Goal: Task Accomplishment & Management: Manage account settings

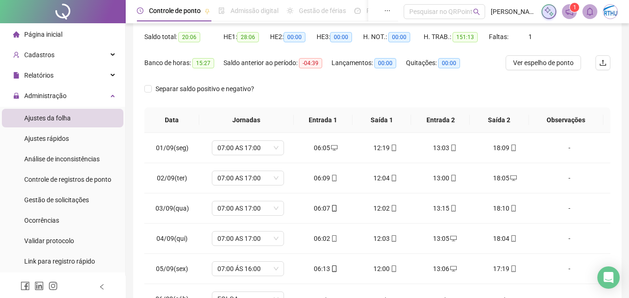
scroll to position [6, 0]
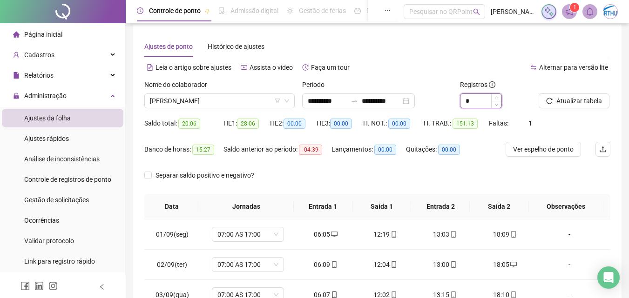
click at [478, 99] on input "*" at bounding box center [480, 101] width 41 height 14
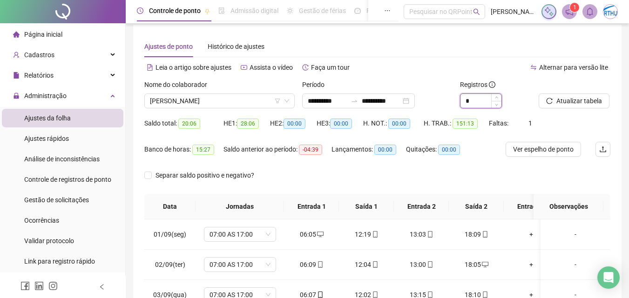
type input "*"
click at [579, 100] on span "Atualizar tabela" at bounding box center [579, 101] width 46 height 10
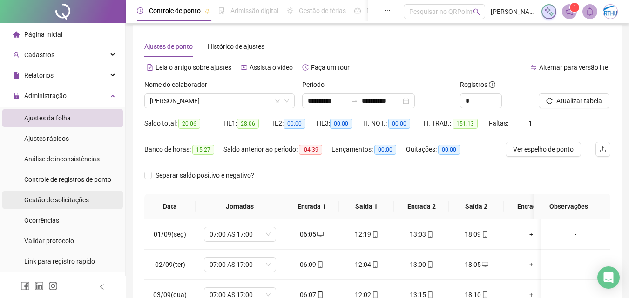
click at [61, 202] on span "Gestão de solicitações" at bounding box center [56, 199] width 65 height 7
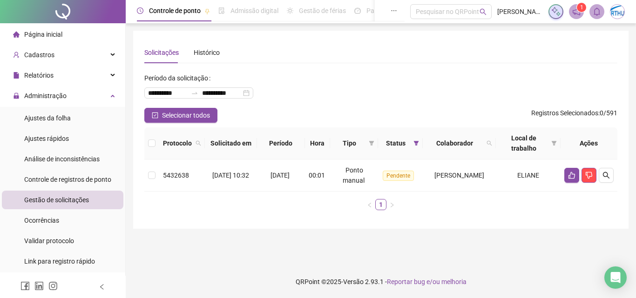
click at [176, 124] on div "**********" at bounding box center [380, 144] width 473 height 147
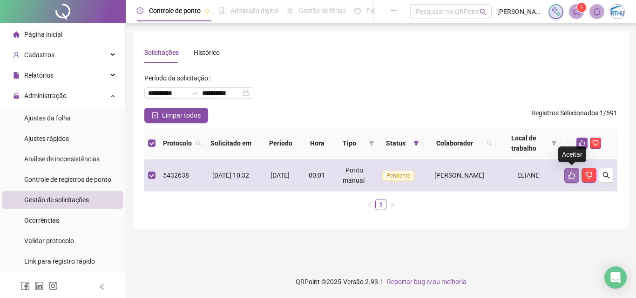
click at [575, 176] on icon "like" at bounding box center [572, 175] width 7 height 7
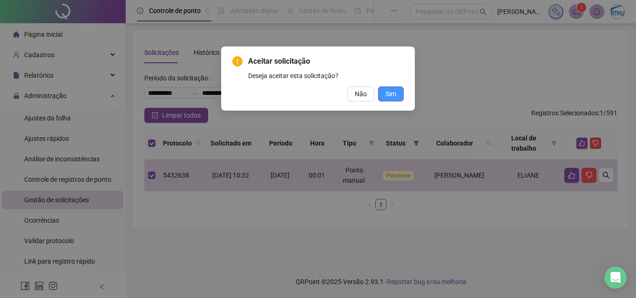
click at [387, 91] on span "Sim" at bounding box center [391, 94] width 11 height 10
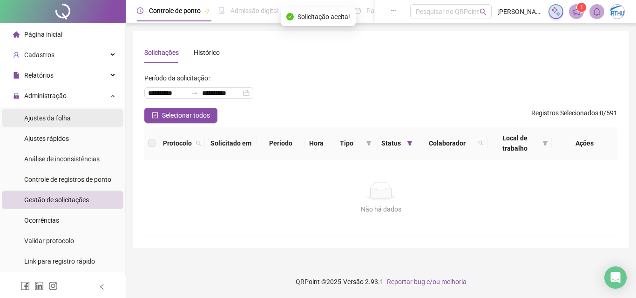
click at [53, 119] on span "Ajustes da folha" at bounding box center [47, 118] width 47 height 7
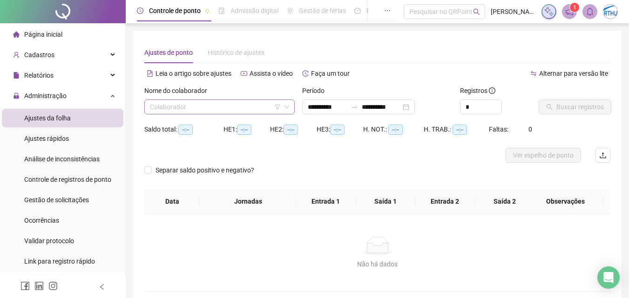
click at [219, 102] on input "search" at bounding box center [215, 107] width 131 height 14
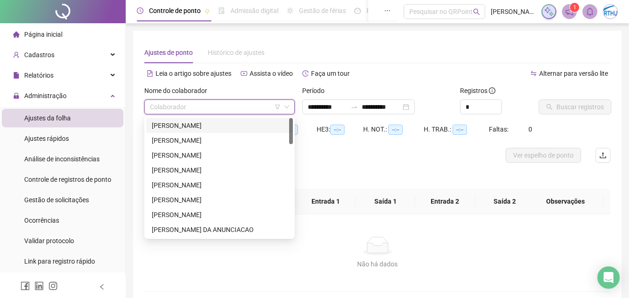
click at [217, 123] on div "[PERSON_NAME]" at bounding box center [219, 126] width 135 height 10
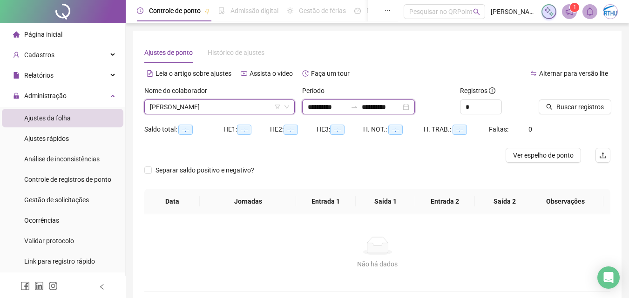
click at [401, 105] on input "**********" at bounding box center [381, 107] width 39 height 10
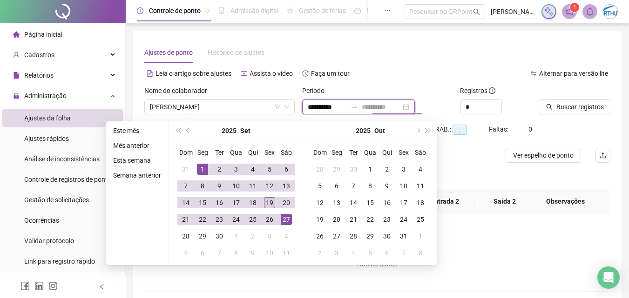
type input "**********"
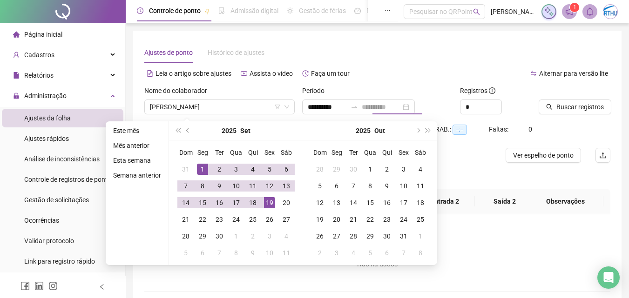
click at [270, 202] on div "19" at bounding box center [269, 202] width 11 height 11
type input "**********"
click at [489, 105] on input "*" at bounding box center [480, 107] width 41 height 14
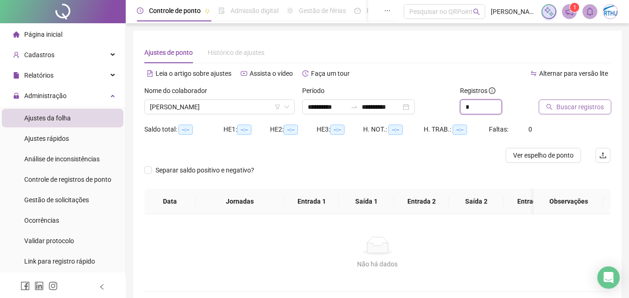
type input "*"
click at [593, 105] on span "Buscar registros" at bounding box center [579, 107] width 47 height 10
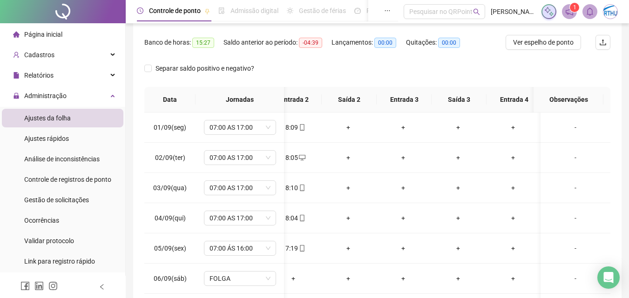
scroll to position [0, 190]
click at [603, 147] on div "01/09(seg) 07:00 AS 17:00 06:05 12:19 13:03 18:09 + + + + - 02/09(ter) 07:00 AS…" at bounding box center [377, 212] width 466 height 199
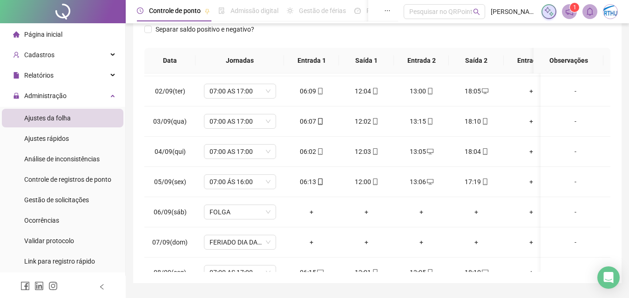
scroll to position [0, 0]
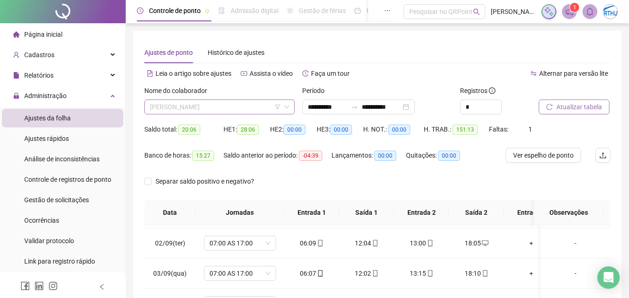
click at [225, 102] on span "[PERSON_NAME]" at bounding box center [219, 107] width 139 height 14
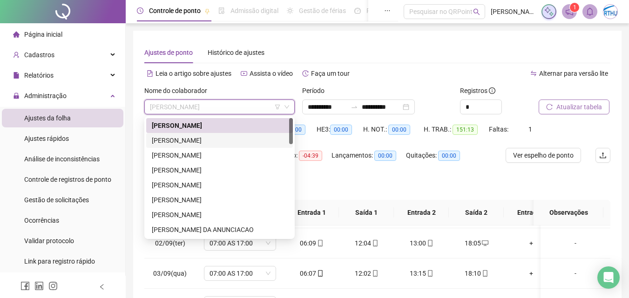
click at [208, 136] on div "[PERSON_NAME]" at bounding box center [219, 140] width 135 height 10
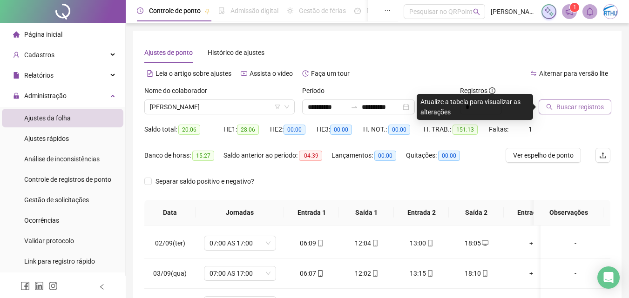
click at [591, 107] on span "Buscar registros" at bounding box center [579, 107] width 47 height 10
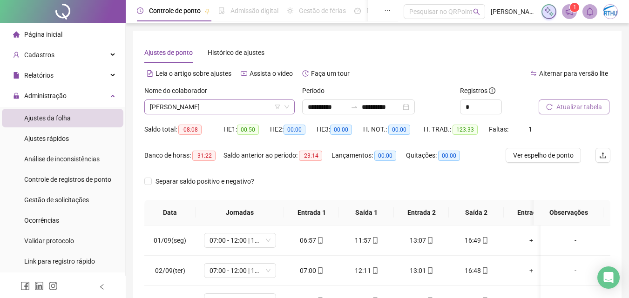
click at [243, 107] on span "[PERSON_NAME]" at bounding box center [219, 107] width 139 height 14
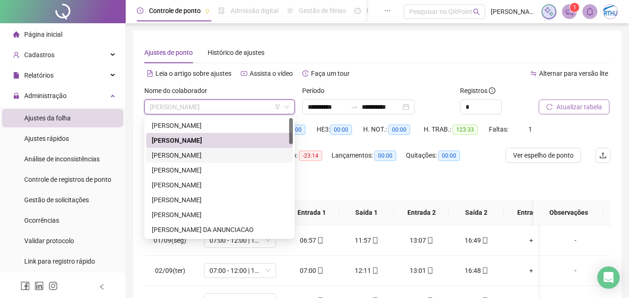
click at [227, 157] on div "[PERSON_NAME]" at bounding box center [219, 155] width 135 height 10
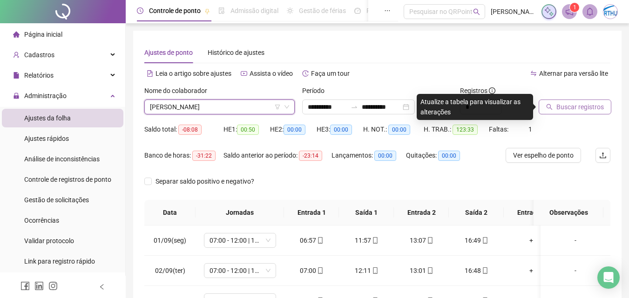
click at [586, 107] on span "Buscar registros" at bounding box center [579, 107] width 47 height 10
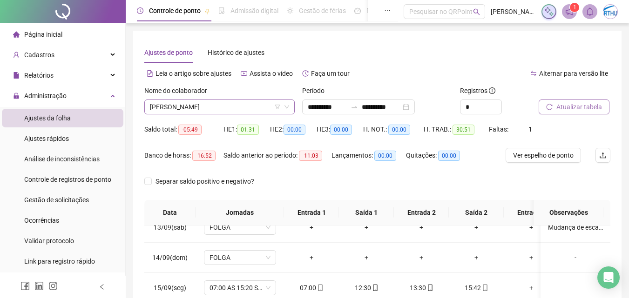
click at [240, 103] on span "[PERSON_NAME]" at bounding box center [219, 107] width 139 height 14
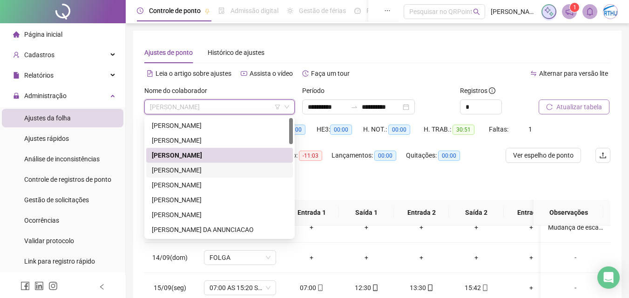
click at [220, 170] on div "[PERSON_NAME]" at bounding box center [219, 170] width 135 height 10
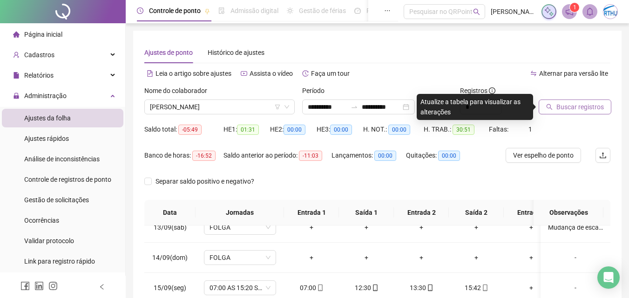
click at [588, 105] on span "Buscar registros" at bounding box center [579, 107] width 47 height 10
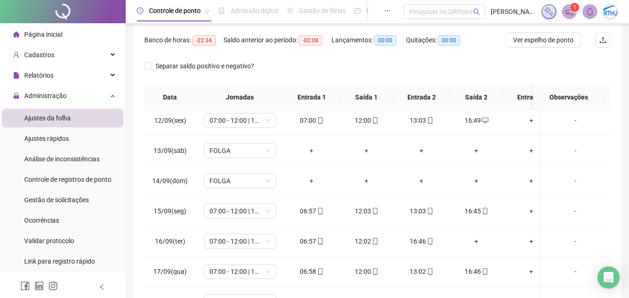
scroll to position [383, 0]
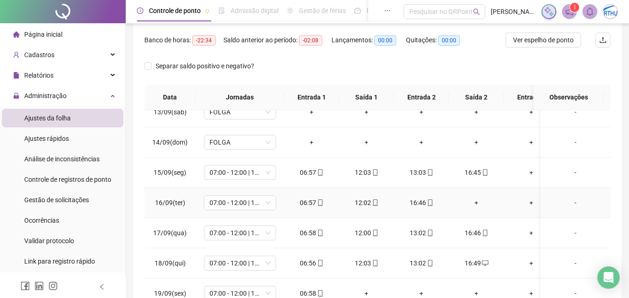
click at [476, 198] on div "+" at bounding box center [476, 203] width 40 height 10
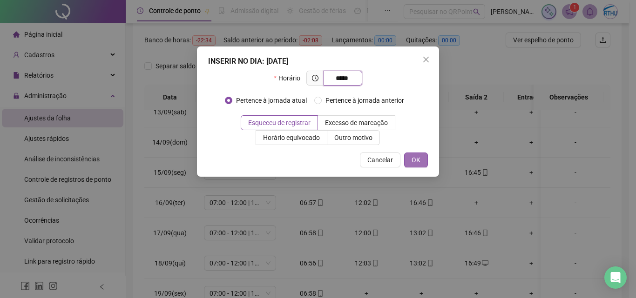
type input "*****"
click at [411, 156] on button "OK" at bounding box center [416, 160] width 24 height 15
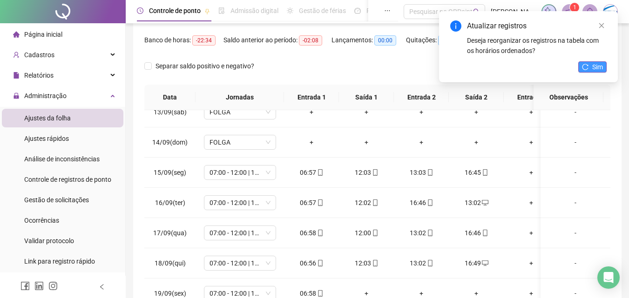
click at [598, 66] on span "Sim" at bounding box center [597, 67] width 11 height 10
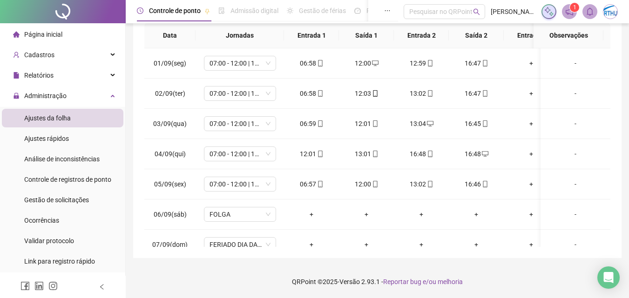
scroll to position [0, 0]
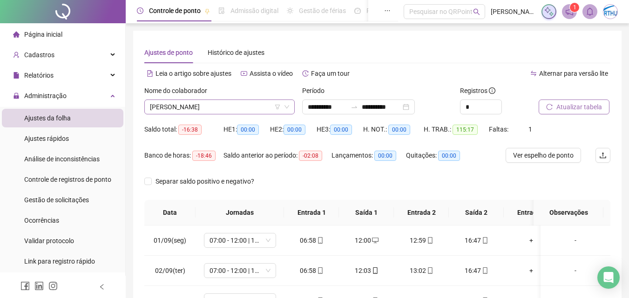
click at [225, 108] on span "[PERSON_NAME]" at bounding box center [219, 107] width 139 height 14
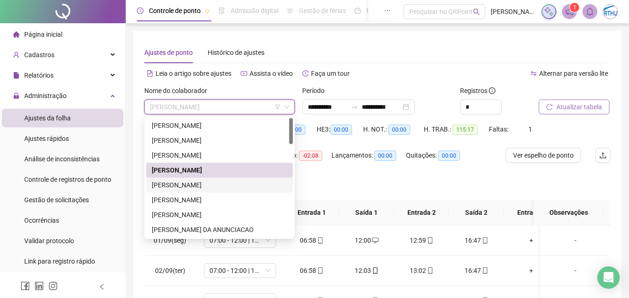
click at [223, 180] on div "[PERSON_NAME]" at bounding box center [219, 185] width 135 height 10
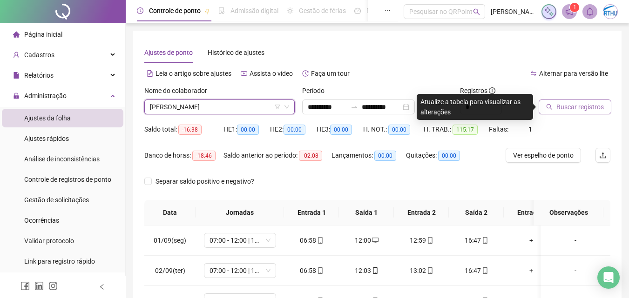
click at [591, 103] on span "Buscar registros" at bounding box center [579, 107] width 47 height 10
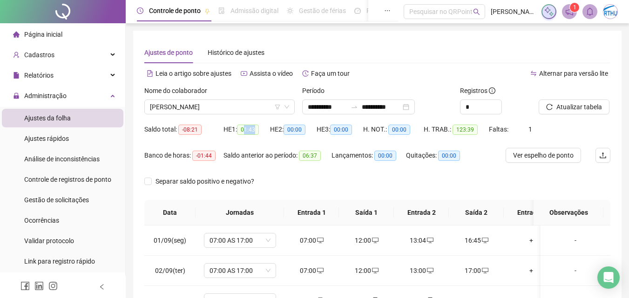
drag, startPoint x: 246, startPoint y: 132, endPoint x: 256, endPoint y: 131, distance: 10.3
click at [256, 131] on span "01:43" at bounding box center [248, 130] width 22 height 10
click at [257, 129] on span "01:43" at bounding box center [248, 130] width 22 height 10
click at [195, 107] on span "[PERSON_NAME]" at bounding box center [219, 107] width 139 height 14
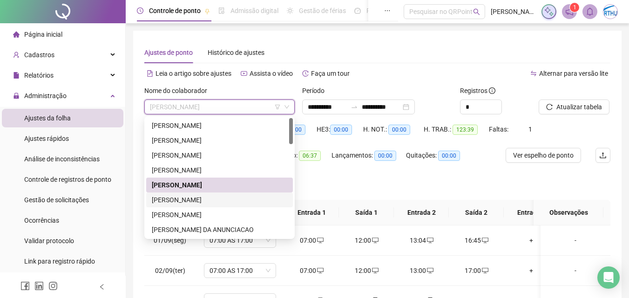
click at [203, 198] on div "[PERSON_NAME]" at bounding box center [219, 200] width 135 height 10
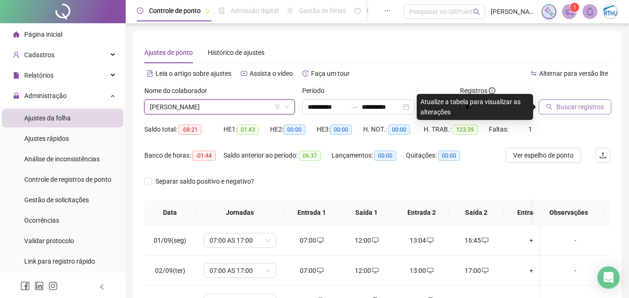
click at [574, 107] on span "Buscar registros" at bounding box center [579, 107] width 47 height 10
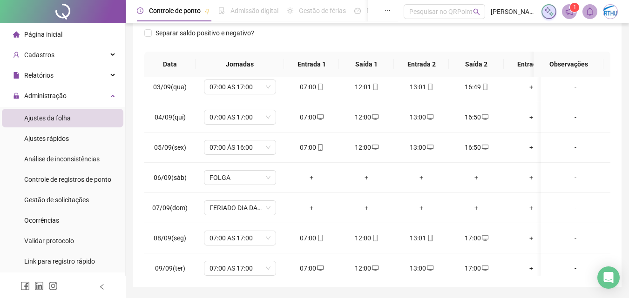
scroll to position [67, 0]
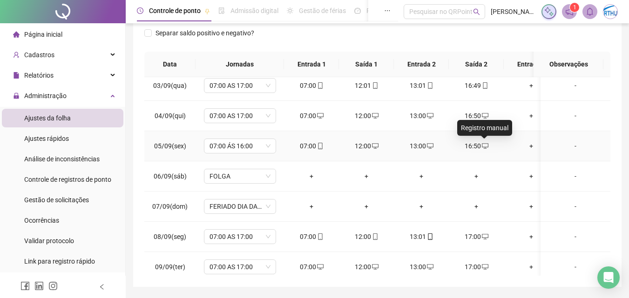
click at [485, 146] on icon "desktop" at bounding box center [485, 146] width 7 height 7
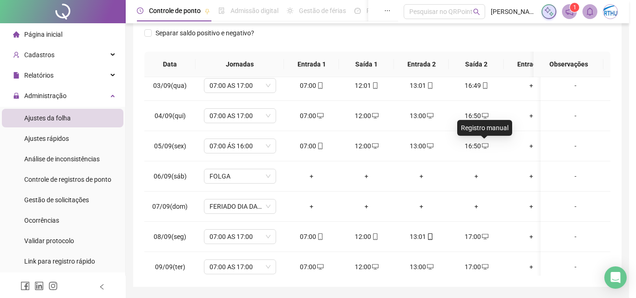
type input "**********"
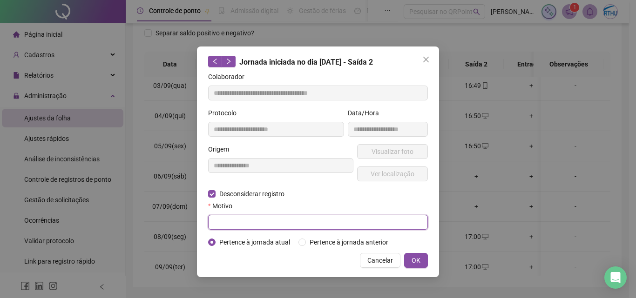
click at [244, 218] on input "text" at bounding box center [318, 222] width 220 height 15
type input "**********"
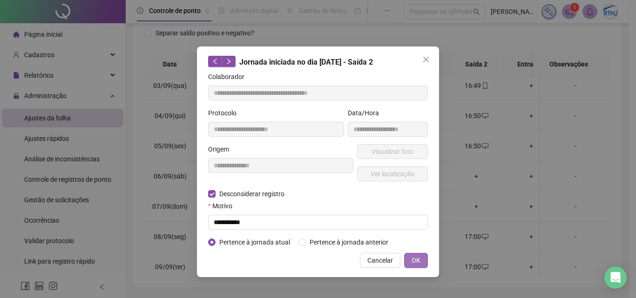
click at [419, 259] on span "OK" at bounding box center [416, 261] width 9 height 10
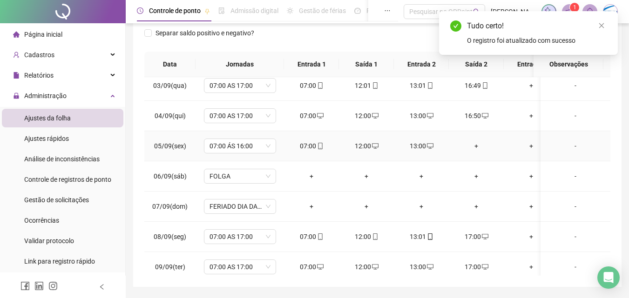
click at [477, 146] on div "+" at bounding box center [476, 146] width 40 height 10
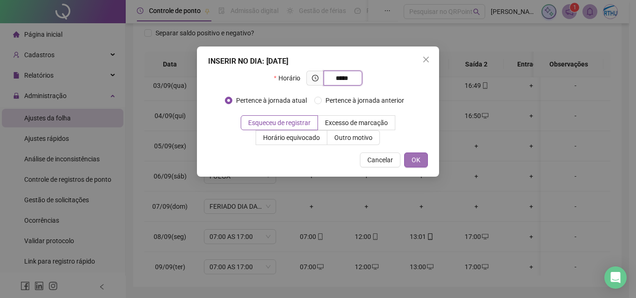
type input "*****"
click at [416, 161] on span "OK" at bounding box center [416, 160] width 9 height 10
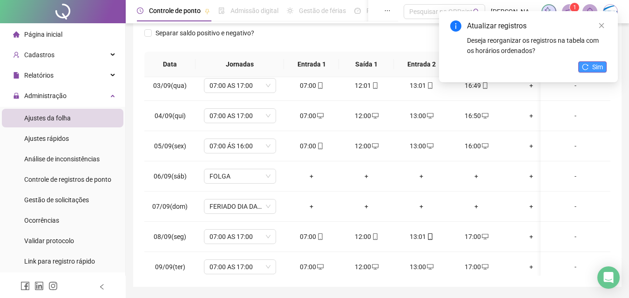
click at [595, 64] on span "Sim" at bounding box center [597, 67] width 11 height 10
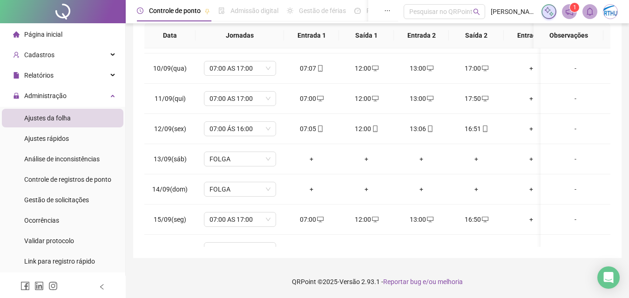
scroll to position [269, 0]
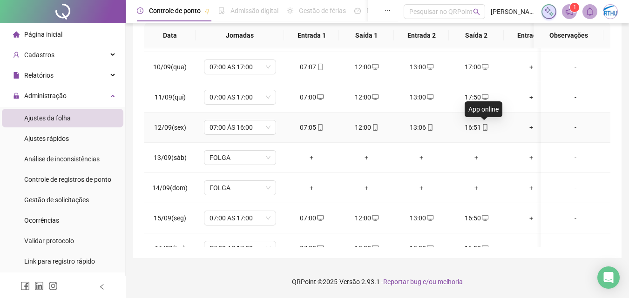
click at [484, 128] on icon "mobile" at bounding box center [485, 127] width 7 height 7
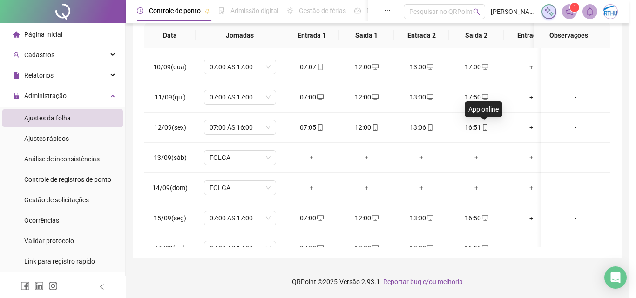
type input "**********"
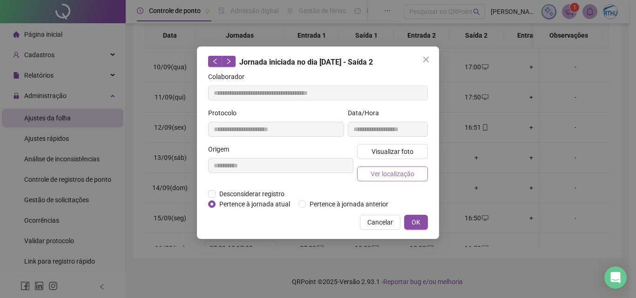
click at [391, 176] on span "Ver localização" at bounding box center [393, 174] width 44 height 10
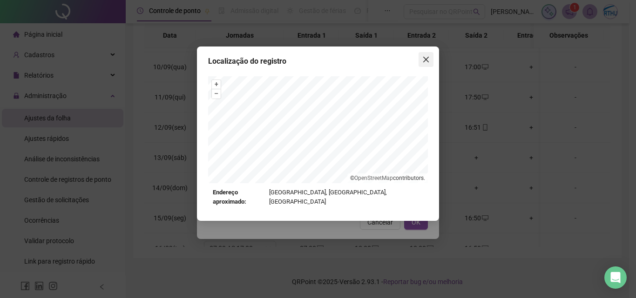
click at [427, 60] on icon "close" at bounding box center [426, 60] width 6 height 6
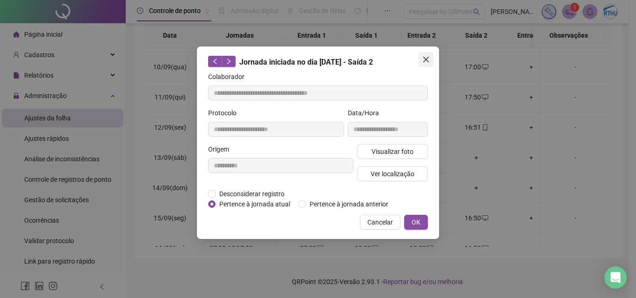
click at [425, 59] on icon "close" at bounding box center [426, 60] width 6 height 6
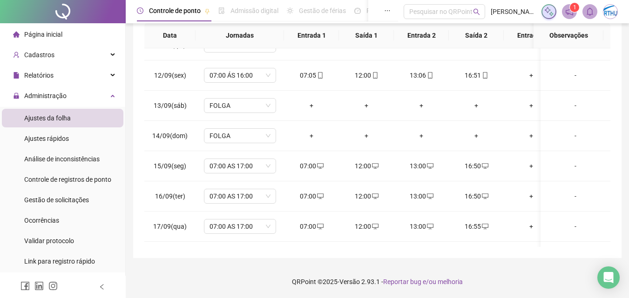
scroll to position [325, 0]
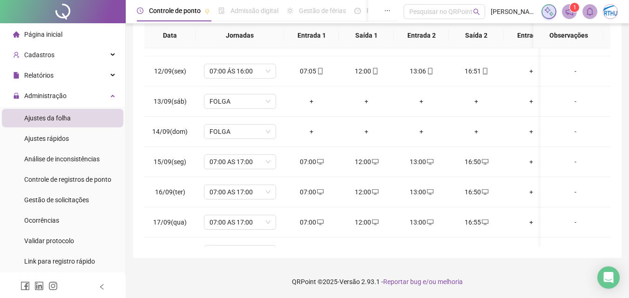
click at [611, 183] on div "**********" at bounding box center [377, 55] width 488 height 405
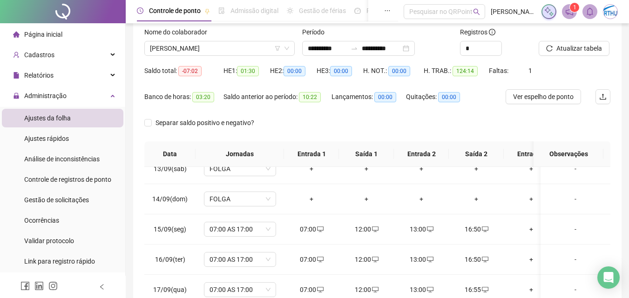
scroll to position [55, 0]
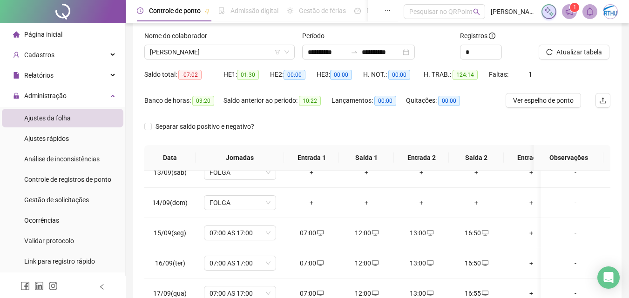
click at [610, 195] on div "**********" at bounding box center [377, 178] width 488 height 405
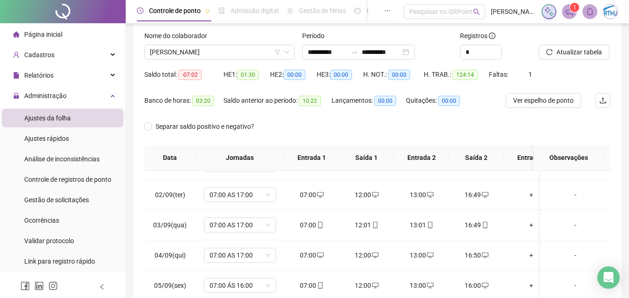
scroll to position [0, 0]
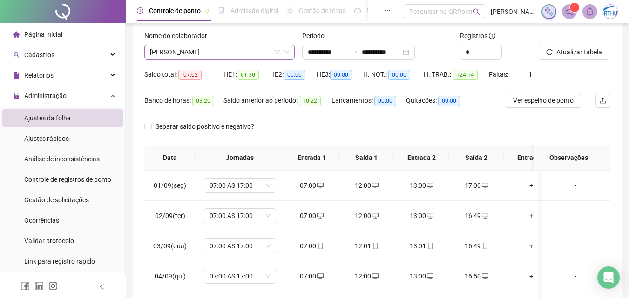
click at [208, 54] on span "[PERSON_NAME]" at bounding box center [219, 52] width 139 height 14
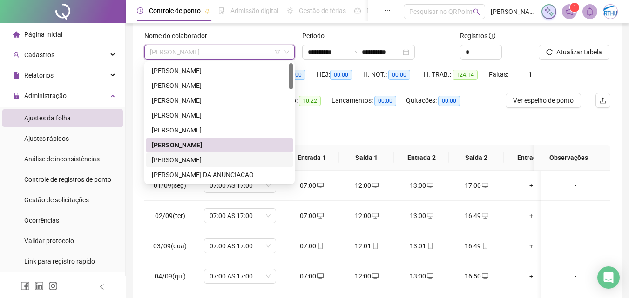
click at [213, 160] on div "[PERSON_NAME]" at bounding box center [219, 160] width 135 height 10
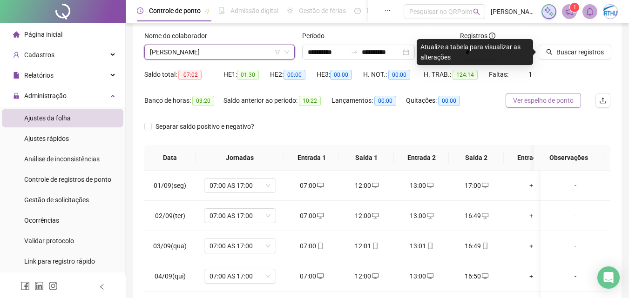
click at [548, 99] on span "Ver espelho de ponto" at bounding box center [543, 100] width 61 height 10
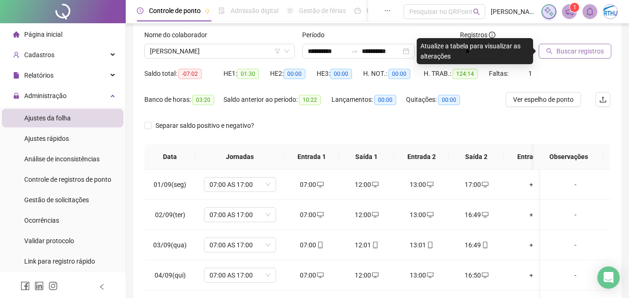
click at [586, 48] on span "Buscar registros" at bounding box center [579, 51] width 47 height 10
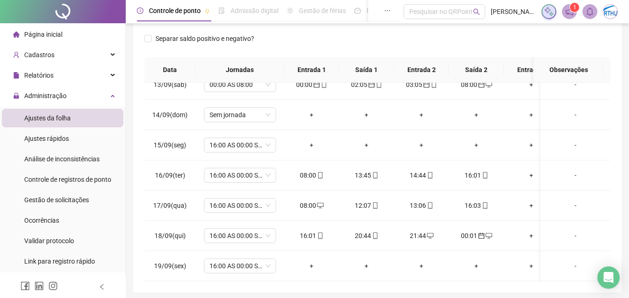
scroll to position [383, 0]
click at [267, 108] on span "Sem jornada" at bounding box center [240, 115] width 61 height 14
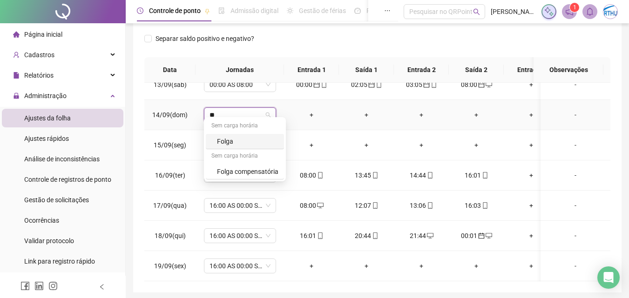
type input "***"
click at [225, 142] on div "Folga" at bounding box center [247, 141] width 61 height 10
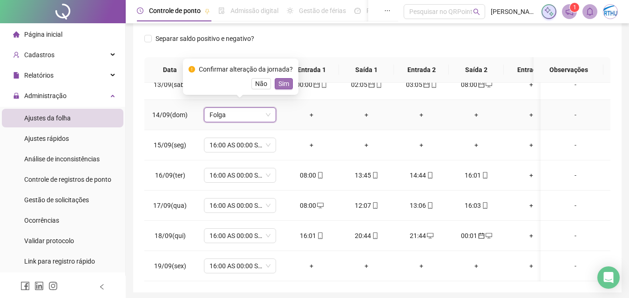
click at [283, 81] on span "Sim" at bounding box center [283, 84] width 11 height 10
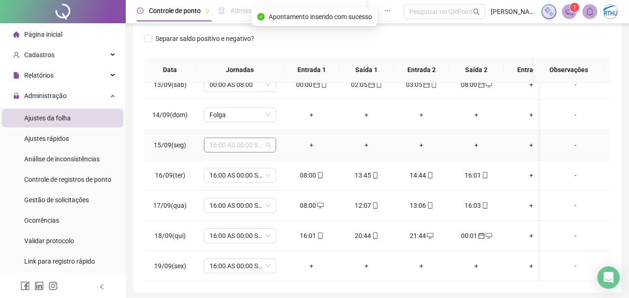
click at [229, 139] on span "16:00 AS 00:00 SEG A SAB" at bounding box center [240, 145] width 61 height 14
type input "***"
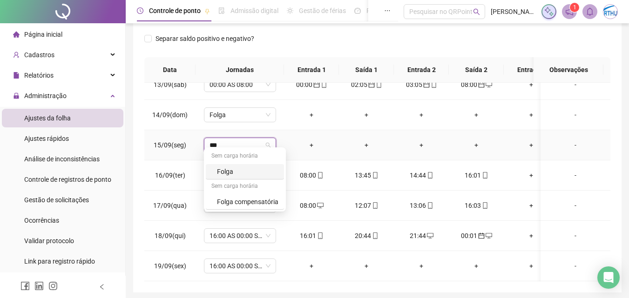
click at [226, 173] on div "Folga" at bounding box center [247, 172] width 61 height 10
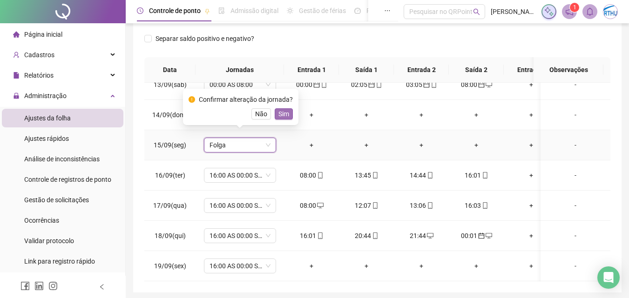
click at [279, 115] on span "Sim" at bounding box center [283, 114] width 11 height 10
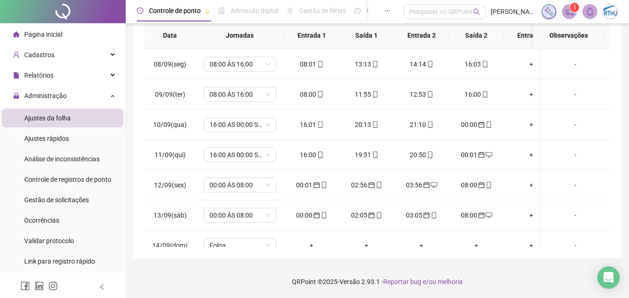
scroll to position [326, 0]
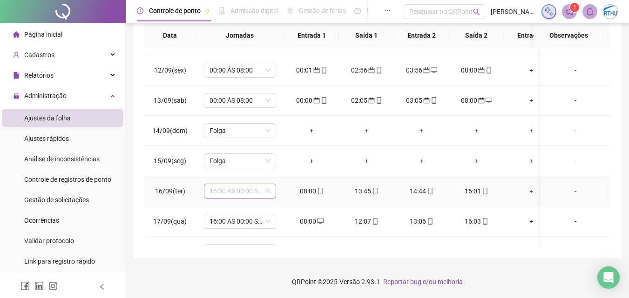
click at [235, 191] on span "16:00 AS 00:00 SEG A SAB" at bounding box center [240, 191] width 61 height 14
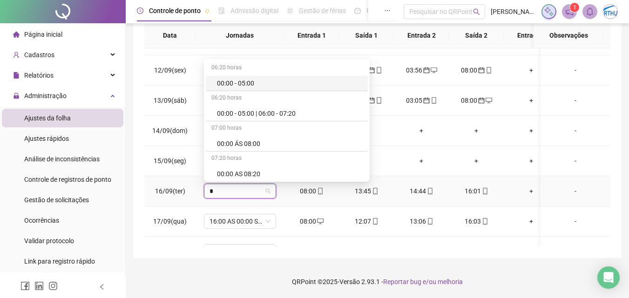
type input "**"
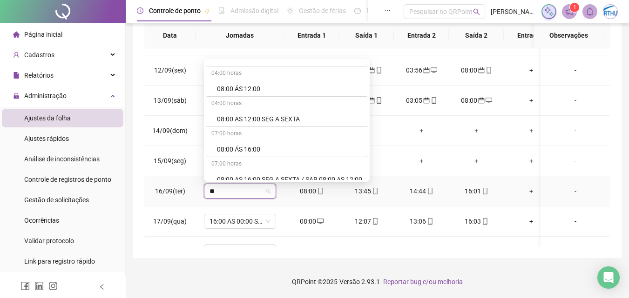
scroll to position [127, 0]
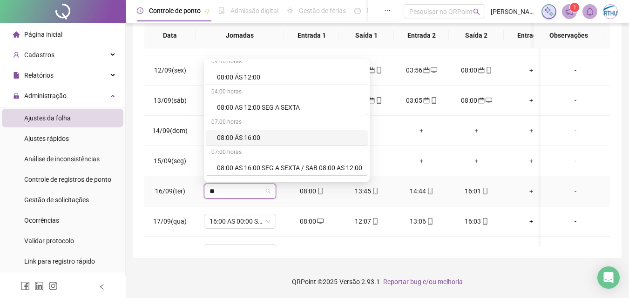
click at [225, 137] on div "08:00 ÁS 16:00" at bounding box center [289, 138] width 145 height 10
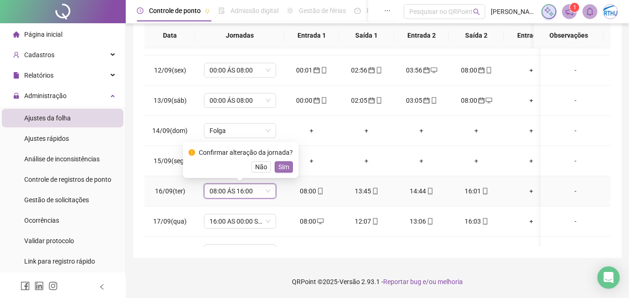
click at [281, 166] on span "Sim" at bounding box center [283, 167] width 11 height 10
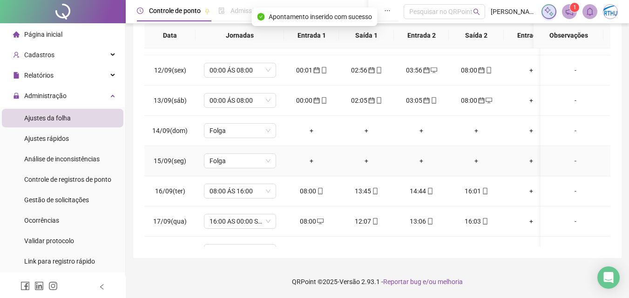
scroll to position [372, 0]
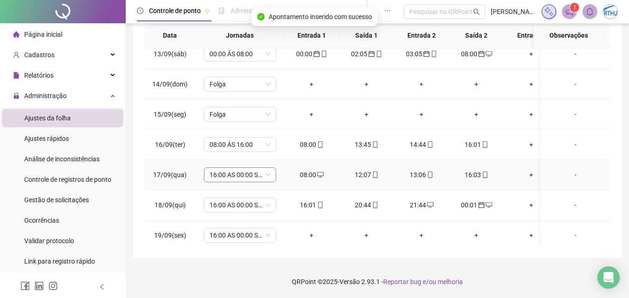
click at [211, 176] on span "16:00 AS 00:00 SEG A SAB" at bounding box center [240, 175] width 61 height 14
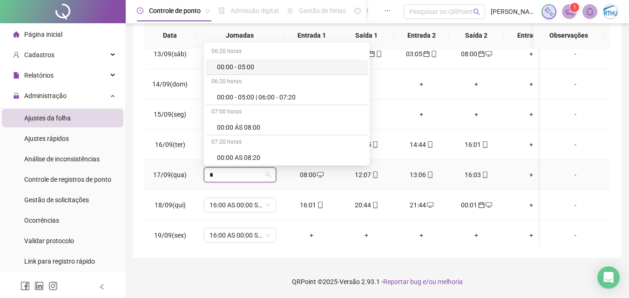
type input "**"
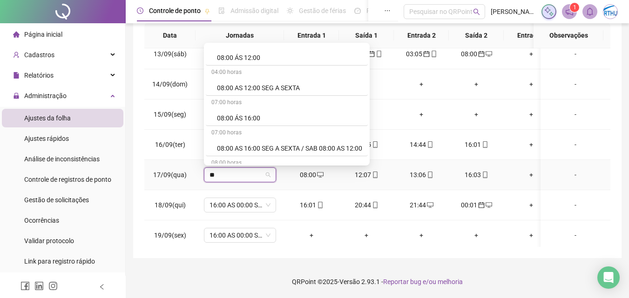
scroll to position [140, 0]
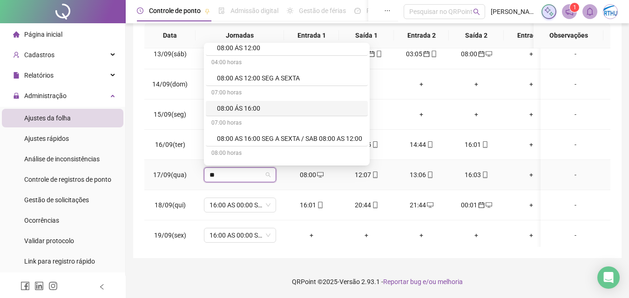
click at [250, 108] on div "08:00 ÁS 16:00" at bounding box center [289, 108] width 145 height 10
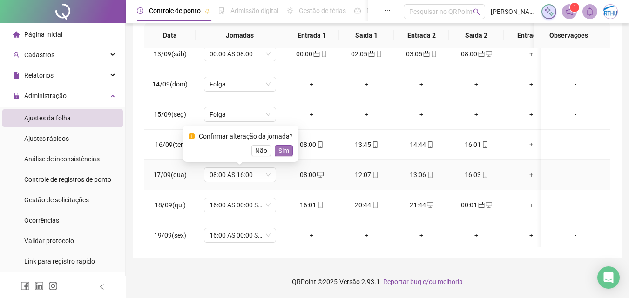
click at [281, 150] on span "Sim" at bounding box center [283, 151] width 11 height 10
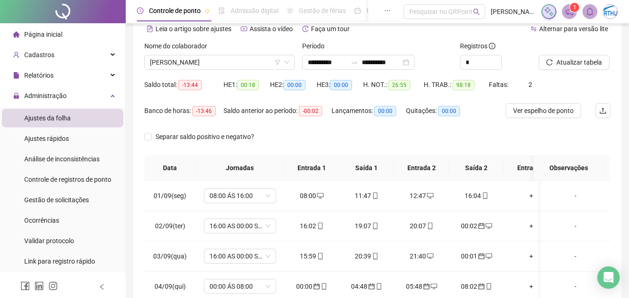
scroll to position [0, 0]
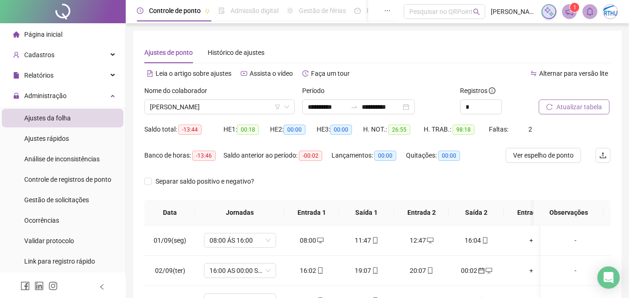
click at [564, 107] on span "Atualizar tabela" at bounding box center [579, 107] width 46 height 10
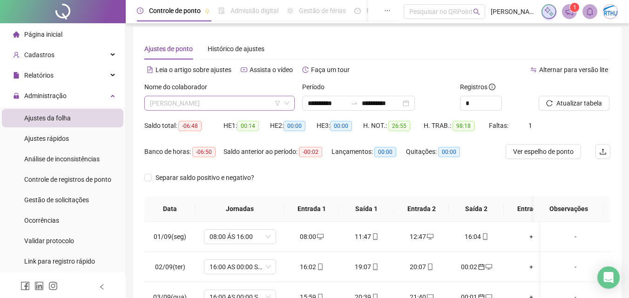
click at [229, 103] on span "[PERSON_NAME]" at bounding box center [219, 103] width 139 height 14
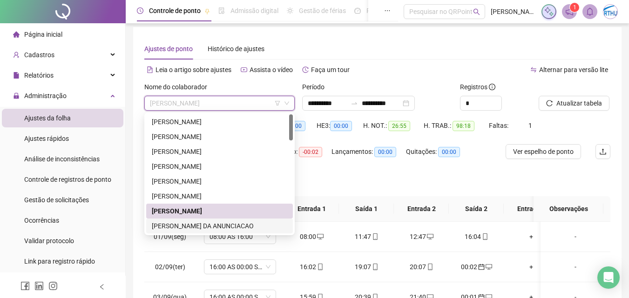
click at [237, 225] on div "[PERSON_NAME] DA ANUNCIACAO" at bounding box center [219, 226] width 135 height 10
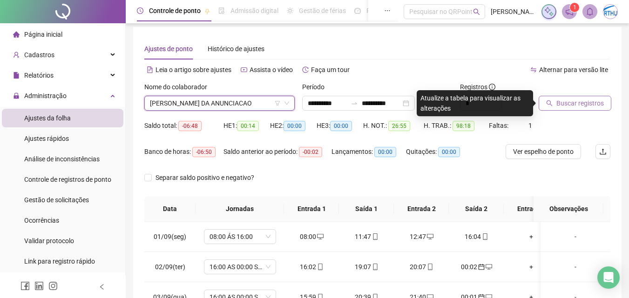
click at [584, 96] on button "Buscar registros" at bounding box center [575, 103] width 73 height 15
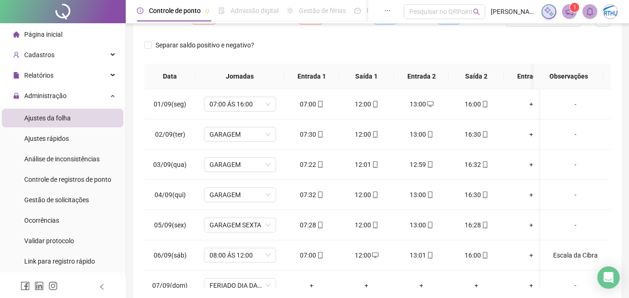
scroll to position [139, 0]
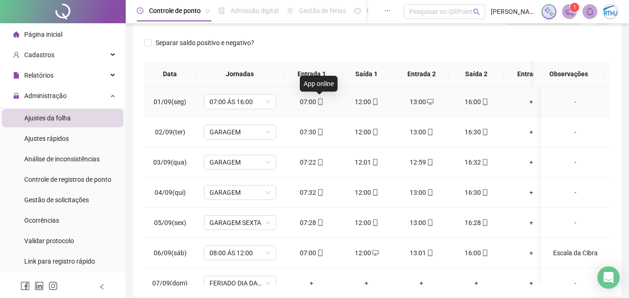
click at [321, 100] on icon "mobile" at bounding box center [320, 102] width 7 height 7
type input "**********"
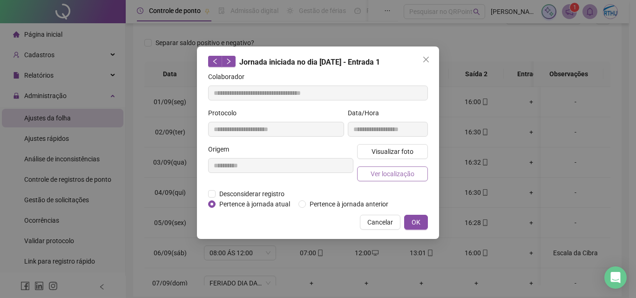
click at [390, 172] on span "Ver localização" at bounding box center [393, 174] width 44 height 10
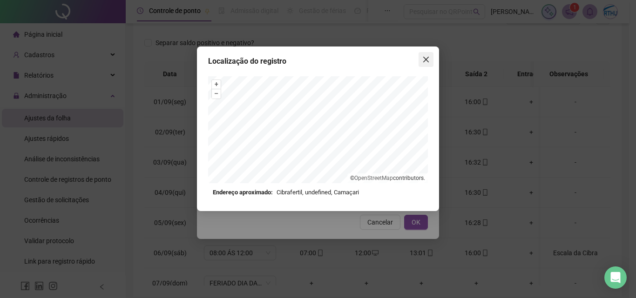
click at [424, 59] on icon "close" at bounding box center [425, 59] width 7 height 7
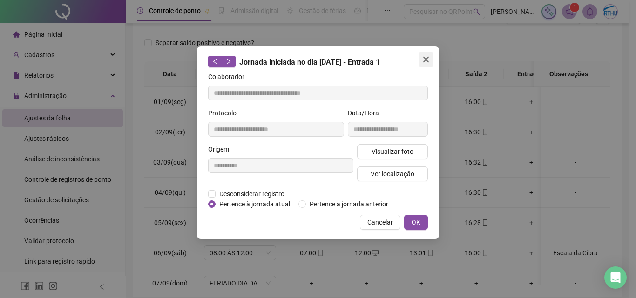
click at [424, 58] on icon "close" at bounding box center [426, 60] width 6 height 6
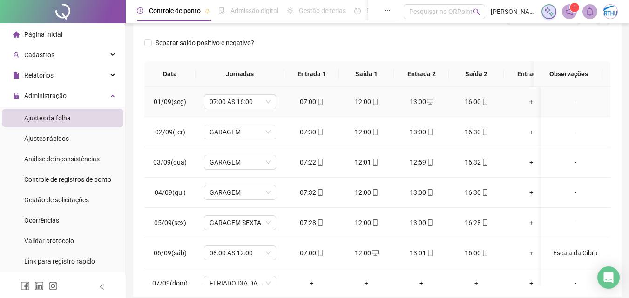
click at [569, 102] on div "-" at bounding box center [575, 102] width 55 height 10
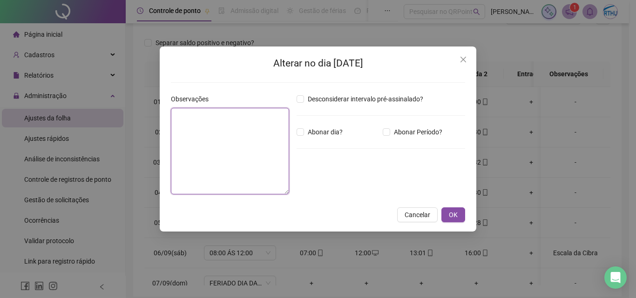
click at [218, 144] on textarea at bounding box center [230, 151] width 118 height 87
type textarea "*"
click at [467, 60] on icon "close" at bounding box center [463, 59] width 7 height 7
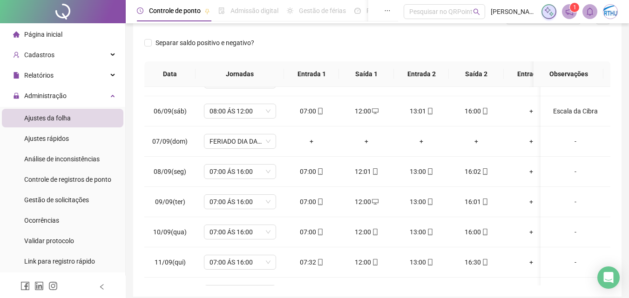
scroll to position [149, 0]
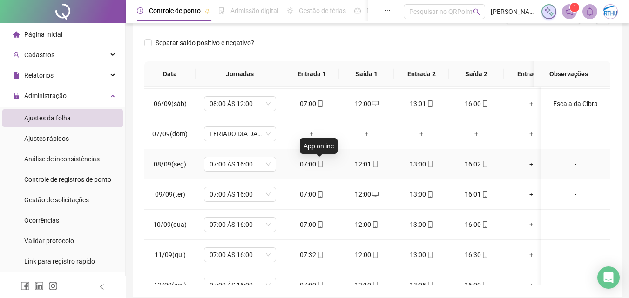
click at [319, 163] on icon "mobile" at bounding box center [320, 164] width 7 height 7
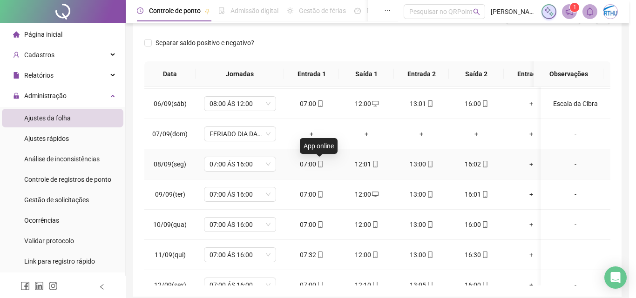
type input "**********"
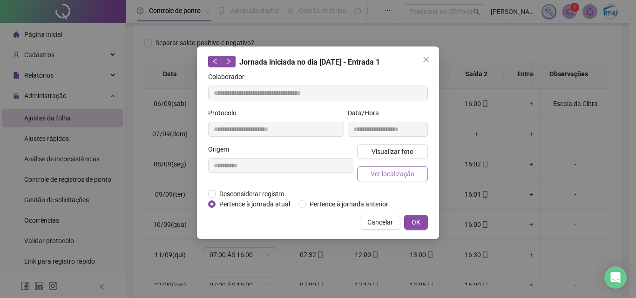
click at [382, 173] on span "Ver localização" at bounding box center [393, 174] width 44 height 10
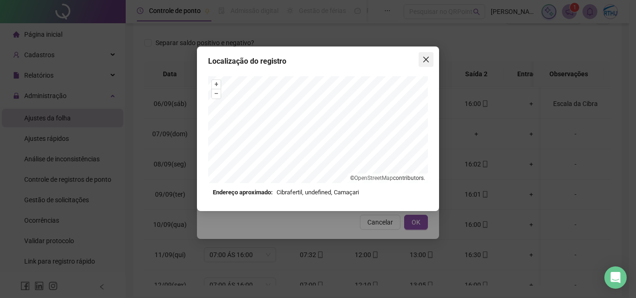
click at [428, 56] on icon "close" at bounding box center [425, 59] width 7 height 7
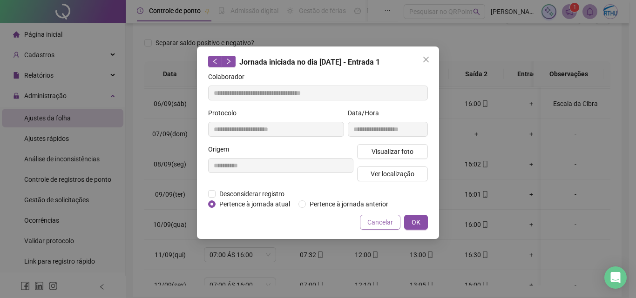
click at [383, 221] on span "Cancelar" at bounding box center [380, 222] width 26 height 10
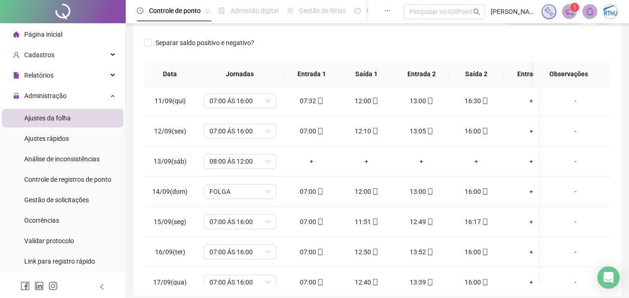
scroll to position [307, 0]
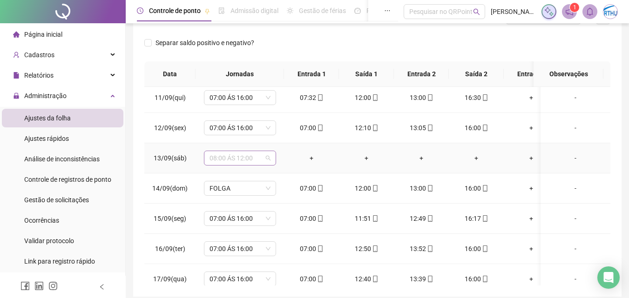
click at [222, 159] on span "08:00 ÁS 12:00" at bounding box center [240, 158] width 61 height 14
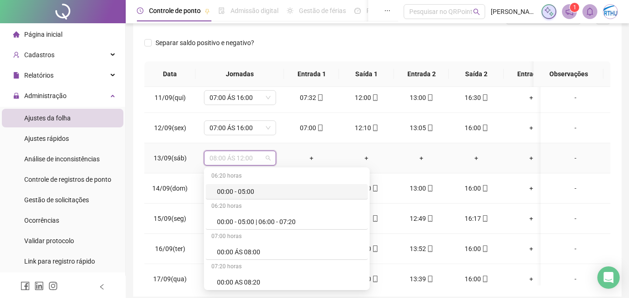
click at [222, 159] on span "08:00 ÁS 12:00" at bounding box center [240, 158] width 61 height 14
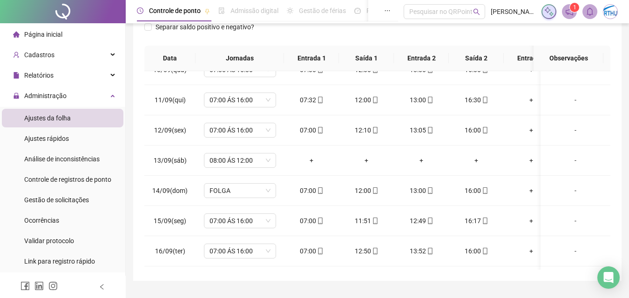
scroll to position [157, 0]
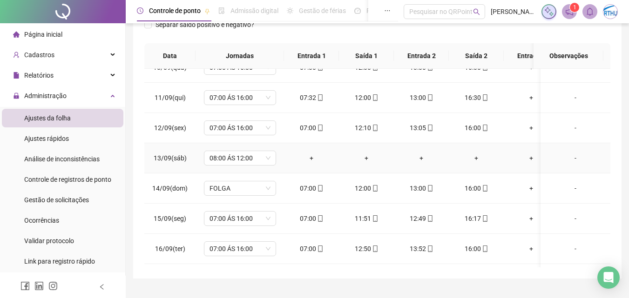
click at [569, 158] on div "-" at bounding box center [575, 158] width 55 height 10
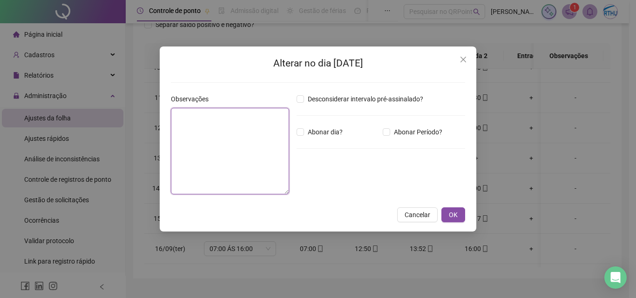
click at [220, 140] on textarea at bounding box center [230, 151] width 118 height 87
type textarea "**********"
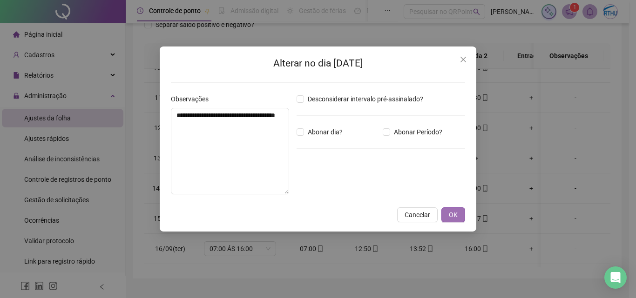
click at [457, 214] on span "OK" at bounding box center [453, 215] width 9 height 10
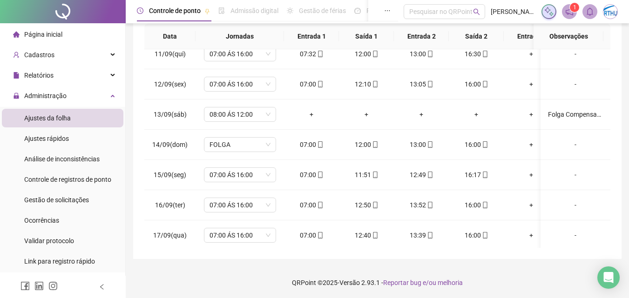
scroll to position [177, 0]
click at [569, 144] on div "-" at bounding box center [575, 144] width 55 height 10
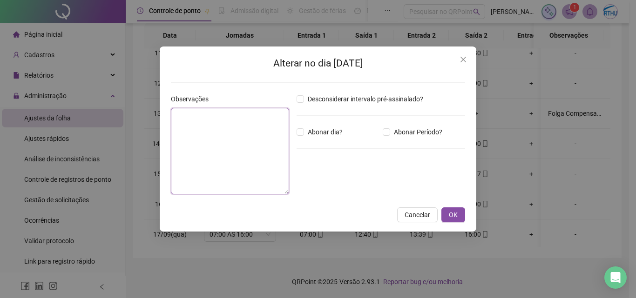
click at [248, 132] on textarea at bounding box center [230, 151] width 118 height 87
type textarea "**********"
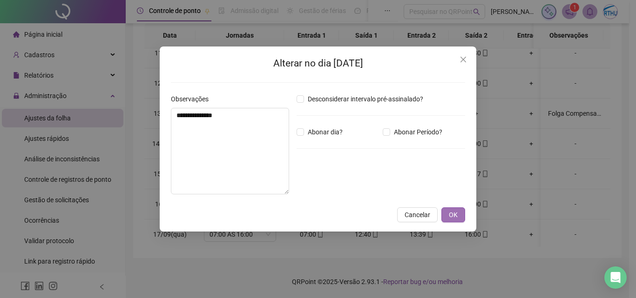
click at [456, 214] on span "OK" at bounding box center [453, 215] width 9 height 10
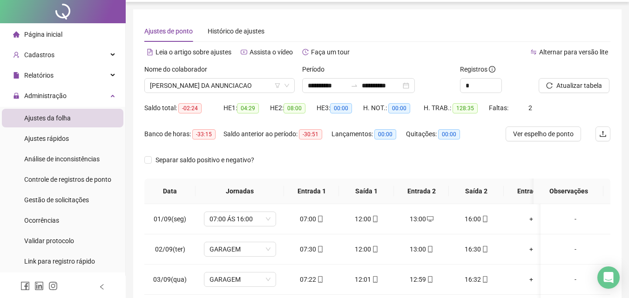
scroll to position [0, 0]
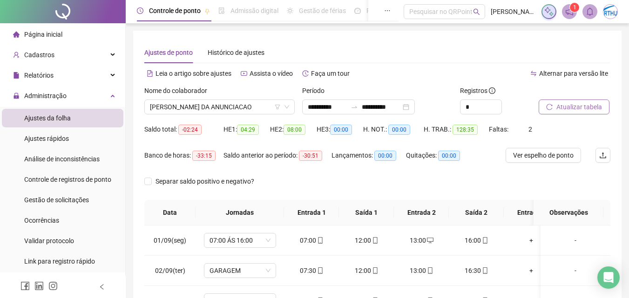
click at [567, 108] on span "Atualizar tabela" at bounding box center [579, 107] width 46 height 10
click at [209, 102] on span "[PERSON_NAME] DA ANUNCIACAO" at bounding box center [219, 107] width 139 height 14
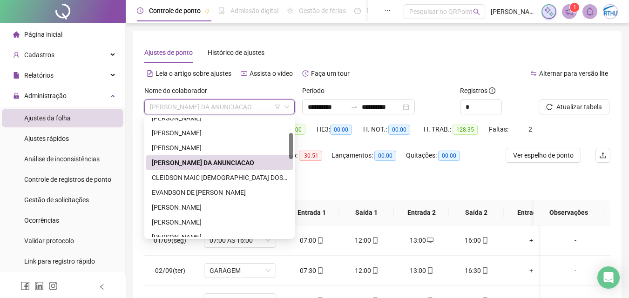
scroll to position [71, 0]
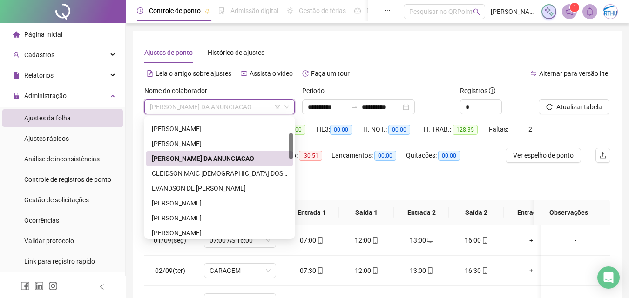
drag, startPoint x: 291, startPoint y: 128, endPoint x: 290, endPoint y: 143, distance: 15.9
click at [290, 143] on div at bounding box center [291, 146] width 4 height 26
click at [235, 175] on div "CLEIDSON MAIC [DEMOGRAPHIC_DATA] DOS SANTOS" at bounding box center [219, 174] width 135 height 10
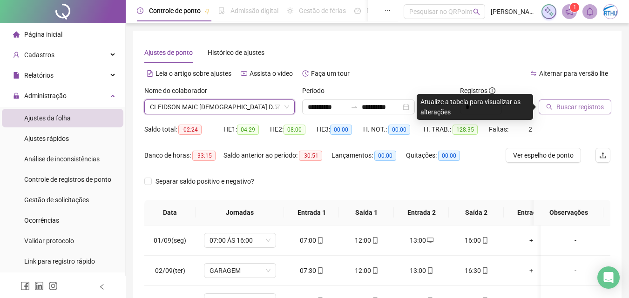
click at [596, 109] on span "Buscar registros" at bounding box center [579, 107] width 47 height 10
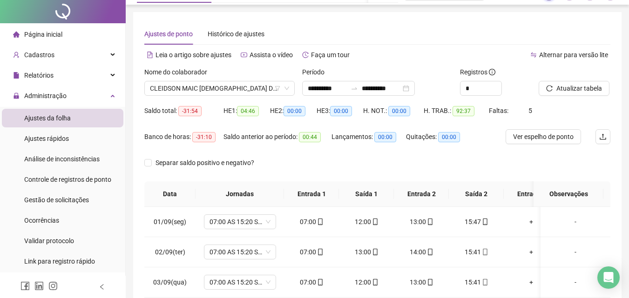
scroll to position [0, 0]
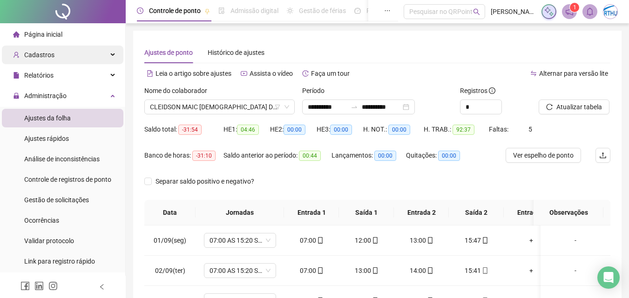
click at [37, 50] on span "Cadastros" at bounding box center [33, 55] width 41 height 19
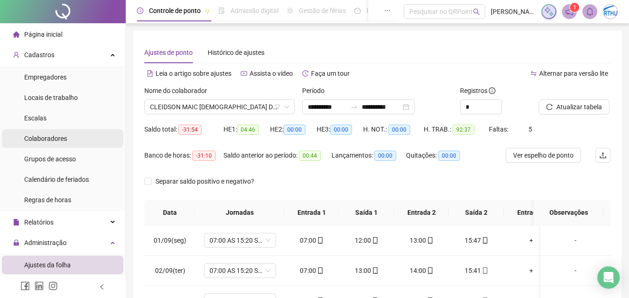
click at [62, 139] on span "Colaboradores" at bounding box center [45, 138] width 43 height 7
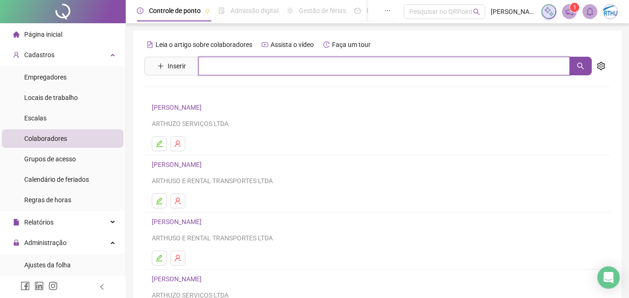
click at [213, 67] on input "text" at bounding box center [384, 66] width 372 height 19
type input "********"
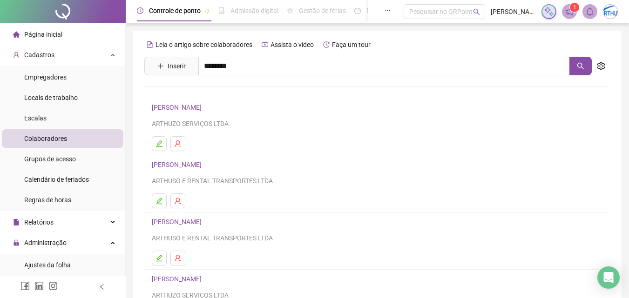
click at [227, 94] on link "CLEIDSON MAIC [DEMOGRAPHIC_DATA] DOS SANTOS" at bounding box center [240, 93] width 157 height 7
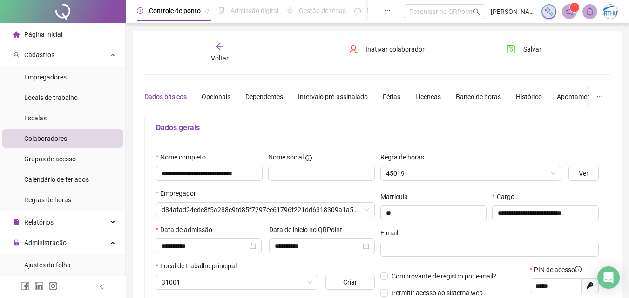
type input "**********"
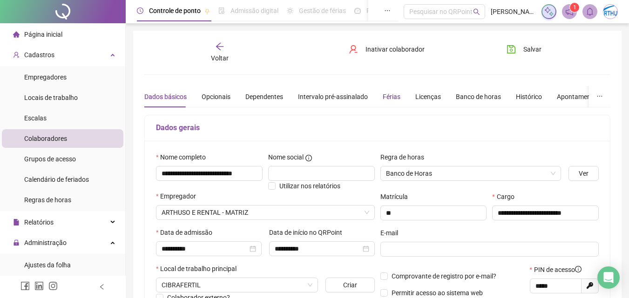
click at [391, 94] on div "Férias" at bounding box center [392, 97] width 18 height 10
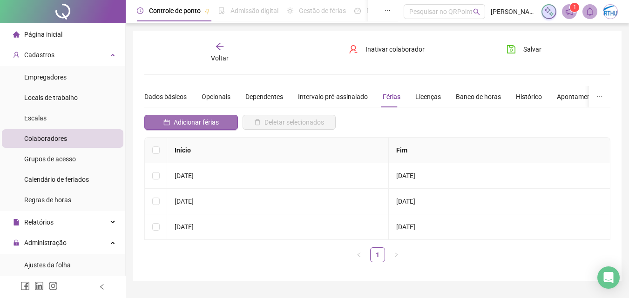
click at [203, 121] on span "Adicionar férias" at bounding box center [196, 122] width 45 height 10
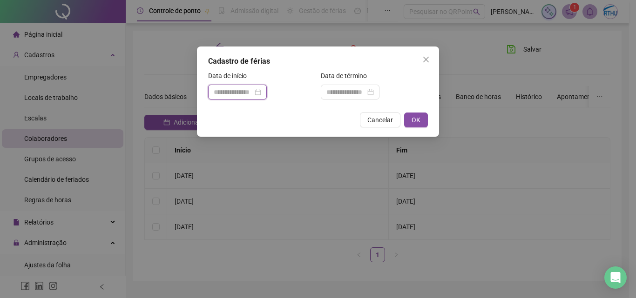
click at [239, 92] on input at bounding box center [233, 92] width 39 height 10
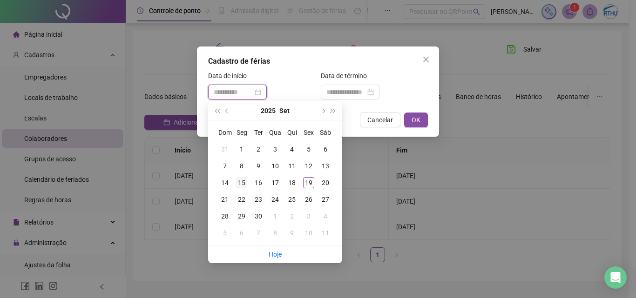
type input "**********"
click at [242, 183] on div "15" at bounding box center [241, 182] width 11 height 11
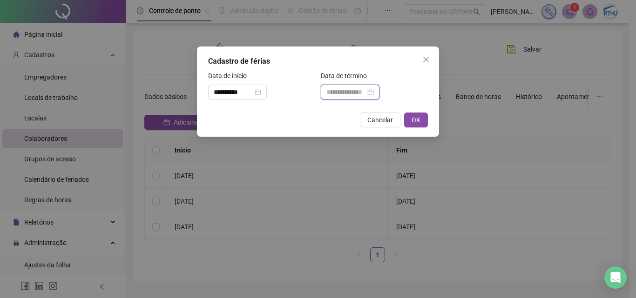
click at [336, 90] on input at bounding box center [345, 92] width 39 height 10
click at [374, 90] on div at bounding box center [349, 92] width 47 height 10
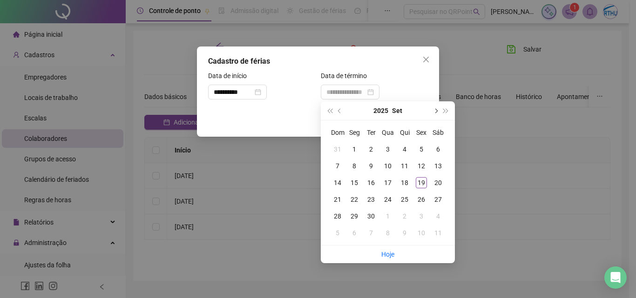
click at [436, 110] on span "next-year" at bounding box center [435, 110] width 5 height 5
type input "**********"
click at [367, 182] on div "14" at bounding box center [371, 182] width 11 height 11
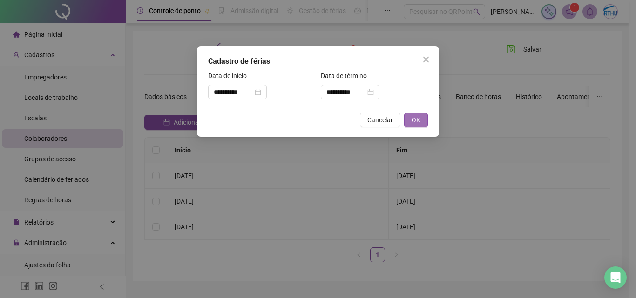
click at [418, 117] on span "OK" at bounding box center [416, 120] width 9 height 10
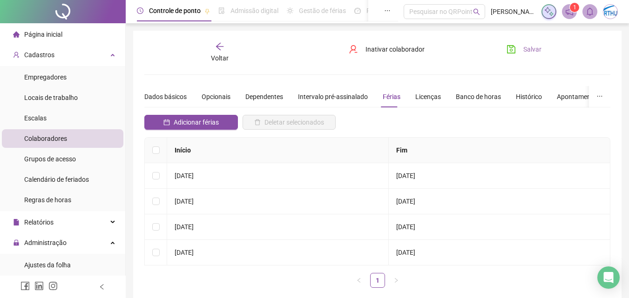
click at [512, 47] on icon "save" at bounding box center [511, 49] width 9 height 9
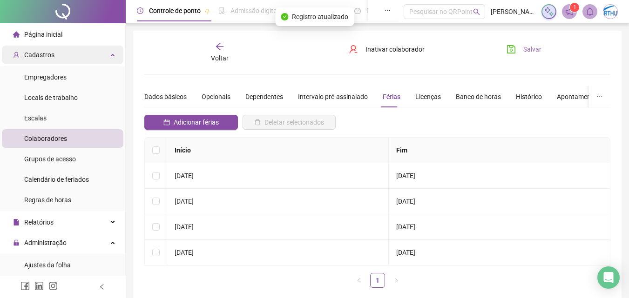
click at [104, 53] on div "Cadastros" at bounding box center [63, 55] width 122 height 19
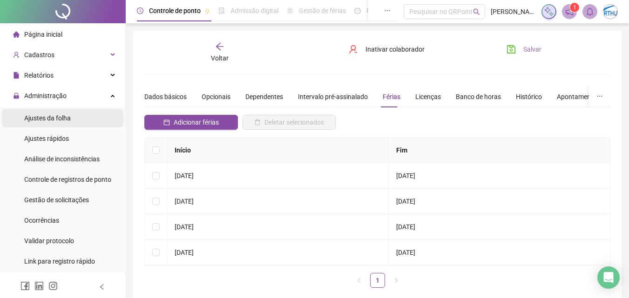
click at [47, 117] on span "Ajustes da folha" at bounding box center [47, 118] width 47 height 7
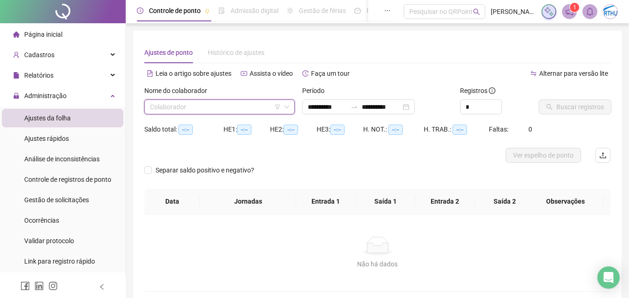
click at [237, 108] on input "search" at bounding box center [215, 107] width 131 height 14
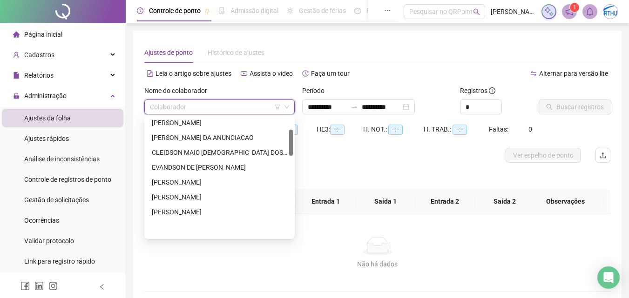
scroll to position [107, 0]
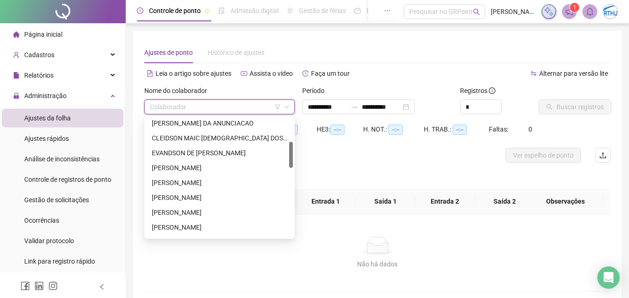
drag, startPoint x: 291, startPoint y: 133, endPoint x: 286, endPoint y: 156, distance: 24.2
click at [286, 156] on div "[PERSON_NAME] DA [PERSON_NAME] MAIC BISPO DOS SANTOS [PERSON_NAME] [PERSON_NAME…" at bounding box center [219, 177] width 147 height 119
click at [244, 138] on div "CLEIDSON MAIC [DEMOGRAPHIC_DATA] DOS SANTOS" at bounding box center [219, 138] width 135 height 10
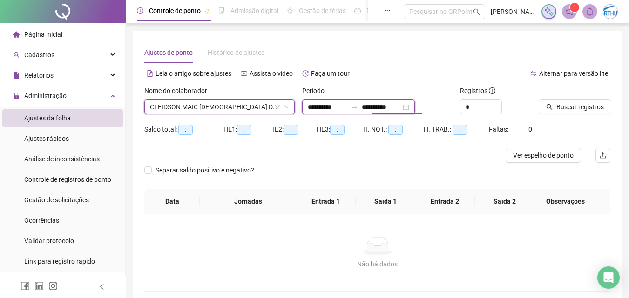
click at [385, 107] on input "**********" at bounding box center [381, 107] width 39 height 10
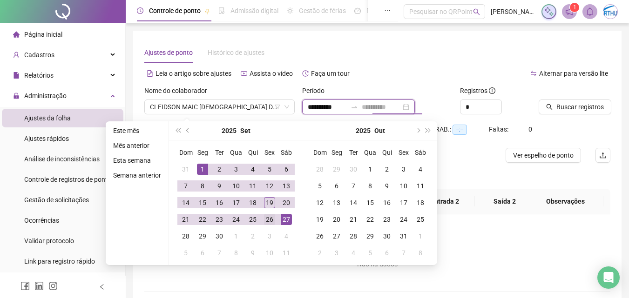
type input "**********"
click at [267, 217] on div "26" at bounding box center [269, 219] width 11 height 11
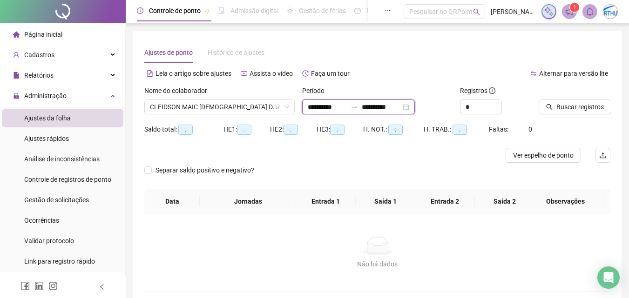
click at [308, 106] on input "**********" at bounding box center [327, 107] width 39 height 10
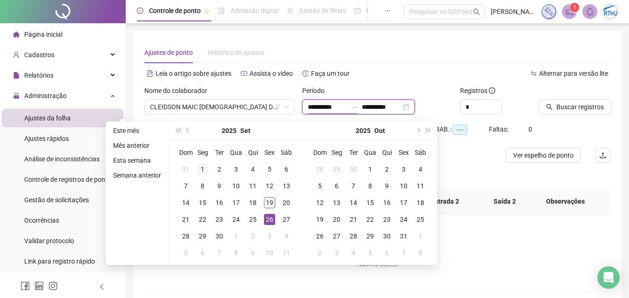
type input "**********"
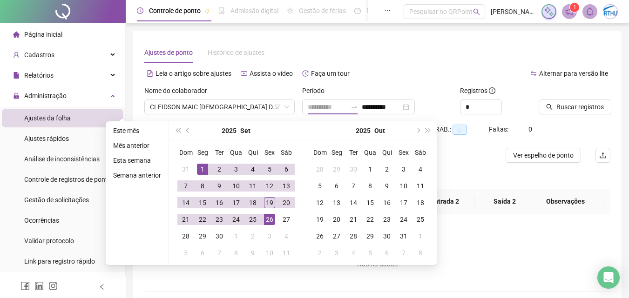
click at [199, 167] on div "1" at bounding box center [202, 169] width 11 height 11
type input "**********"
click at [270, 203] on div "19" at bounding box center [269, 202] width 11 height 11
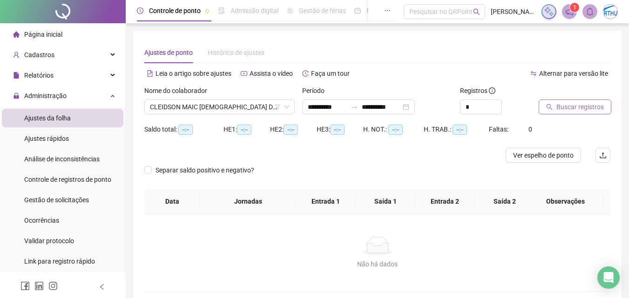
click at [564, 108] on span "Buscar registros" at bounding box center [579, 107] width 47 height 10
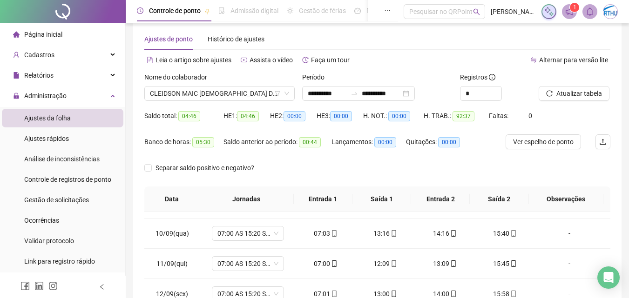
scroll to position [0, 0]
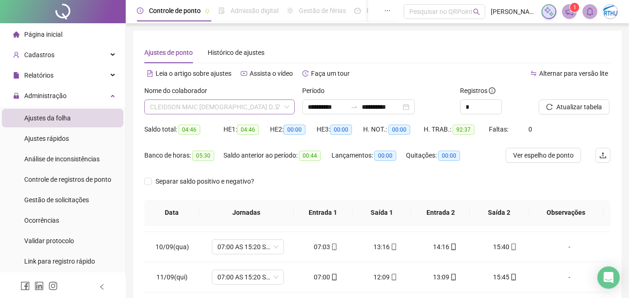
click at [193, 108] on span "CLEIDSON MAIC [DEMOGRAPHIC_DATA] DOS SANTOS" at bounding box center [219, 107] width 139 height 14
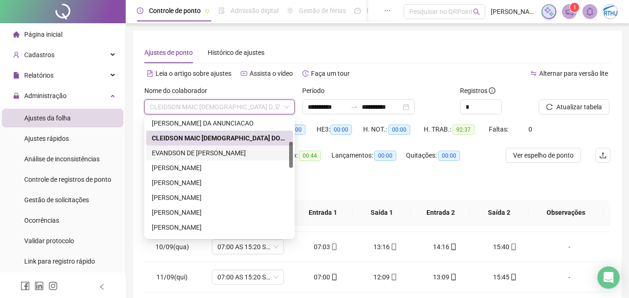
click at [201, 150] on div "EVANDSON DE [PERSON_NAME]" at bounding box center [219, 153] width 135 height 10
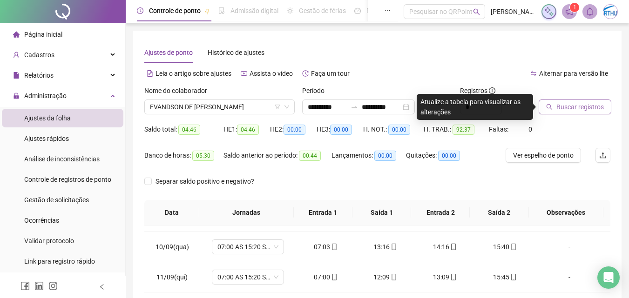
click at [570, 110] on span "Buscar registros" at bounding box center [579, 107] width 47 height 10
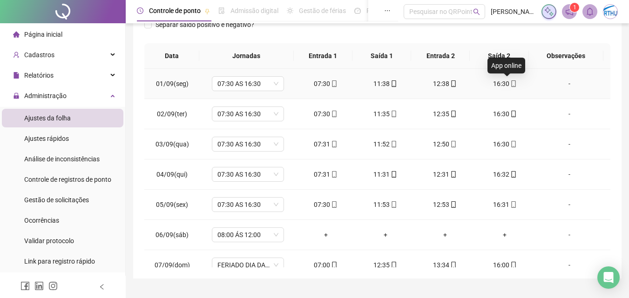
click at [510, 83] on icon "mobile" at bounding box center [513, 84] width 7 height 7
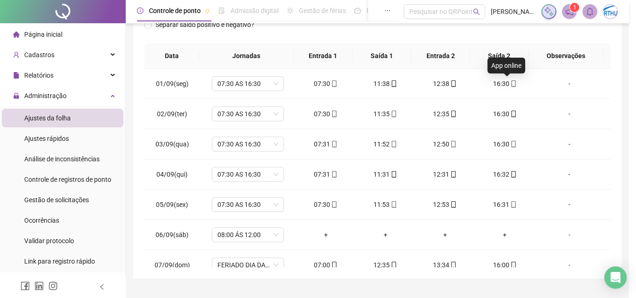
type input "**********"
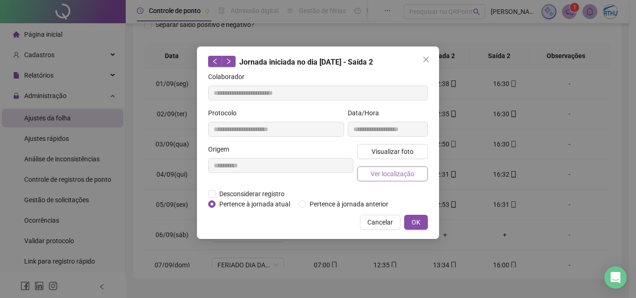
click at [401, 172] on span "Ver localização" at bounding box center [393, 174] width 44 height 10
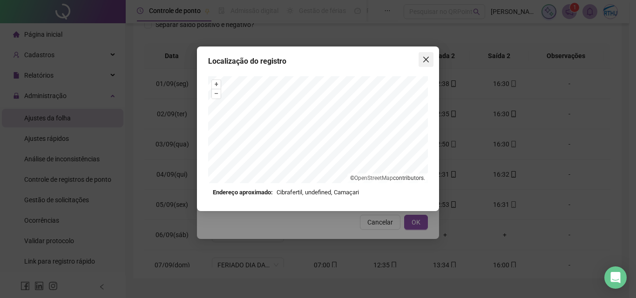
click at [426, 60] on icon "close" at bounding box center [426, 60] width 6 height 6
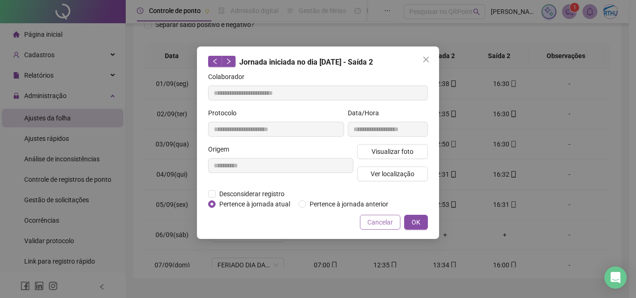
click at [383, 221] on span "Cancelar" at bounding box center [380, 222] width 26 height 10
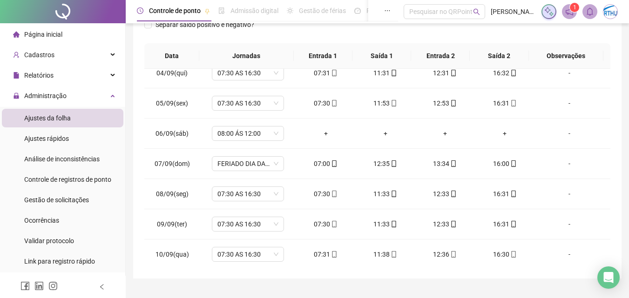
scroll to position [115, 0]
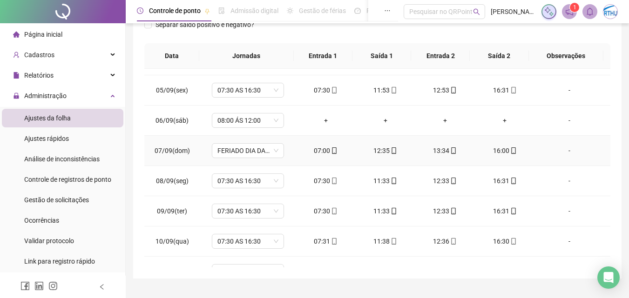
click at [564, 151] on div "-" at bounding box center [569, 151] width 55 height 10
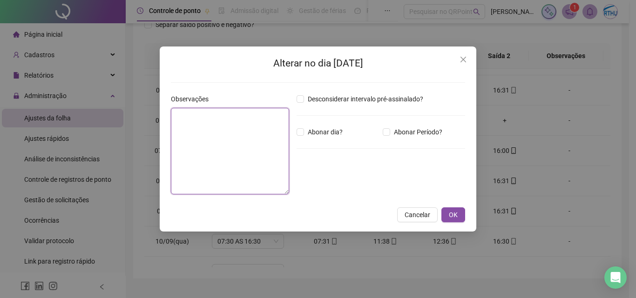
click at [223, 141] on textarea at bounding box center [230, 151] width 118 height 87
type textarea "**********"
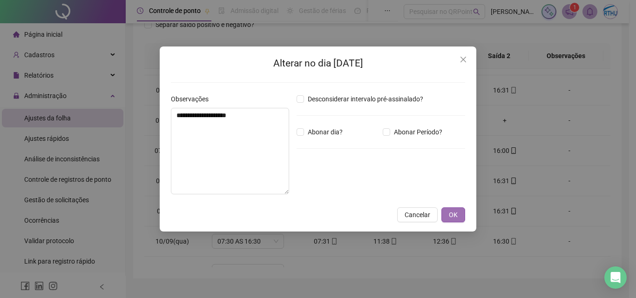
click at [454, 212] on span "OK" at bounding box center [453, 215] width 9 height 10
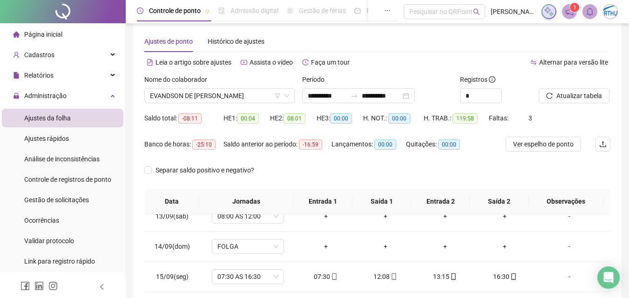
scroll to position [0, 0]
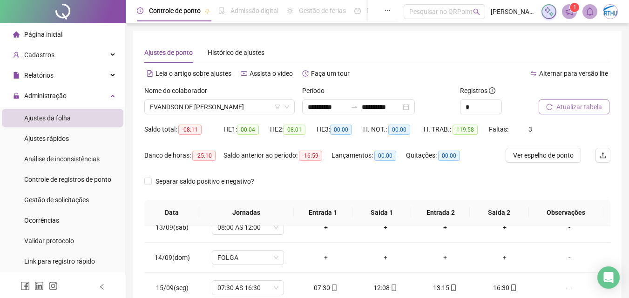
click at [585, 109] on span "Atualizar tabela" at bounding box center [579, 107] width 46 height 10
click at [222, 107] on span "EVANDSON DE [PERSON_NAME]" at bounding box center [219, 107] width 139 height 14
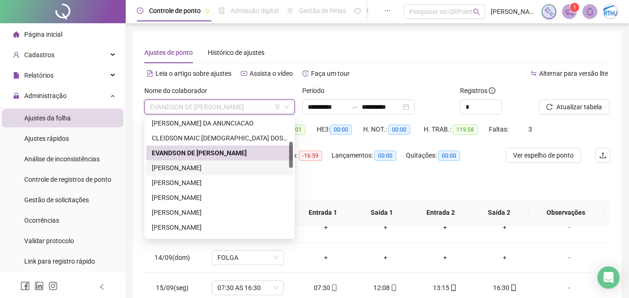
click at [218, 167] on div "[PERSON_NAME]" at bounding box center [219, 168] width 135 height 10
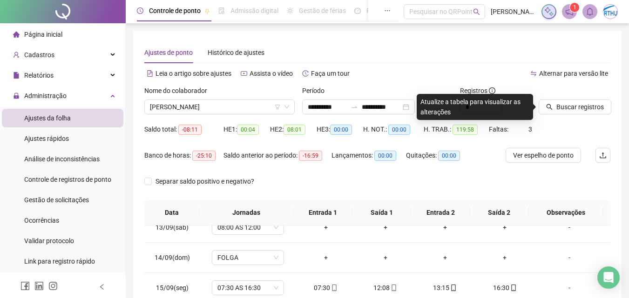
drag, startPoint x: 496, startPoint y: 111, endPoint x: 482, endPoint y: 111, distance: 14.0
click at [495, 111] on div "Atualize a tabela para visualizar as alterações" at bounding box center [475, 107] width 116 height 26
click at [476, 111] on div "Atualize a tabela para visualizar as alterações" at bounding box center [475, 107] width 116 height 26
click at [576, 105] on span "Buscar registros" at bounding box center [579, 107] width 47 height 10
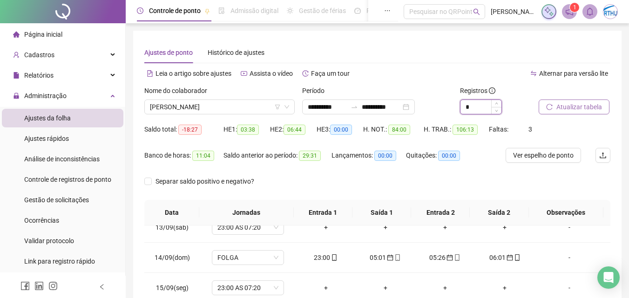
click at [475, 105] on input "*" at bounding box center [480, 107] width 41 height 14
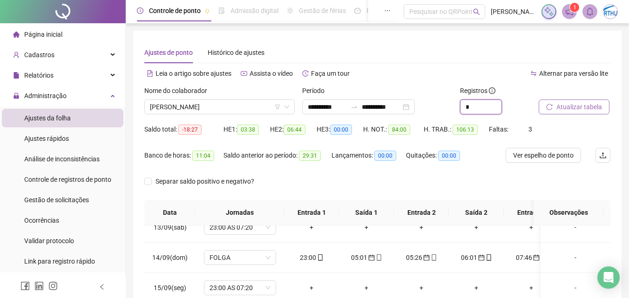
type input "*"
click at [584, 104] on span "Atualizar tabela" at bounding box center [579, 107] width 46 height 10
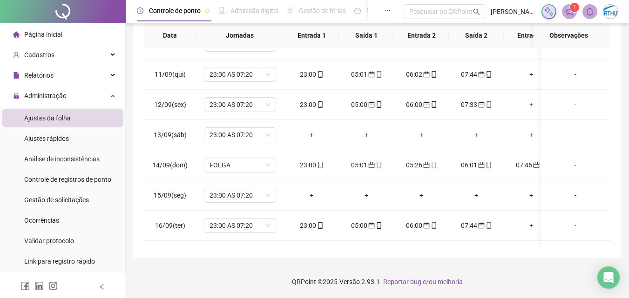
scroll to position [293, 0]
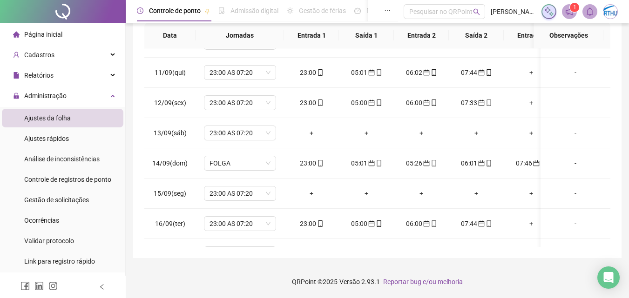
click at [610, 183] on div "**********" at bounding box center [377, 55] width 488 height 405
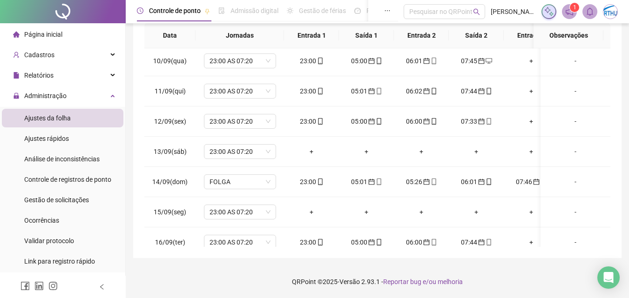
scroll to position [283, 0]
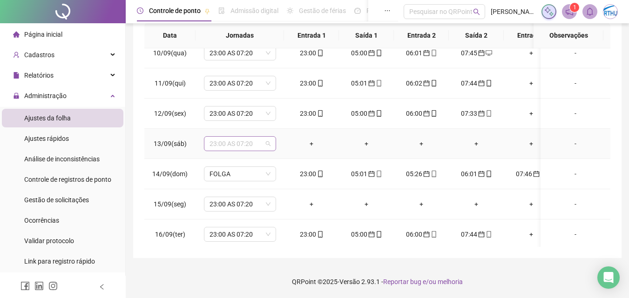
click at [267, 141] on span "23:00 AS 07:20" at bounding box center [240, 144] width 61 height 14
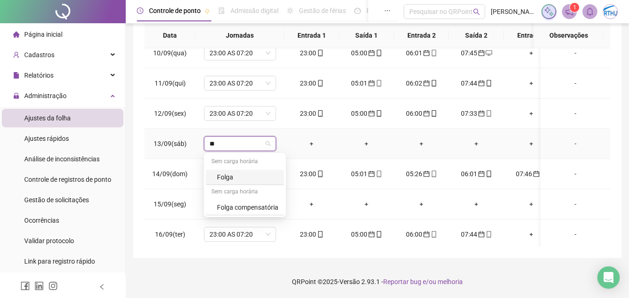
type input "***"
click at [229, 177] on div "Folga" at bounding box center [247, 177] width 61 height 10
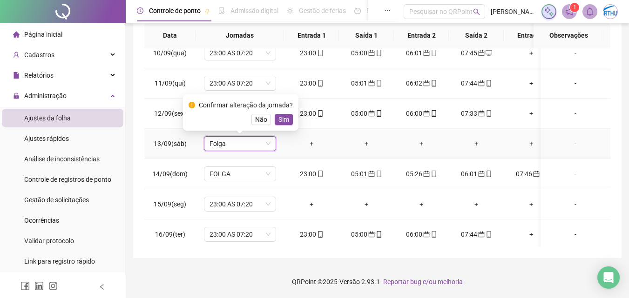
click at [282, 118] on span "Sim" at bounding box center [283, 120] width 11 height 10
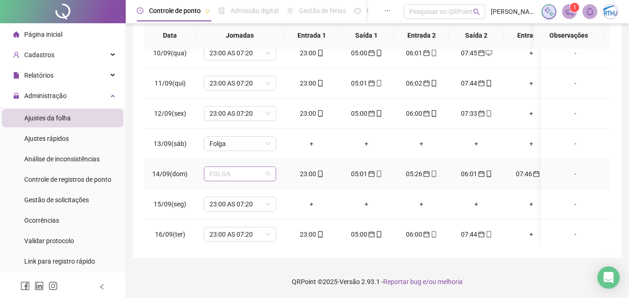
click at [268, 172] on span "FOLGA" at bounding box center [240, 174] width 61 height 14
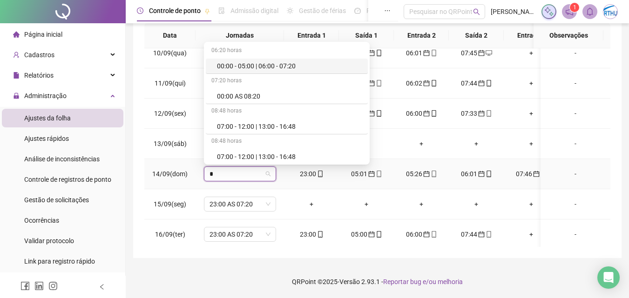
type input "**"
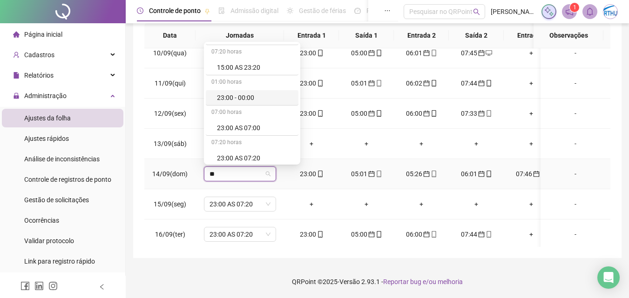
scroll to position [32, 0]
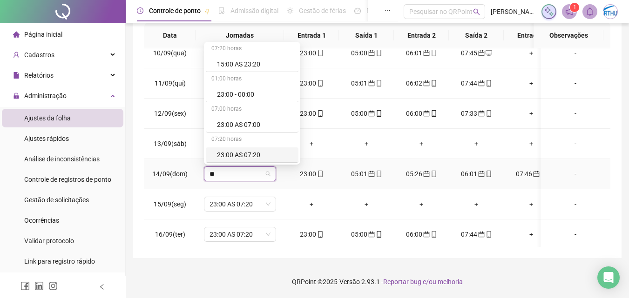
click at [237, 153] on div "23:00 AS 07:20" at bounding box center [255, 155] width 76 height 10
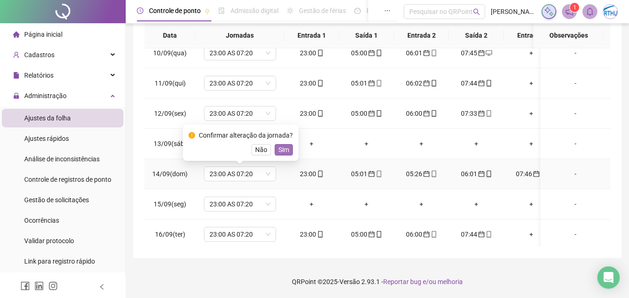
click at [284, 147] on span "Sim" at bounding box center [283, 150] width 11 height 10
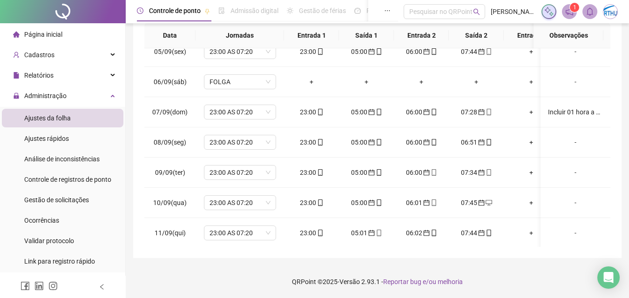
scroll to position [115, 0]
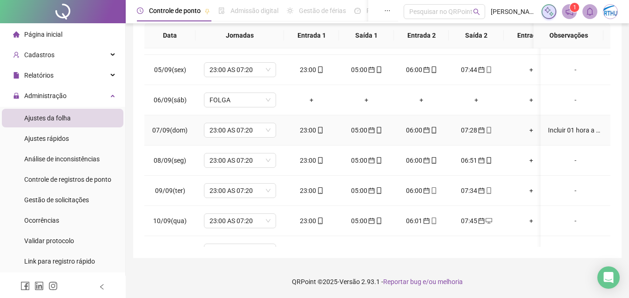
click at [568, 129] on div "Incluir 01 hora a 100% - Manualmente - referente ao domingo das 23:00 as 00:00." at bounding box center [575, 130] width 55 height 10
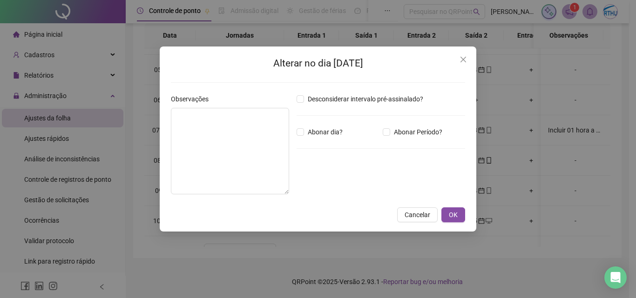
type textarea "**********"
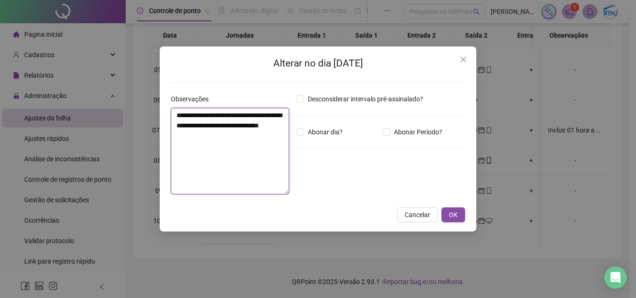
drag, startPoint x: 183, startPoint y: 115, endPoint x: 262, endPoint y: 137, distance: 81.9
click at [262, 137] on textarea "**********" at bounding box center [230, 151] width 118 height 87
click at [463, 59] on icon "close" at bounding box center [463, 60] width 6 height 6
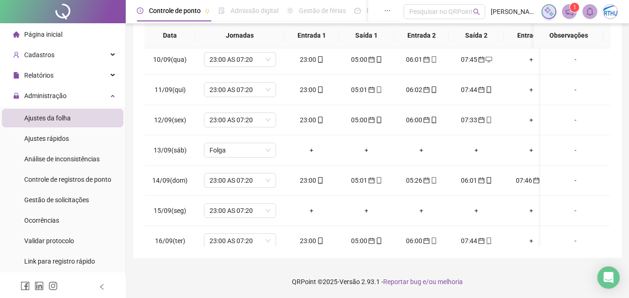
scroll to position [287, 0]
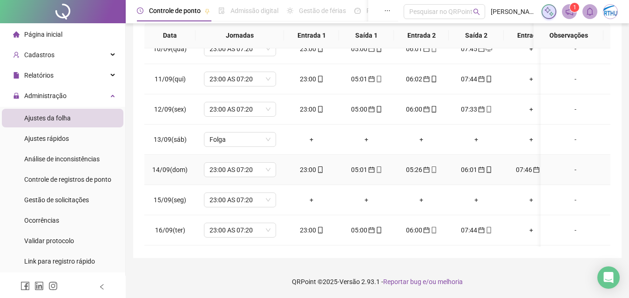
click at [569, 170] on div "-" at bounding box center [575, 170] width 55 height 10
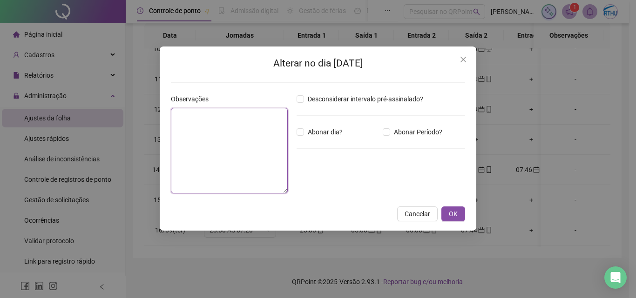
click at [221, 125] on textarea at bounding box center [229, 151] width 117 height 86
paste textarea "**********"
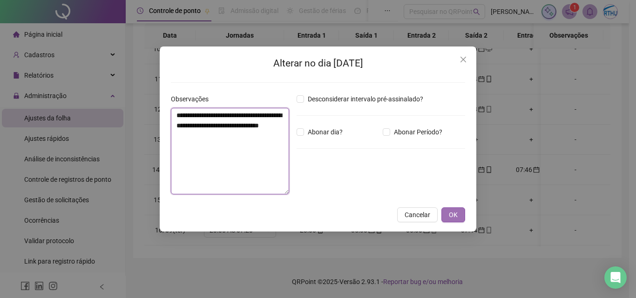
type textarea "**********"
click at [465, 217] on button "OK" at bounding box center [453, 215] width 24 height 15
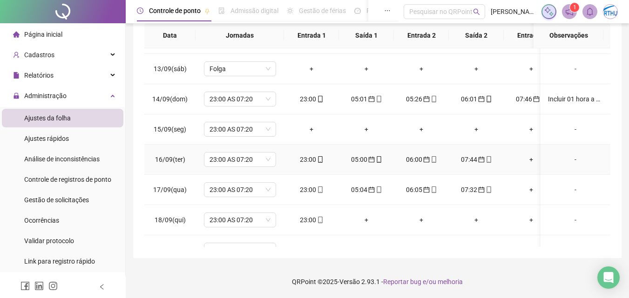
scroll to position [383, 0]
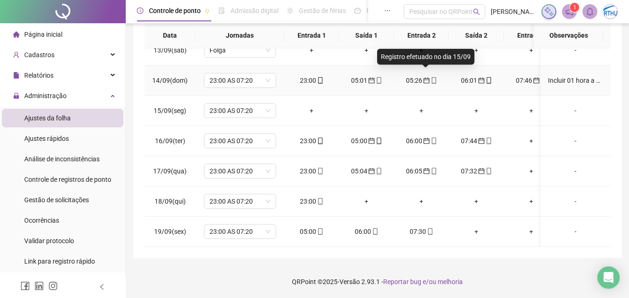
click at [423, 78] on icon "calendar" at bounding box center [426, 81] width 6 height 6
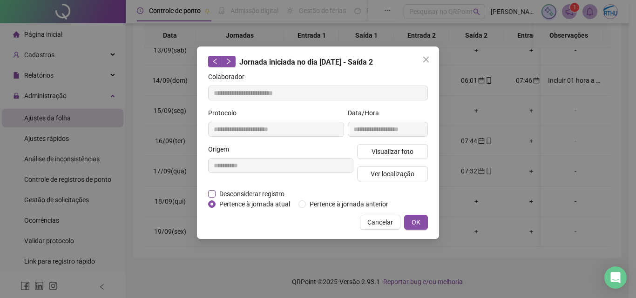
click at [254, 194] on span "Desconsiderar registro" at bounding box center [252, 194] width 73 height 10
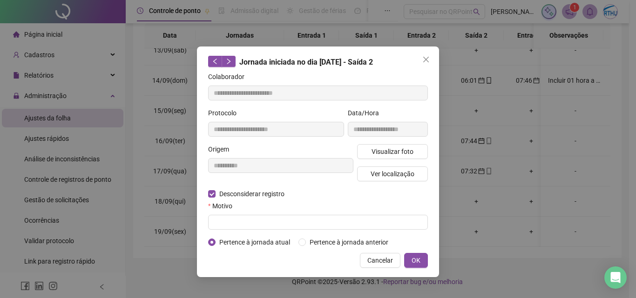
type input "**********"
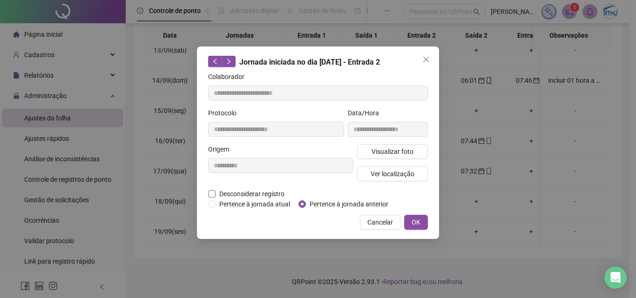
click at [216, 193] on span "Desconsiderar registro" at bounding box center [252, 194] width 73 height 10
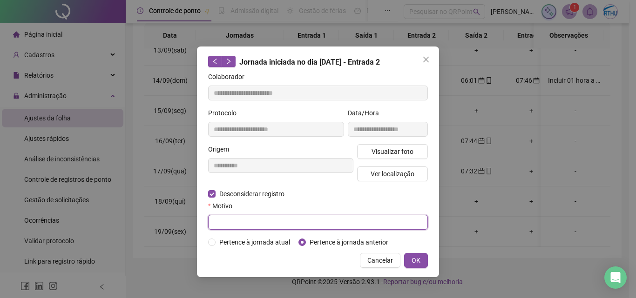
click at [237, 220] on input "text" at bounding box center [318, 222] width 220 height 15
type input "**********"
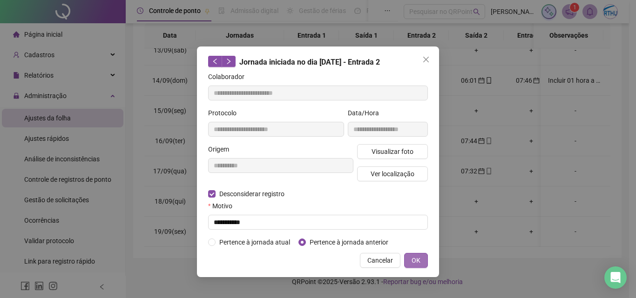
click at [418, 260] on span "OK" at bounding box center [416, 261] width 9 height 10
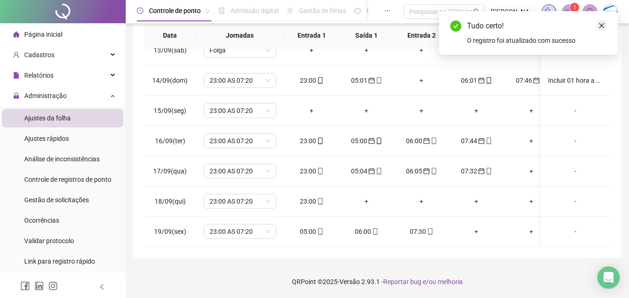
click at [603, 25] on icon "close" at bounding box center [601, 25] width 7 height 7
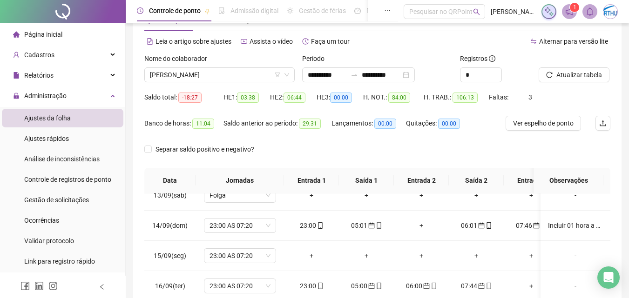
scroll to position [10, 0]
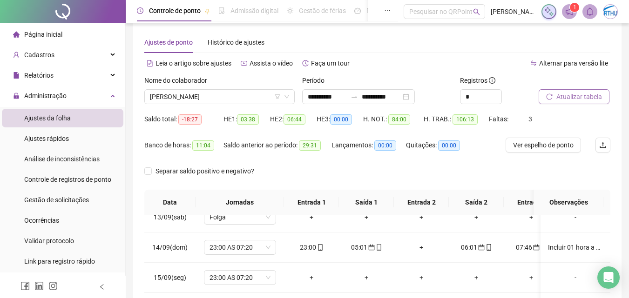
click at [581, 97] on span "Atualizar tabela" at bounding box center [579, 97] width 46 height 10
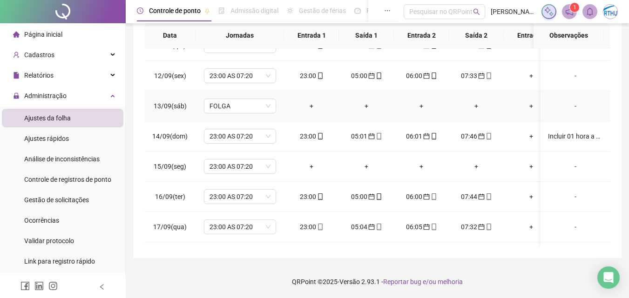
scroll to position [337, 0]
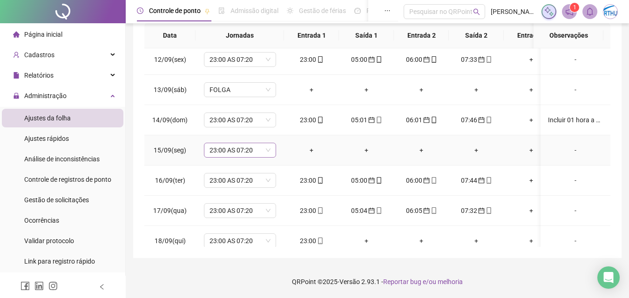
click at [269, 151] on span "23:00 AS 07:20" at bounding box center [240, 150] width 61 height 14
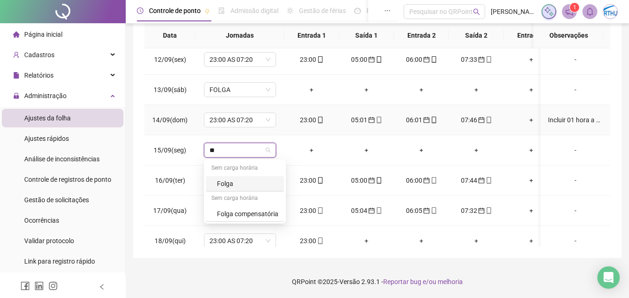
type input "***"
click at [231, 184] on div "Folga" at bounding box center [247, 184] width 61 height 10
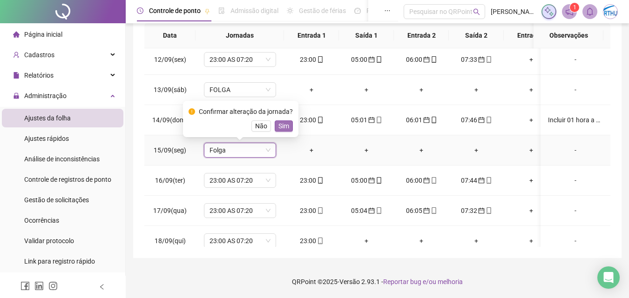
click at [283, 127] on span "Sim" at bounding box center [283, 126] width 11 height 10
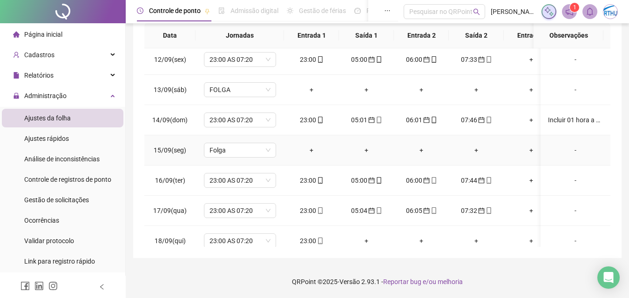
click at [569, 150] on div "-" at bounding box center [575, 150] width 55 height 10
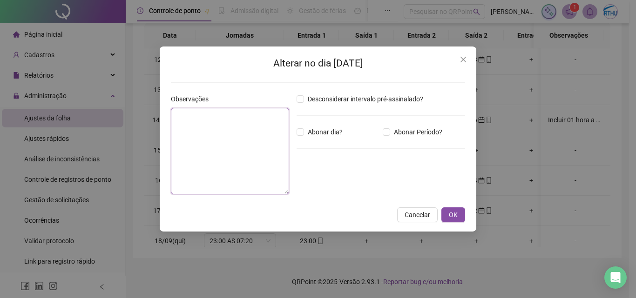
click at [254, 139] on textarea at bounding box center [230, 151] width 118 height 87
click at [245, 137] on textarea at bounding box center [230, 151] width 118 height 87
type textarea "**********"
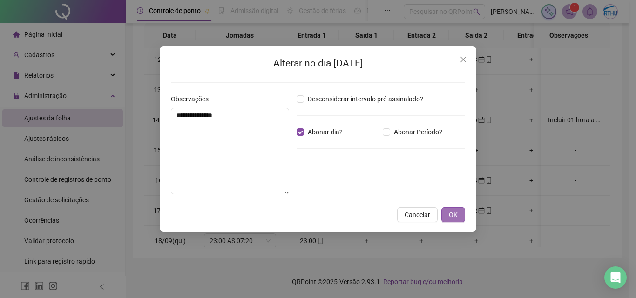
click at [451, 216] on span "OK" at bounding box center [453, 215] width 9 height 10
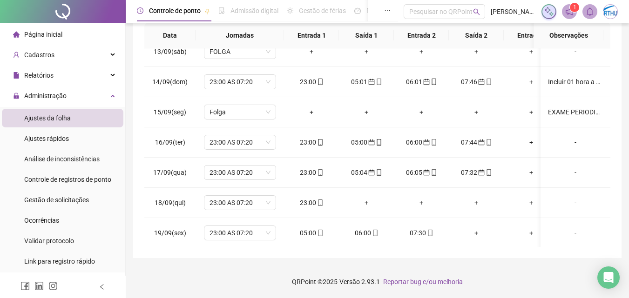
scroll to position [383, 0]
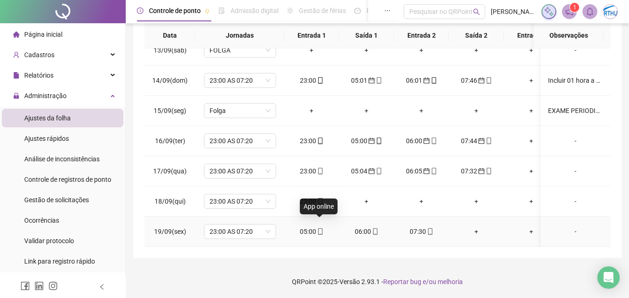
click at [318, 229] on icon "mobile" at bounding box center [320, 232] width 7 height 7
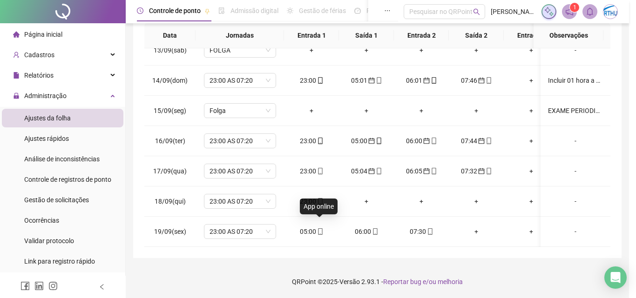
type input "**********"
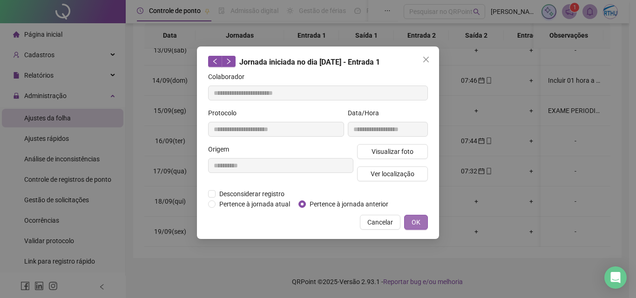
click at [420, 221] on span "OK" at bounding box center [416, 222] width 9 height 10
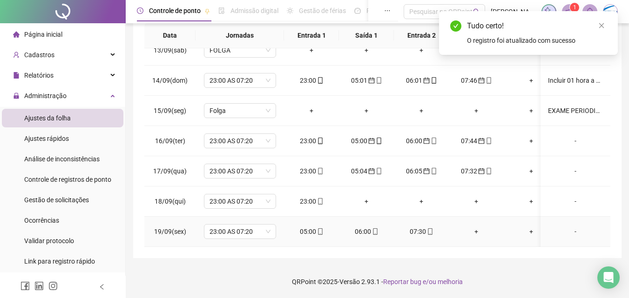
click at [369, 227] on div "06:00" at bounding box center [366, 232] width 40 height 10
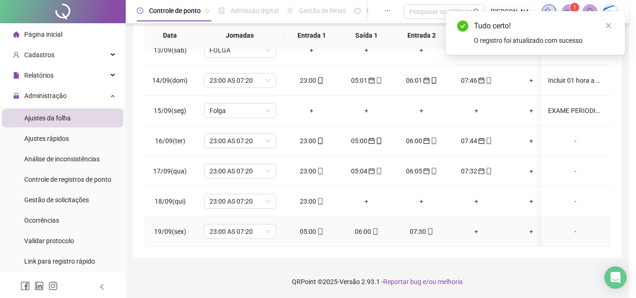
type input "**********"
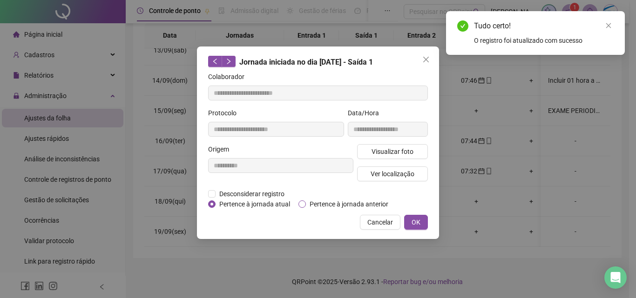
click at [364, 205] on span "Pertence à jornada anterior" at bounding box center [349, 204] width 86 height 10
click at [412, 217] on button "OK" at bounding box center [416, 222] width 24 height 15
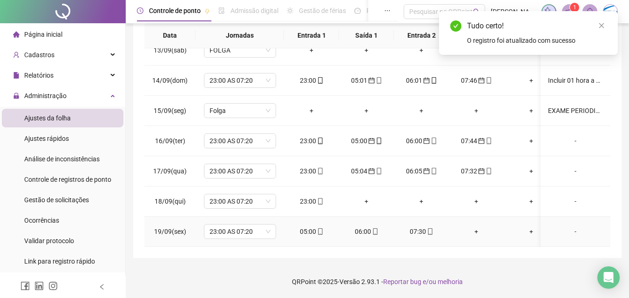
click at [421, 227] on div "07:30" at bounding box center [421, 232] width 40 height 10
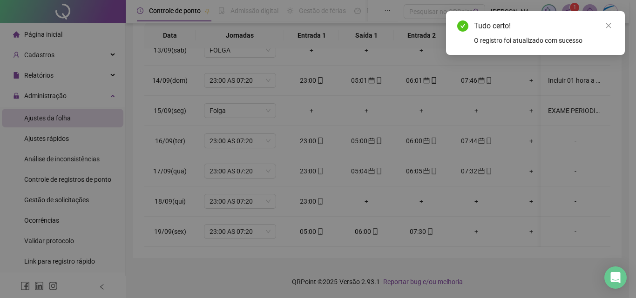
type input "**********"
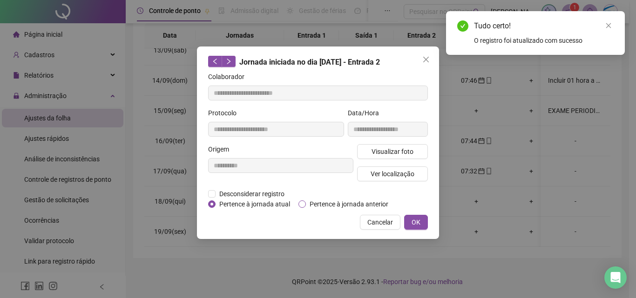
click at [346, 206] on span "Pertence à jornada anterior" at bounding box center [349, 204] width 86 height 10
click at [413, 223] on span "OK" at bounding box center [416, 222] width 9 height 10
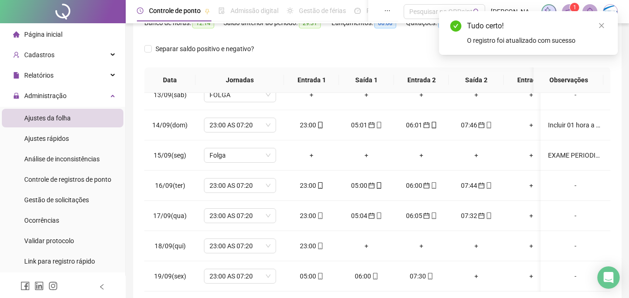
scroll to position [20, 0]
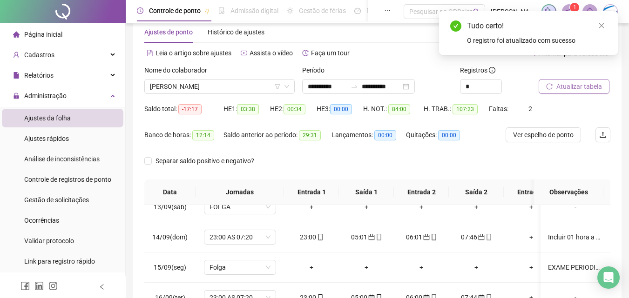
click at [577, 87] on span "Atualizar tabela" at bounding box center [579, 86] width 46 height 10
click at [600, 25] on icon "close" at bounding box center [601, 25] width 7 height 7
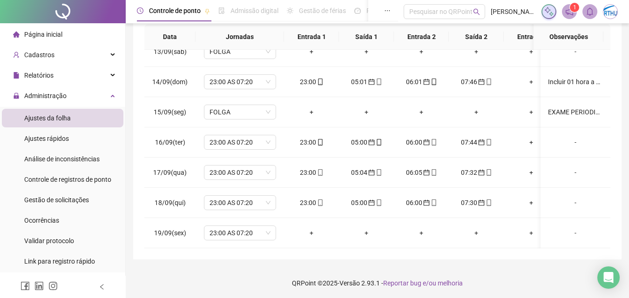
scroll to position [0, 0]
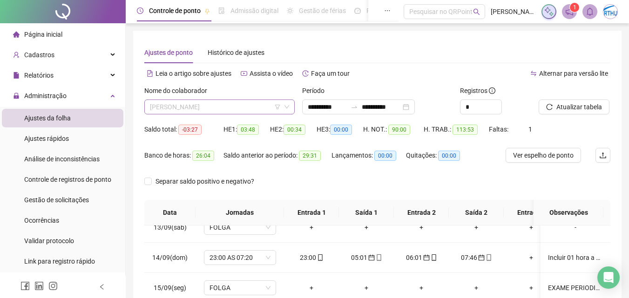
click at [218, 106] on span "[PERSON_NAME]" at bounding box center [219, 107] width 139 height 14
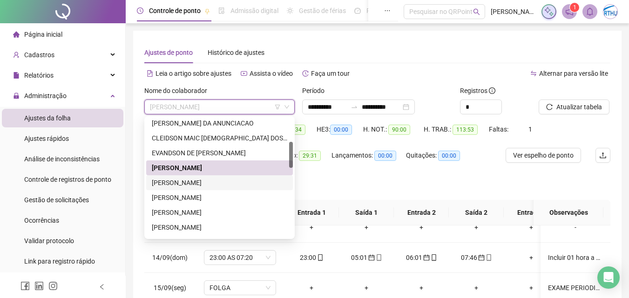
click at [206, 176] on div "[PERSON_NAME]" at bounding box center [219, 183] width 147 height 15
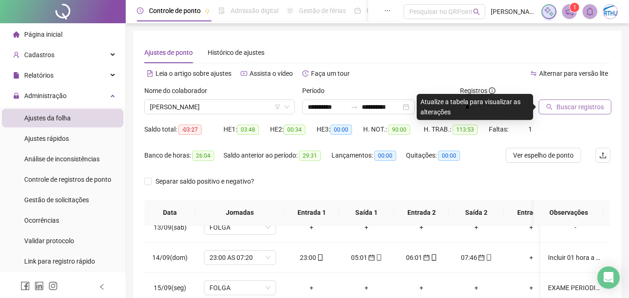
click at [578, 108] on span "Buscar registros" at bounding box center [579, 107] width 47 height 10
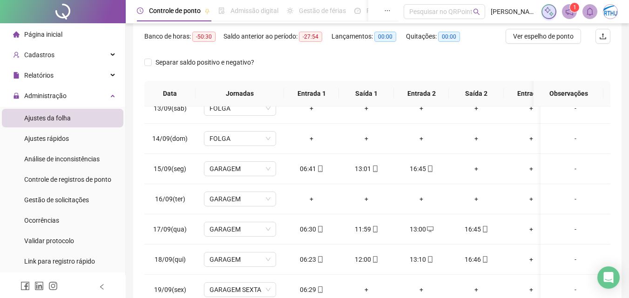
scroll to position [136, 0]
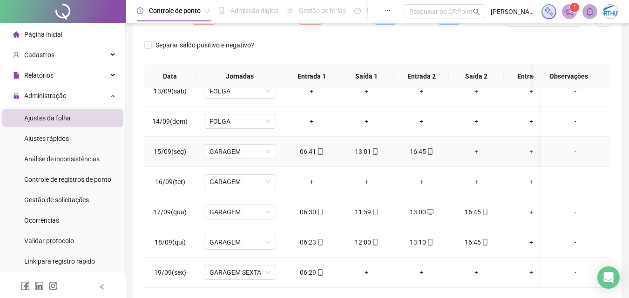
click at [474, 147] on div "+" at bounding box center [476, 152] width 40 height 10
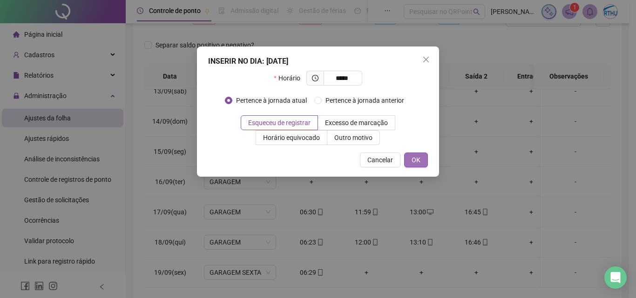
type input "*****"
click at [420, 164] on button "OK" at bounding box center [416, 160] width 24 height 15
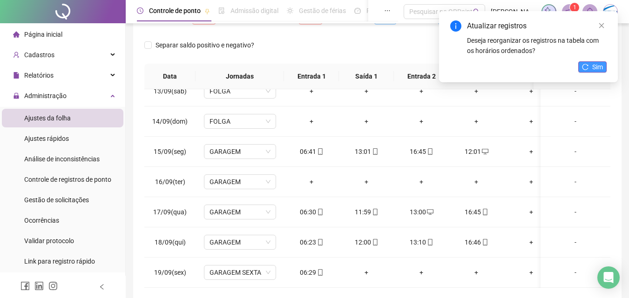
click at [595, 68] on span "Sim" at bounding box center [597, 67] width 11 height 10
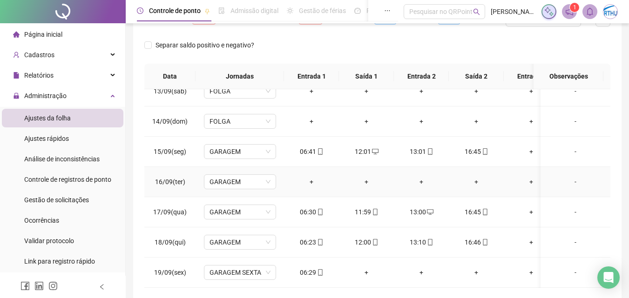
click at [568, 177] on div "-" at bounding box center [575, 182] width 55 height 10
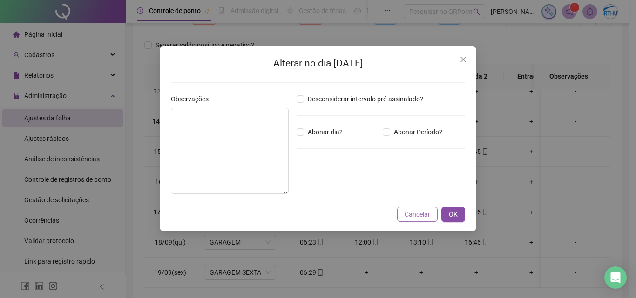
drag, startPoint x: 413, startPoint y: 217, endPoint x: 444, endPoint y: 213, distance: 30.9
click at [413, 216] on span "Cancelar" at bounding box center [418, 215] width 26 height 10
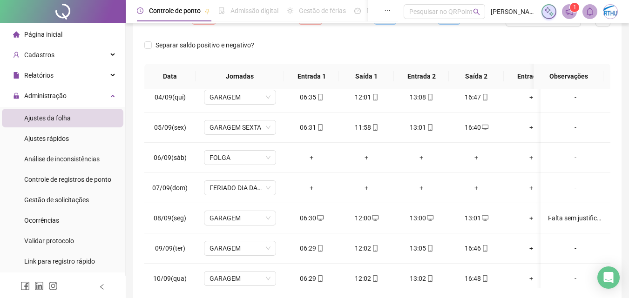
scroll to position [107, 0]
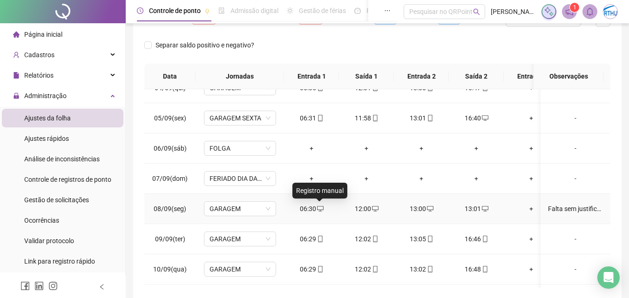
click at [320, 208] on icon "desktop" at bounding box center [320, 209] width 7 height 7
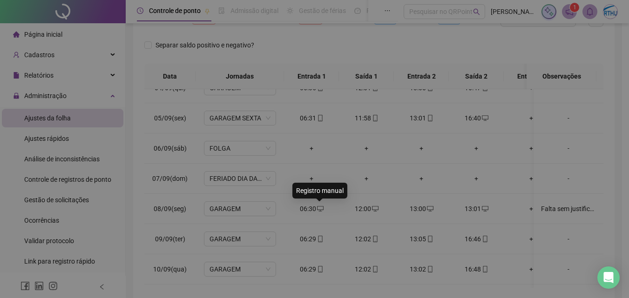
type input "**********"
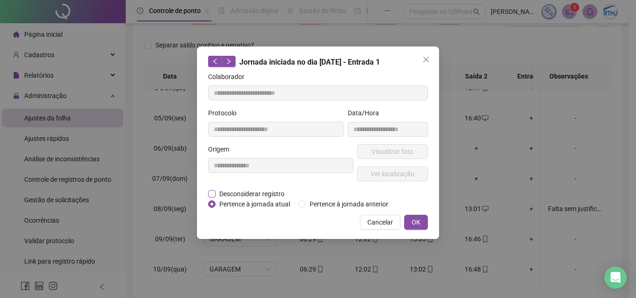
click at [257, 193] on span "Desconsiderar registro" at bounding box center [252, 194] width 73 height 10
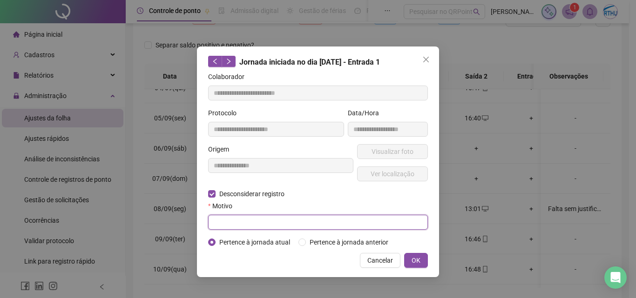
click at [253, 221] on input "text" at bounding box center [318, 222] width 220 height 15
type input "**********"
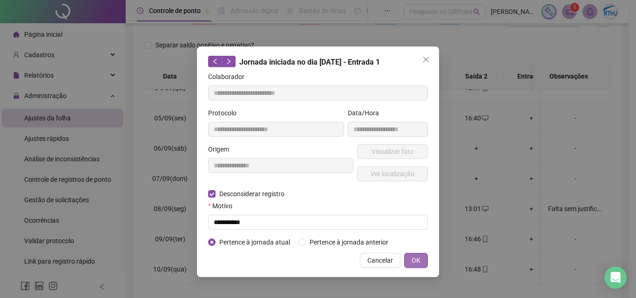
click at [412, 260] on span "OK" at bounding box center [416, 261] width 9 height 10
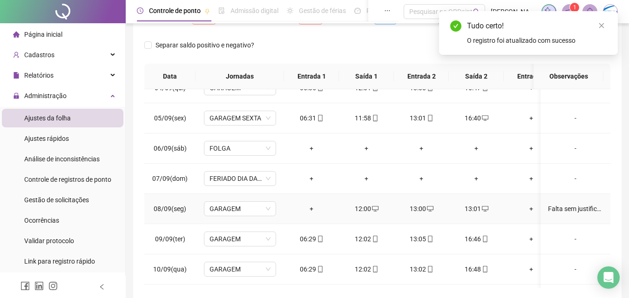
click at [311, 208] on div "+" at bounding box center [311, 209] width 40 height 10
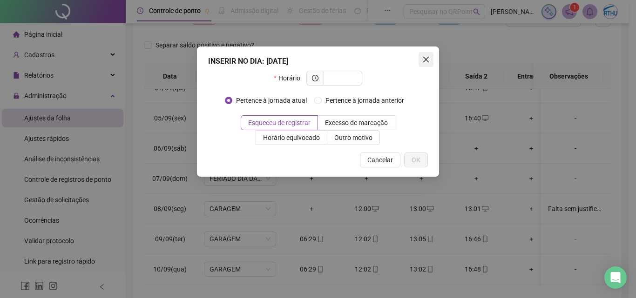
click at [425, 58] on icon "close" at bounding box center [425, 59] width 7 height 7
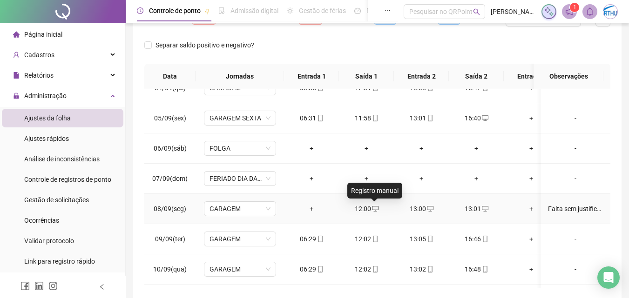
click at [372, 208] on icon "desktop" at bounding box center [375, 209] width 7 height 7
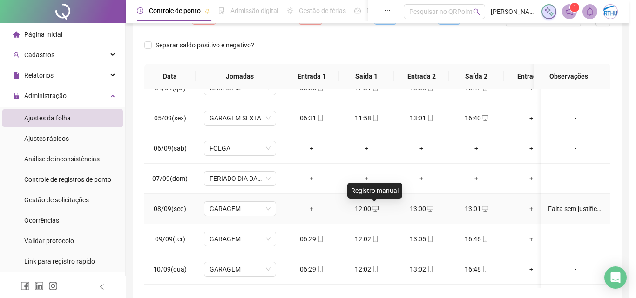
type input "**********"
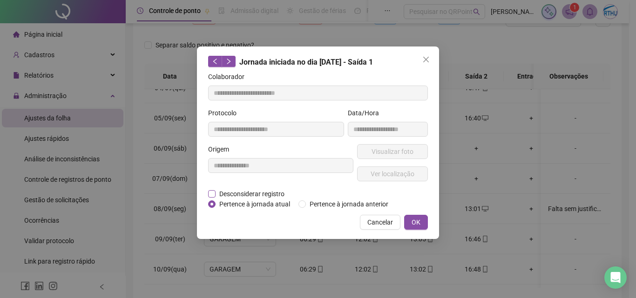
click at [248, 194] on span "Desconsiderar registro" at bounding box center [252, 194] width 73 height 10
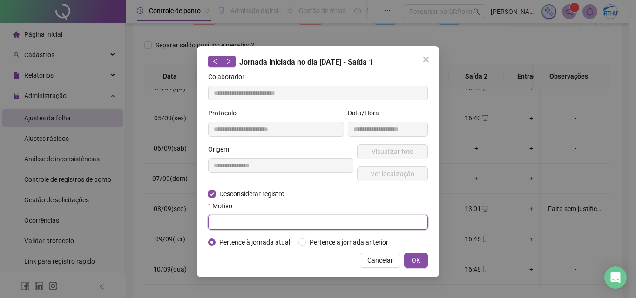
click at [225, 222] on input "text" at bounding box center [318, 222] width 220 height 15
drag, startPoint x: 276, startPoint y: 223, endPoint x: 203, endPoint y: 229, distance: 72.9
click at [203, 229] on div "**********" at bounding box center [318, 162] width 242 height 231
type input "**********"
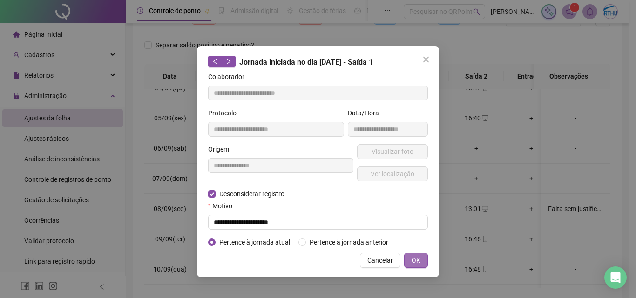
click at [418, 260] on span "OK" at bounding box center [416, 261] width 9 height 10
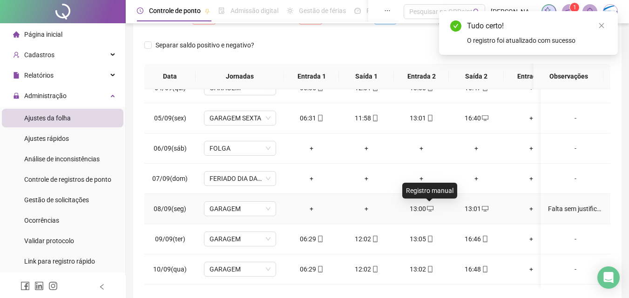
click at [429, 208] on icon "desktop" at bounding box center [430, 209] width 7 height 7
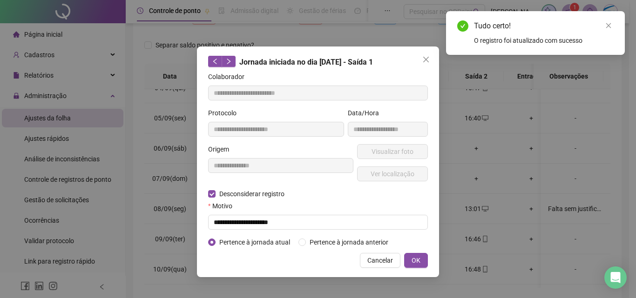
type input "**********"
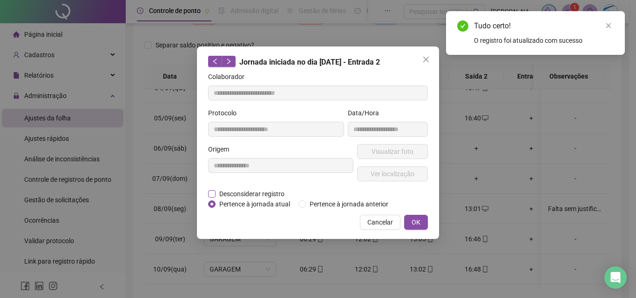
click at [224, 192] on span "Desconsiderar registro" at bounding box center [252, 194] width 73 height 10
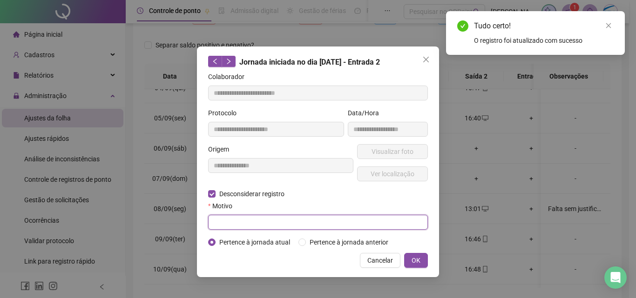
click at [224, 227] on input "text" at bounding box center [318, 222] width 220 height 15
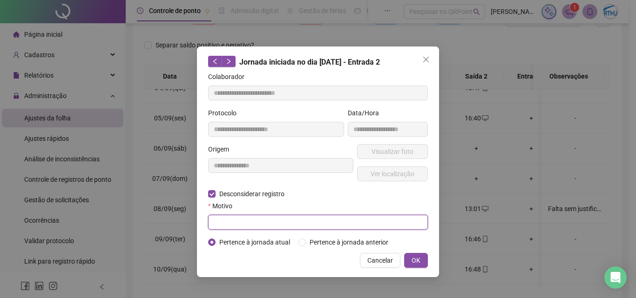
paste input "**********"
type input "**********"
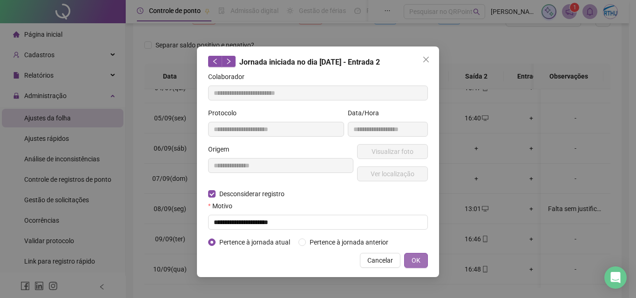
click at [423, 264] on button "OK" at bounding box center [416, 260] width 24 height 15
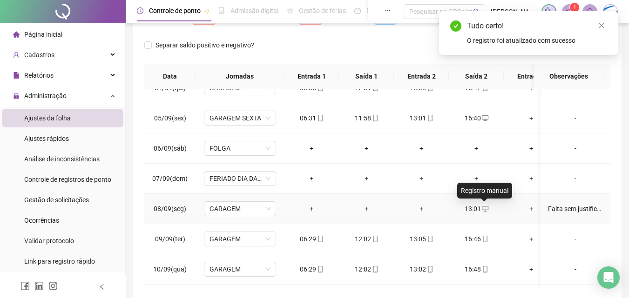
click at [482, 210] on icon "desktop" at bounding box center [485, 209] width 7 height 6
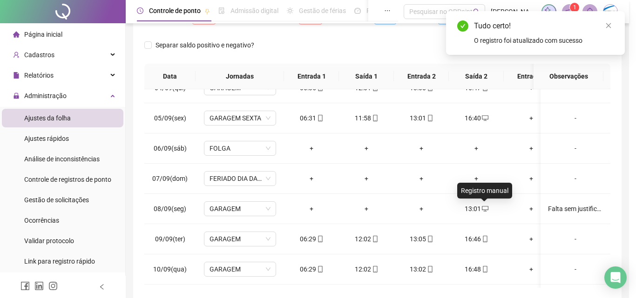
type input "**********"
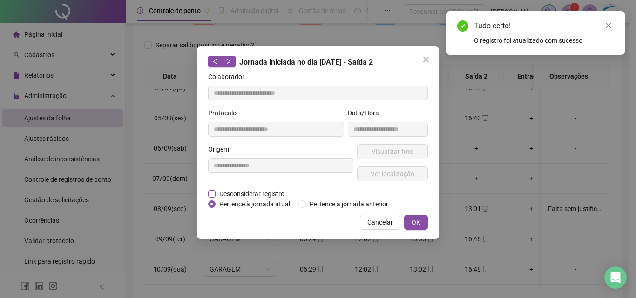
click at [255, 191] on span "Desconsiderar registro" at bounding box center [252, 194] width 73 height 10
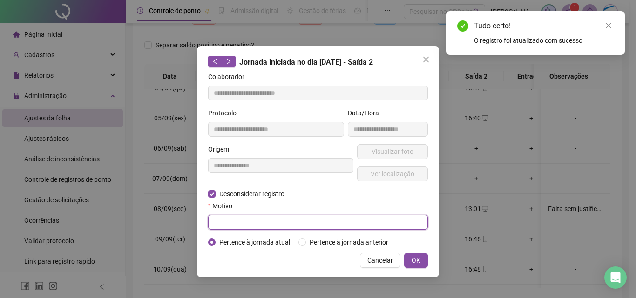
click at [219, 224] on input "text" at bounding box center [318, 222] width 220 height 15
paste input "**********"
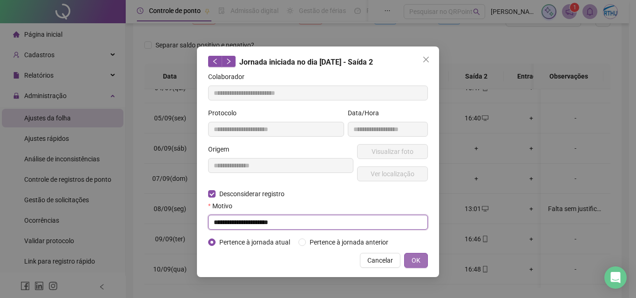
type input "**********"
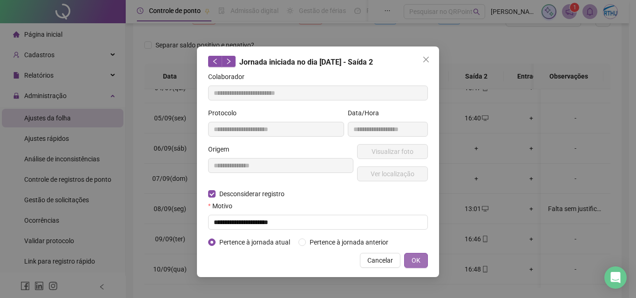
click at [418, 260] on span "OK" at bounding box center [416, 261] width 9 height 10
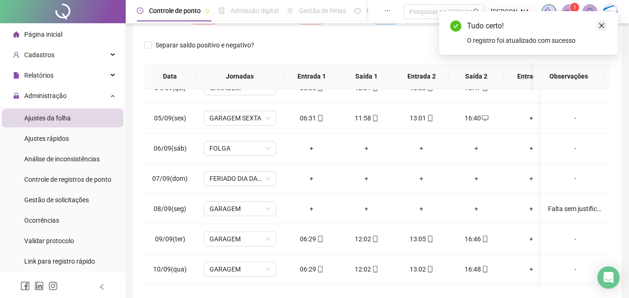
click at [603, 25] on icon "close" at bounding box center [601, 25] width 7 height 7
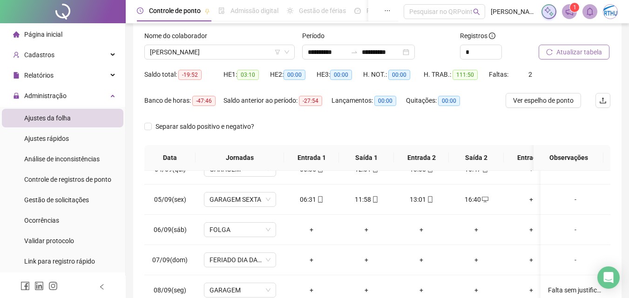
scroll to position [43, 0]
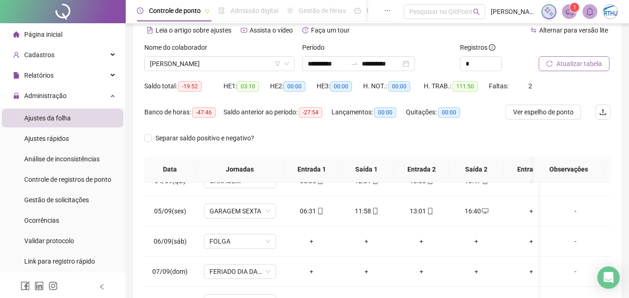
click at [592, 65] on span "Atualizar tabela" at bounding box center [579, 64] width 46 height 10
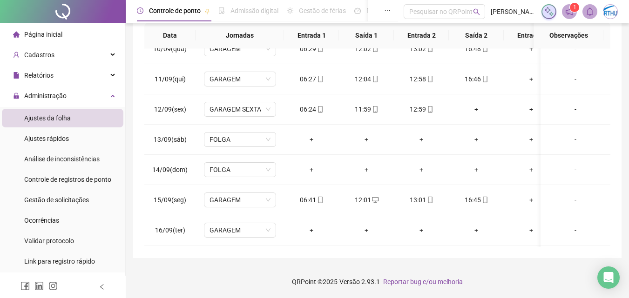
scroll to position [295, 0]
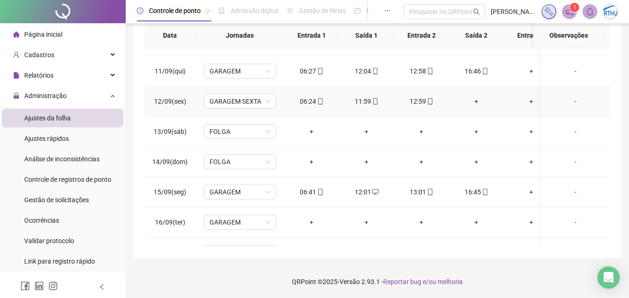
click at [476, 101] on div "+" at bounding box center [476, 101] width 40 height 10
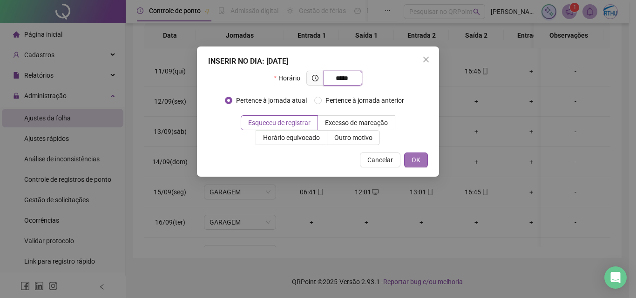
type input "*****"
click at [411, 160] on button "OK" at bounding box center [416, 160] width 24 height 15
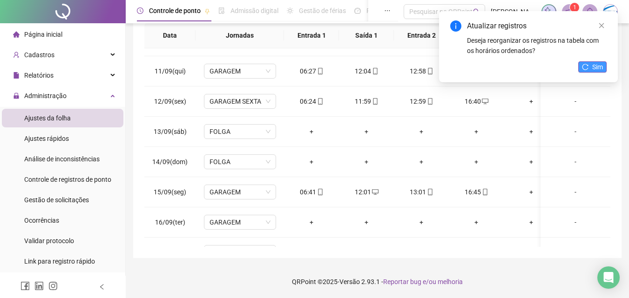
click at [598, 63] on span "Sim" at bounding box center [597, 67] width 11 height 10
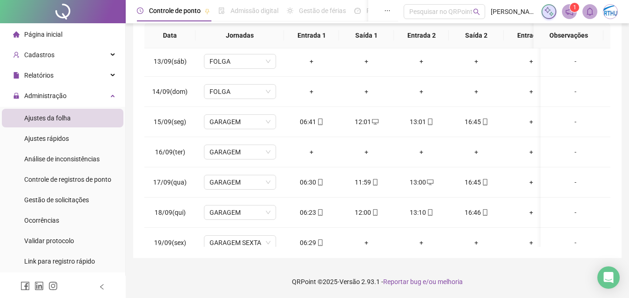
scroll to position [383, 0]
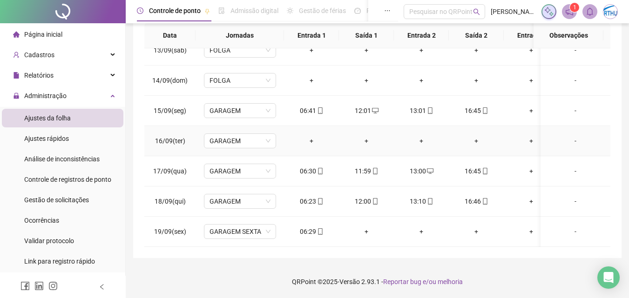
click at [569, 136] on div "-" at bounding box center [575, 141] width 55 height 10
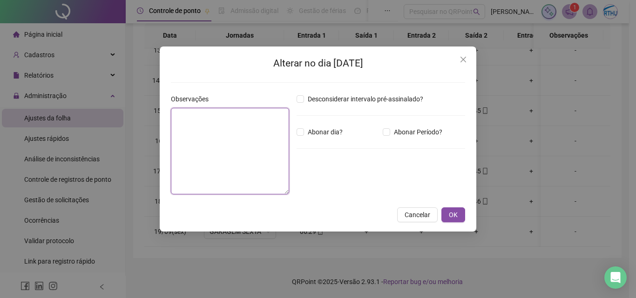
click at [238, 139] on textarea at bounding box center [230, 151] width 118 height 87
type textarea "**********"
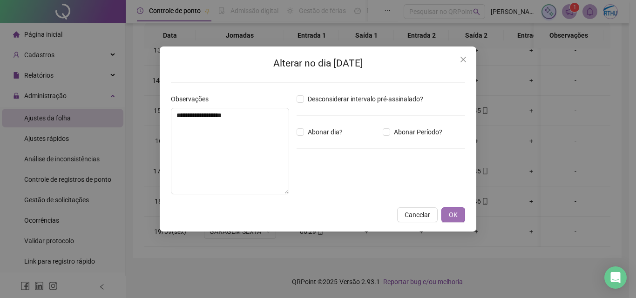
click at [452, 211] on span "OK" at bounding box center [453, 215] width 9 height 10
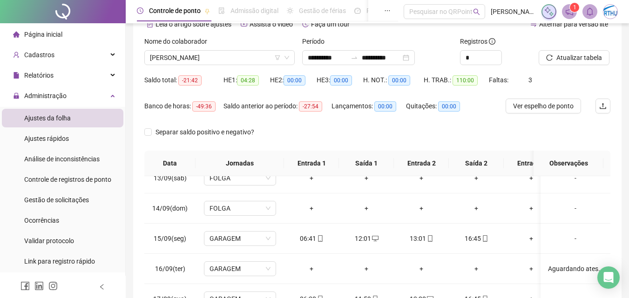
scroll to position [0, 0]
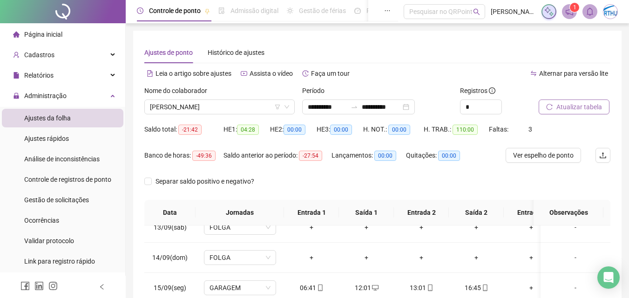
click at [566, 107] on span "Atualizar tabela" at bounding box center [579, 107] width 46 height 10
click at [169, 107] on span "[PERSON_NAME]" at bounding box center [219, 107] width 139 height 14
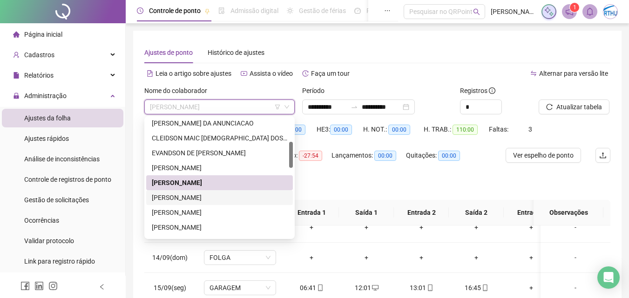
click at [169, 196] on div "[PERSON_NAME]" at bounding box center [219, 198] width 135 height 10
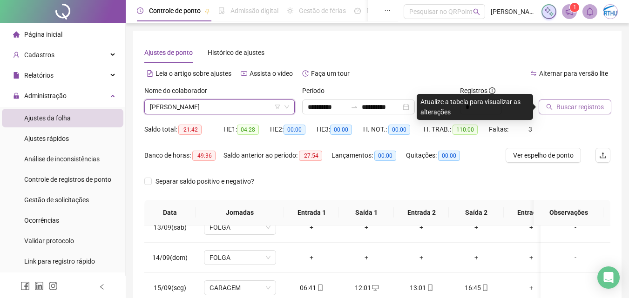
click at [557, 107] on span "Buscar registros" at bounding box center [579, 107] width 47 height 10
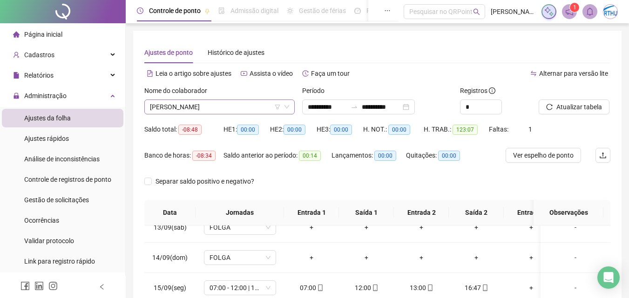
click at [232, 109] on span "[PERSON_NAME]" at bounding box center [219, 107] width 139 height 14
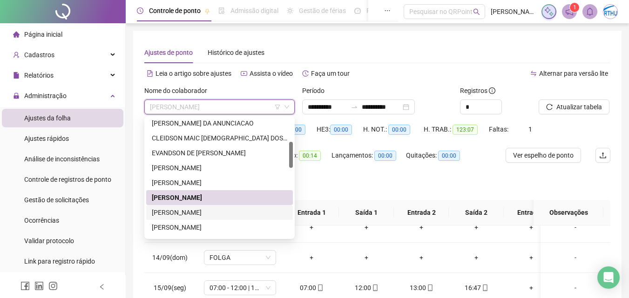
click at [204, 210] on div "[PERSON_NAME]" at bounding box center [219, 213] width 135 height 10
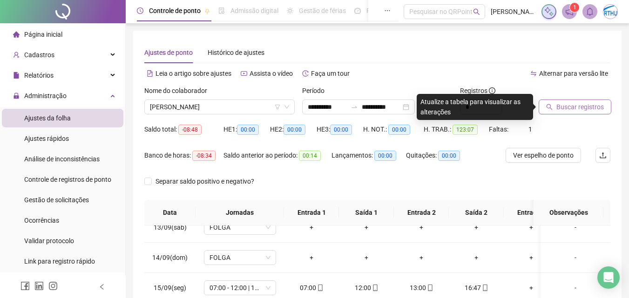
click at [585, 112] on span "Buscar registros" at bounding box center [579, 107] width 47 height 10
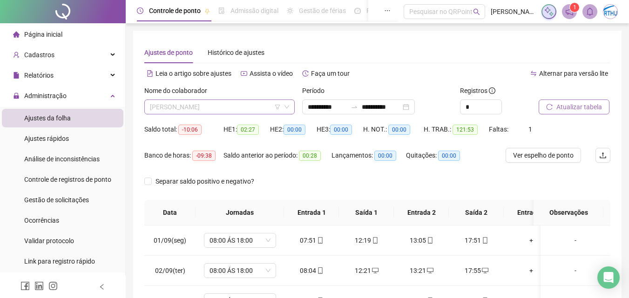
click at [224, 106] on span "[PERSON_NAME]" at bounding box center [219, 107] width 139 height 14
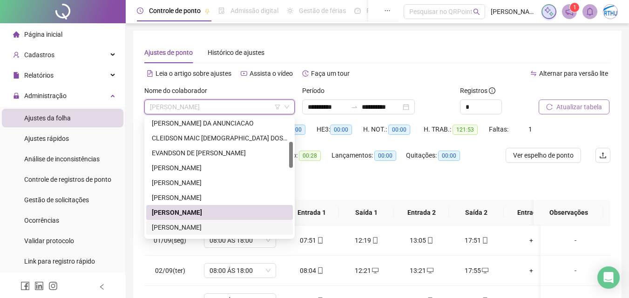
click at [211, 228] on div "[PERSON_NAME]" at bounding box center [219, 228] width 135 height 10
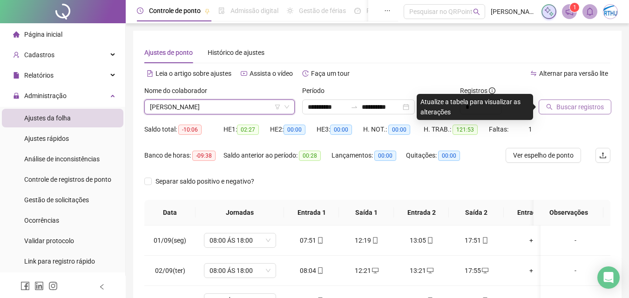
click at [578, 110] on span "Buscar registros" at bounding box center [579, 107] width 47 height 10
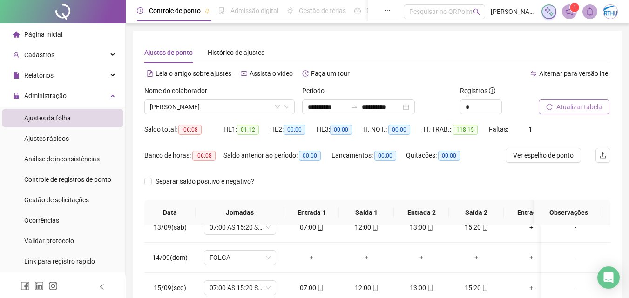
click at [198, 95] on label "Nome do colaborador" at bounding box center [178, 91] width 69 height 10
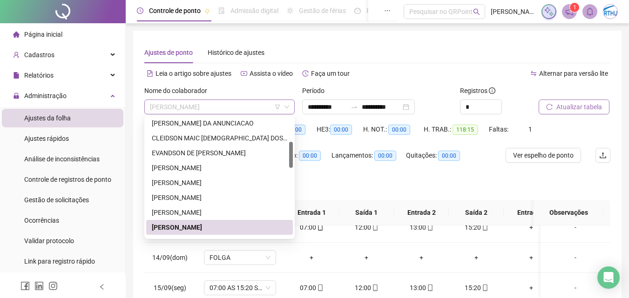
click at [198, 105] on span "[PERSON_NAME]" at bounding box center [219, 107] width 139 height 14
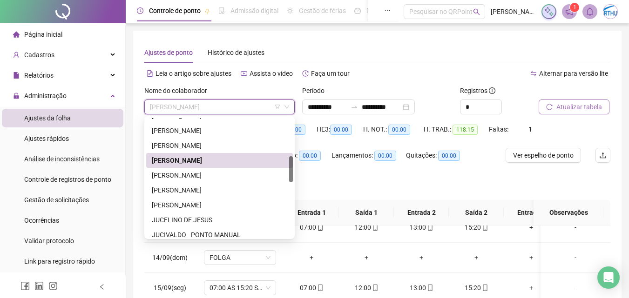
scroll to position [178, 0]
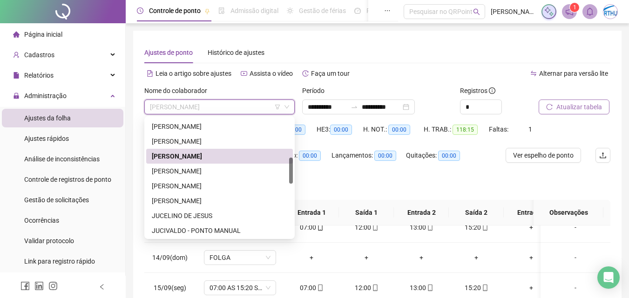
drag, startPoint x: 291, startPoint y: 153, endPoint x: 291, endPoint y: 169, distance: 15.8
click at [291, 169] on div at bounding box center [291, 171] width 4 height 26
click at [234, 170] on div "[PERSON_NAME]" at bounding box center [219, 171] width 135 height 10
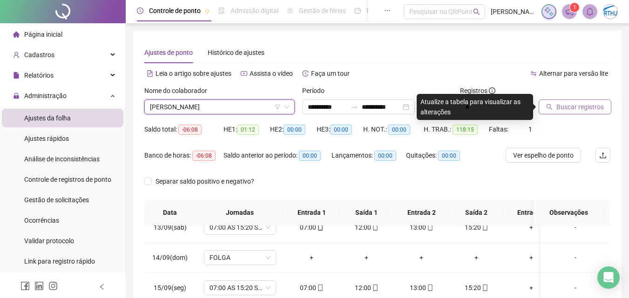
click at [582, 107] on span "Buscar registros" at bounding box center [579, 107] width 47 height 10
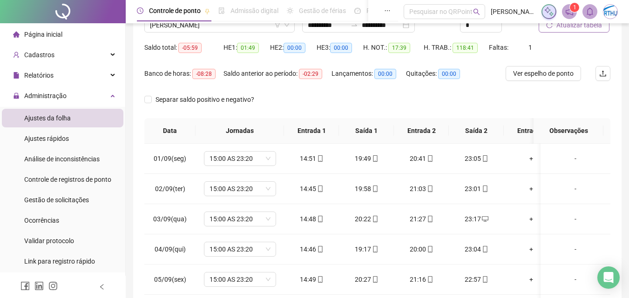
scroll to position [0, 0]
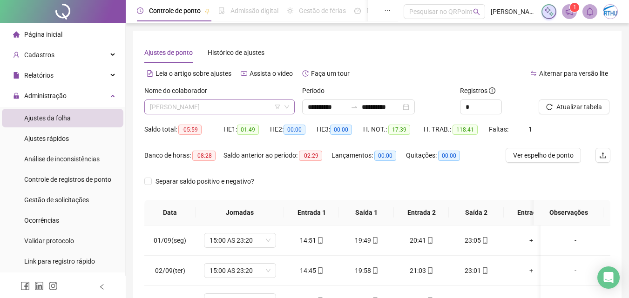
click at [198, 104] on span "[PERSON_NAME]" at bounding box center [219, 107] width 139 height 14
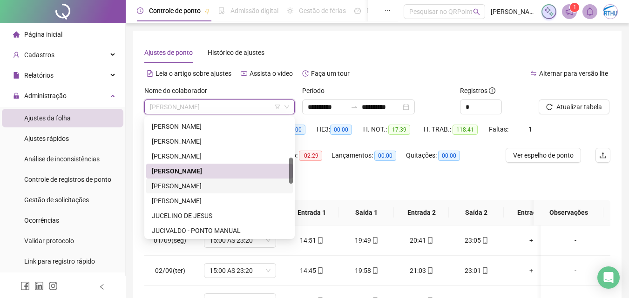
click at [189, 184] on div "[PERSON_NAME]" at bounding box center [219, 186] width 135 height 10
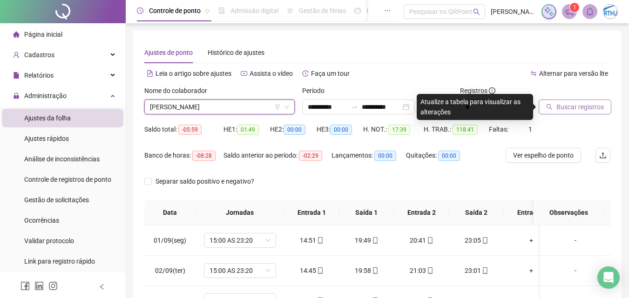
click at [573, 109] on span "Buscar registros" at bounding box center [579, 107] width 47 height 10
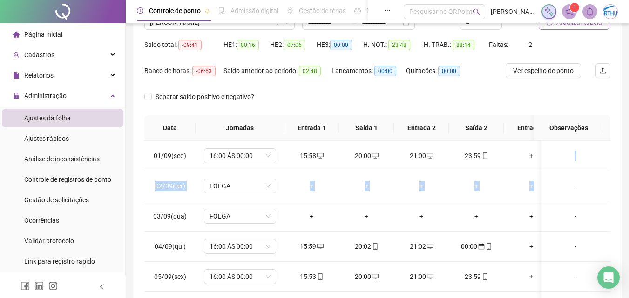
drag, startPoint x: 612, startPoint y: 158, endPoint x: 612, endPoint y: 176, distance: 17.2
click at [612, 176] on div "**********" at bounding box center [377, 148] width 488 height 405
click at [608, 127] on th at bounding box center [606, 128] width 7 height 26
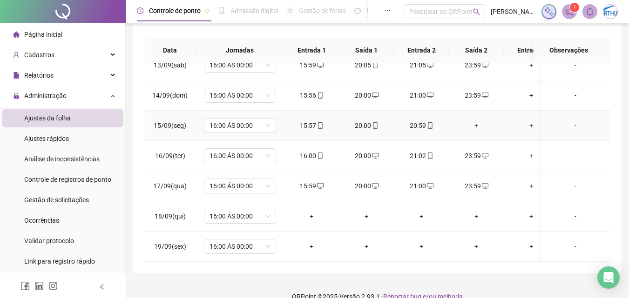
scroll to position [337, 0]
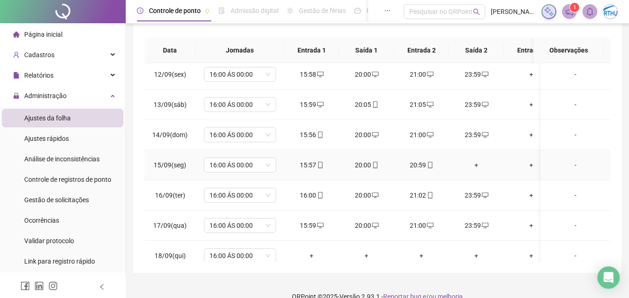
click at [475, 164] on div "+" at bounding box center [476, 165] width 40 height 10
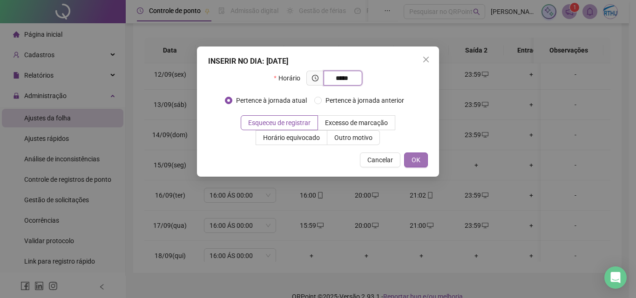
type input "*****"
click at [417, 165] on button "OK" at bounding box center [416, 160] width 24 height 15
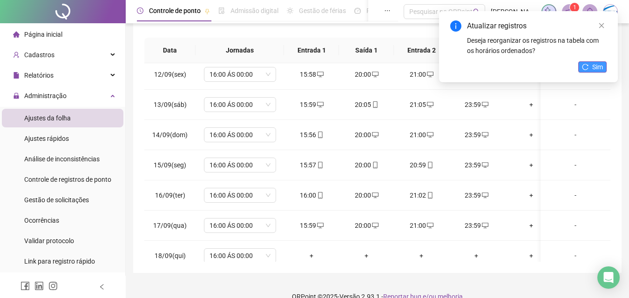
click at [593, 64] on span "Sim" at bounding box center [597, 67] width 11 height 10
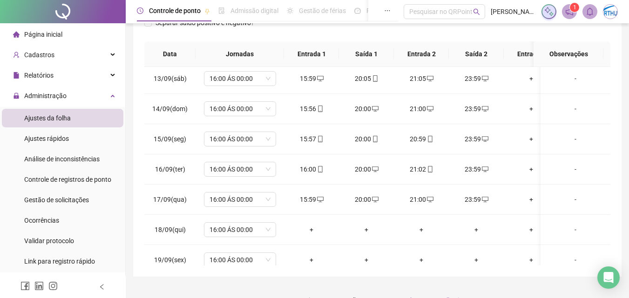
scroll to position [383, 0]
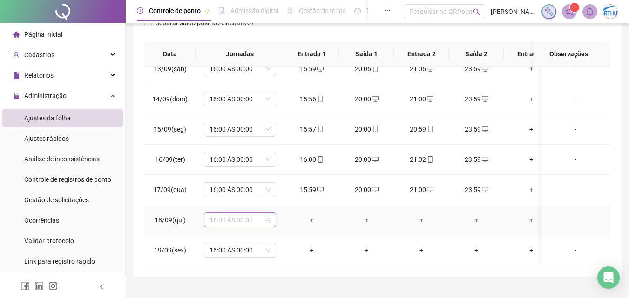
click at [252, 214] on span "16:00 ÁS 00:00" at bounding box center [240, 220] width 61 height 14
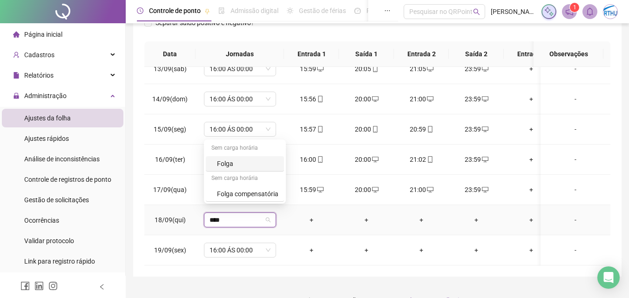
type input "*****"
click at [232, 164] on div "Folga" at bounding box center [247, 164] width 61 height 10
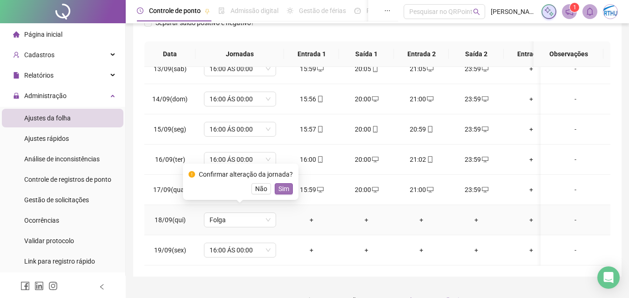
click at [286, 190] on span "Sim" at bounding box center [283, 189] width 11 height 10
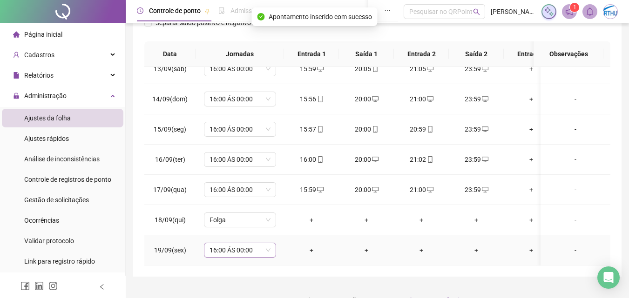
click at [244, 245] on span "16:00 ÁS 00:00" at bounding box center [240, 251] width 61 height 14
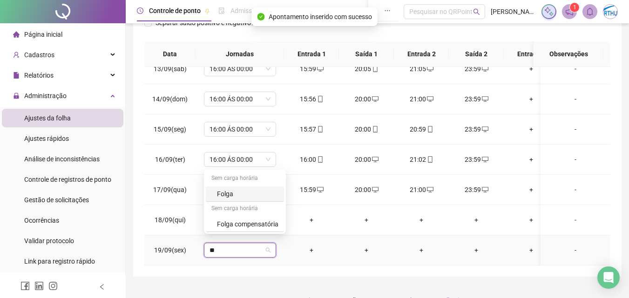
type input "***"
click at [226, 194] on div "Folga" at bounding box center [247, 194] width 61 height 10
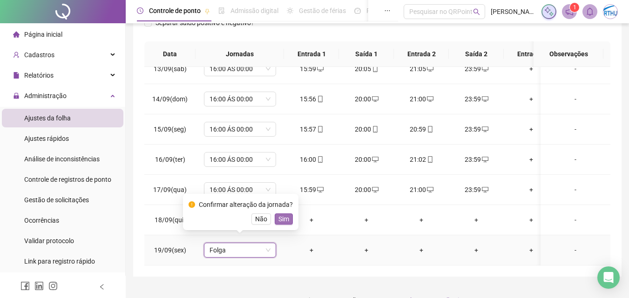
click at [285, 219] on span "Sim" at bounding box center [283, 219] width 11 height 10
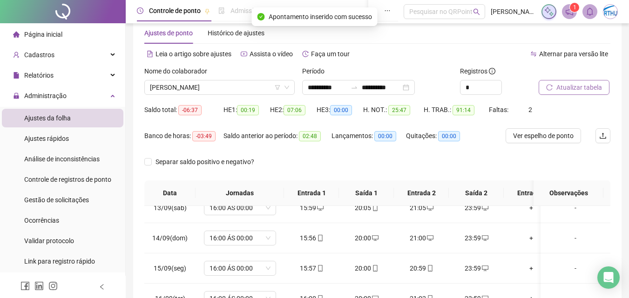
scroll to position [0, 0]
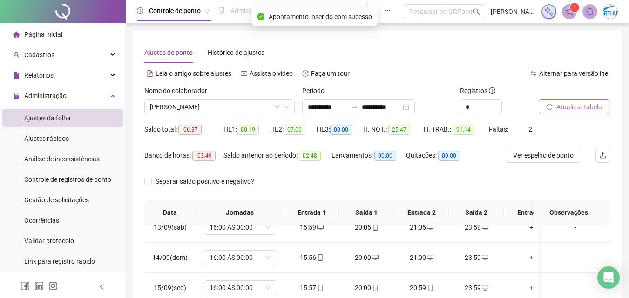
click at [585, 102] on button "Atualizar tabela" at bounding box center [574, 107] width 71 height 15
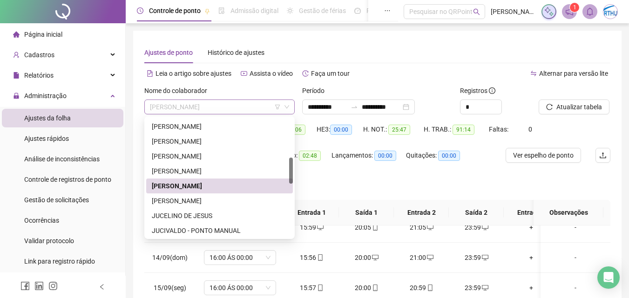
click at [183, 107] on span "[PERSON_NAME]" at bounding box center [219, 107] width 139 height 14
click at [221, 198] on div "[PERSON_NAME]" at bounding box center [219, 201] width 135 height 10
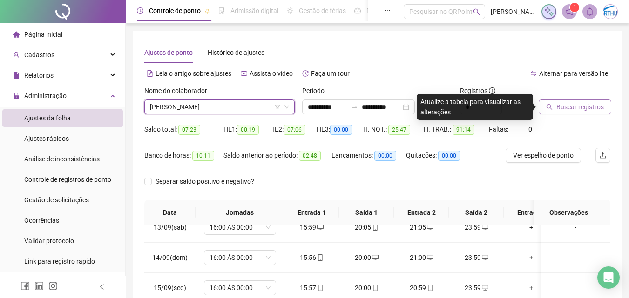
click at [581, 111] on span "Buscar registros" at bounding box center [579, 107] width 47 height 10
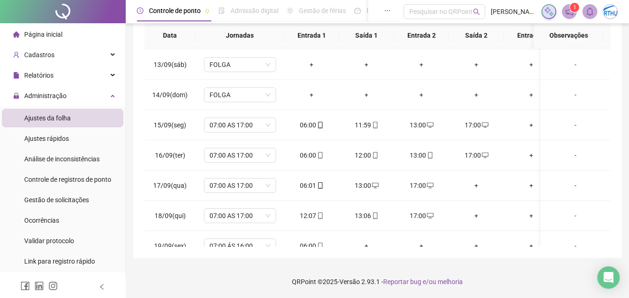
scroll to position [383, 0]
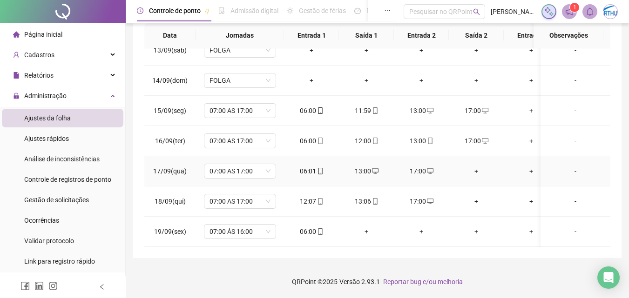
click at [477, 166] on div "+" at bounding box center [476, 171] width 40 height 10
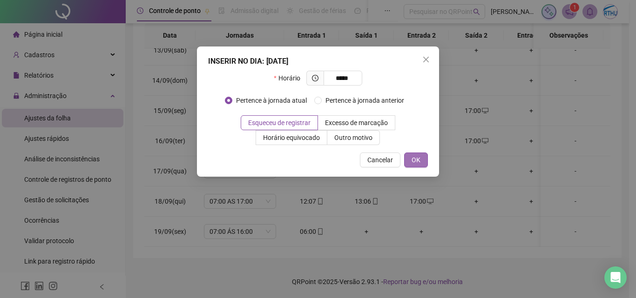
type input "*****"
click at [417, 156] on span "OK" at bounding box center [416, 160] width 9 height 10
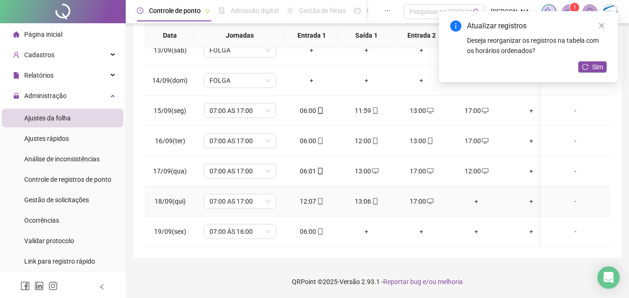
click at [477, 196] on div "+" at bounding box center [476, 201] width 40 height 10
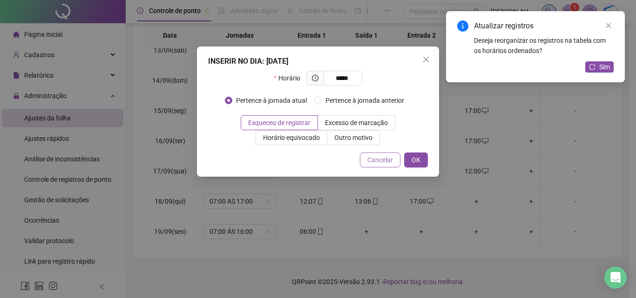
type input "*****"
click at [385, 161] on span "Cancelar" at bounding box center [380, 160] width 26 height 10
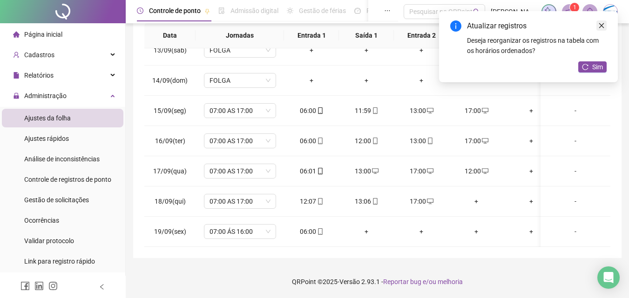
click at [599, 27] on icon "close" at bounding box center [601, 25] width 7 height 7
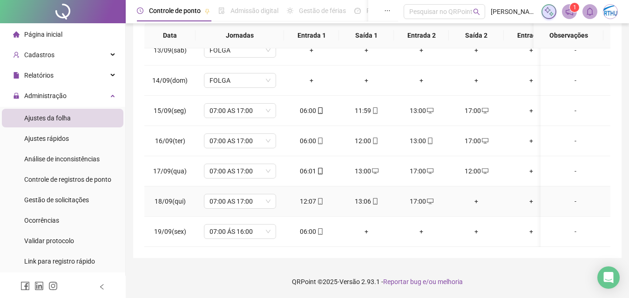
click at [477, 196] on div "+" at bounding box center [476, 201] width 40 height 10
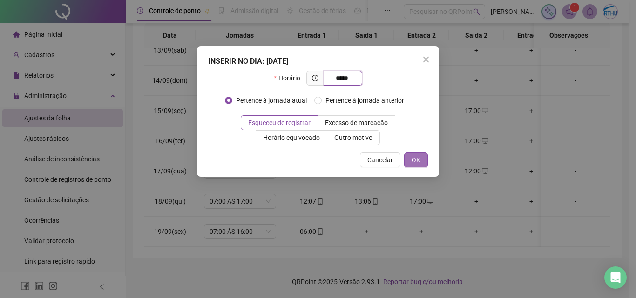
type input "*****"
click at [420, 159] on span "OK" at bounding box center [416, 160] width 9 height 10
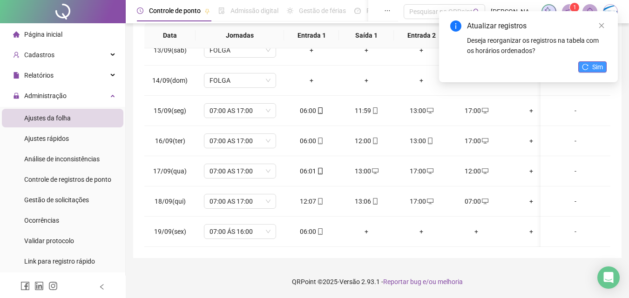
click at [602, 65] on span "Sim" at bounding box center [597, 67] width 11 height 10
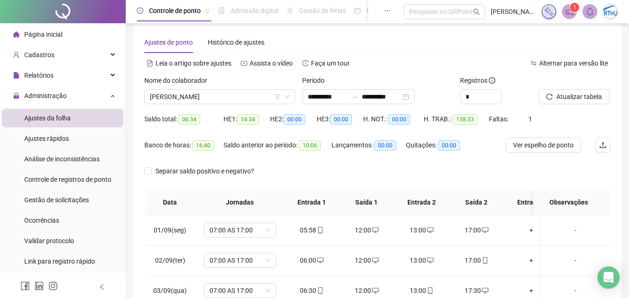
scroll to position [11, 0]
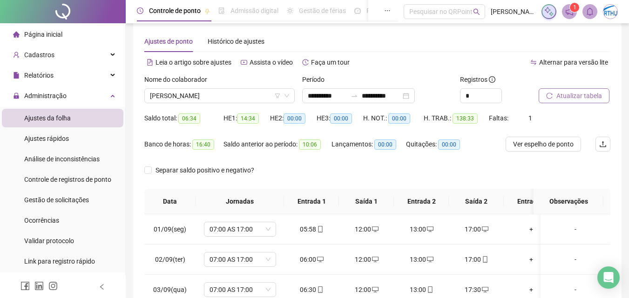
click at [579, 94] on span "Atualizar tabela" at bounding box center [579, 96] width 46 height 10
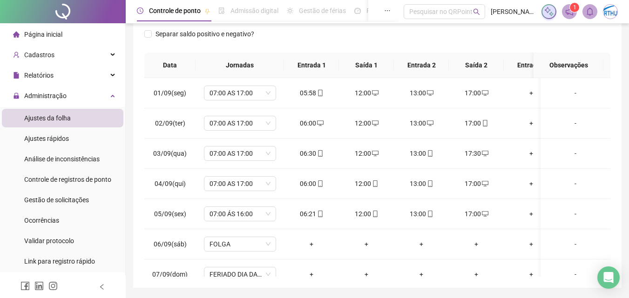
scroll to position [0, 0]
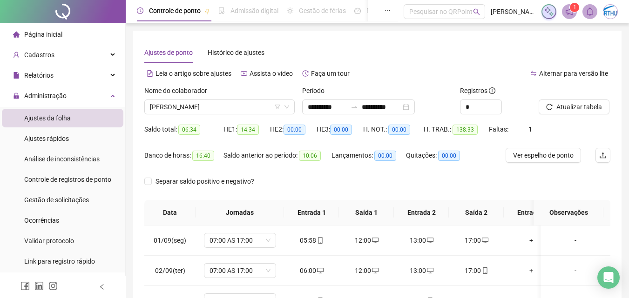
click at [193, 98] on div "Nome do colaborador" at bounding box center [219, 93] width 150 height 14
click at [192, 105] on span "[PERSON_NAME]" at bounding box center [219, 107] width 139 height 14
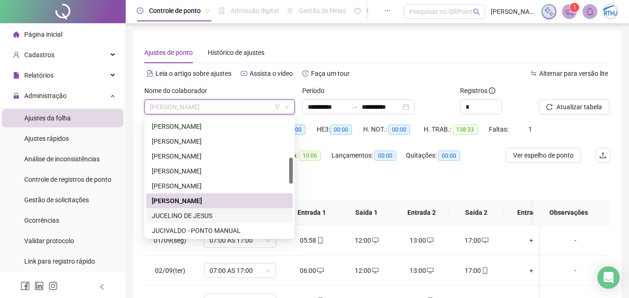
click at [200, 212] on div "JUCELINO DE JESUS" at bounding box center [219, 216] width 135 height 10
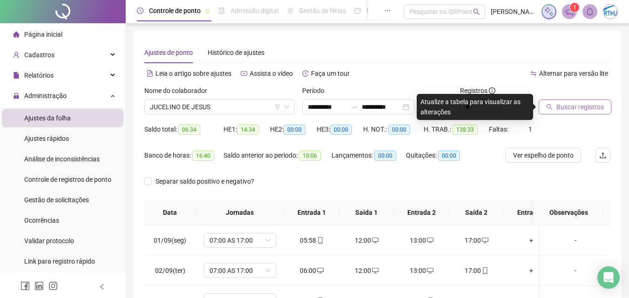
click at [586, 104] on span "Buscar registros" at bounding box center [579, 107] width 47 height 10
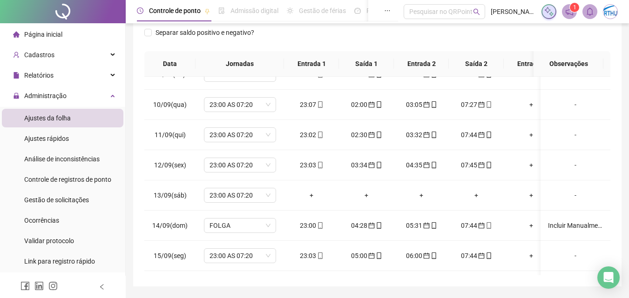
scroll to position [287, 0]
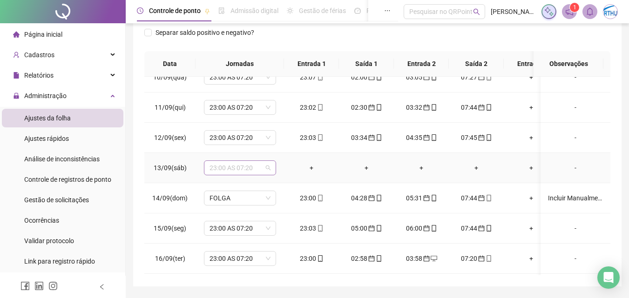
click at [238, 168] on span "23:00 AS 07:20" at bounding box center [240, 168] width 61 height 14
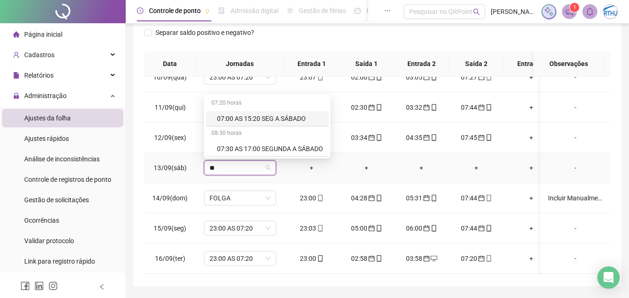
type input "*"
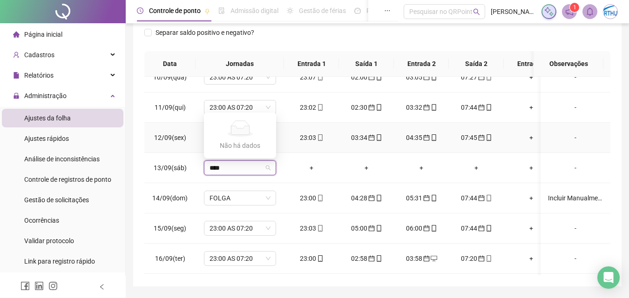
type input "***"
click at [224, 119] on div "Folga" at bounding box center [247, 119] width 61 height 10
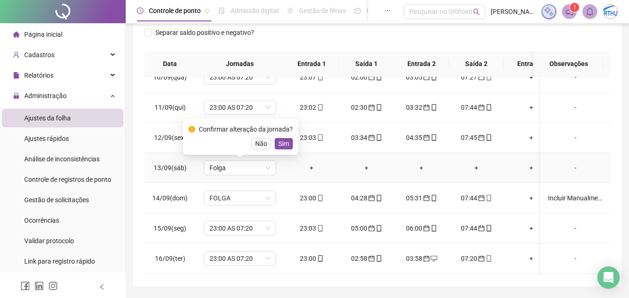
click at [282, 142] on span "Sim" at bounding box center [283, 144] width 11 height 10
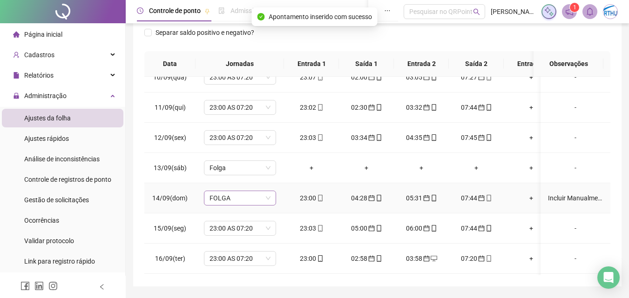
click at [267, 199] on span "FOLGA" at bounding box center [240, 198] width 61 height 14
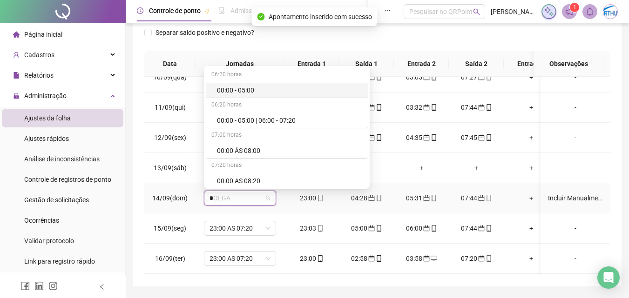
type input "**"
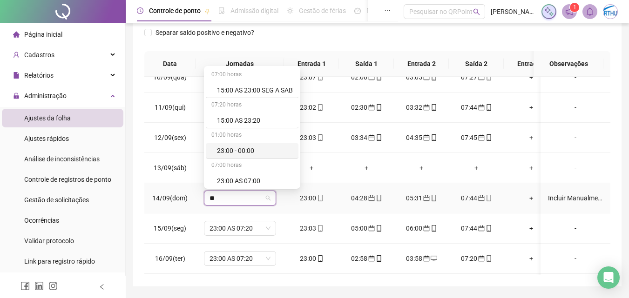
scroll to position [28, 0]
click at [251, 183] on div "23:00 AS 07:20" at bounding box center [255, 183] width 76 height 10
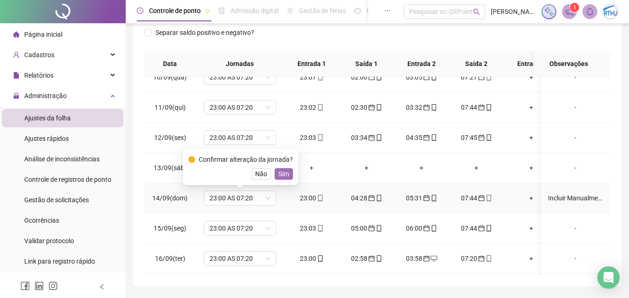
click at [285, 174] on span "Sim" at bounding box center [283, 174] width 11 height 10
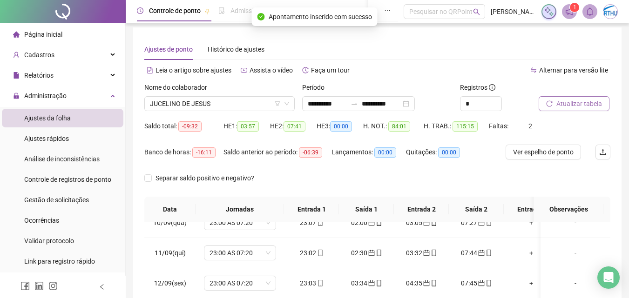
scroll to position [0, 0]
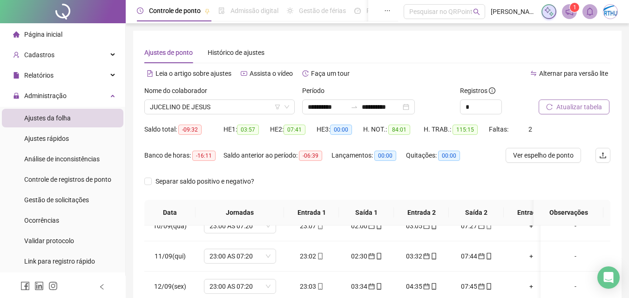
click at [578, 108] on span "Atualizar tabela" at bounding box center [579, 107] width 46 height 10
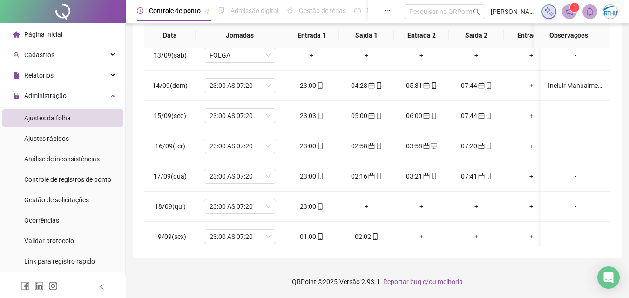
scroll to position [383, 0]
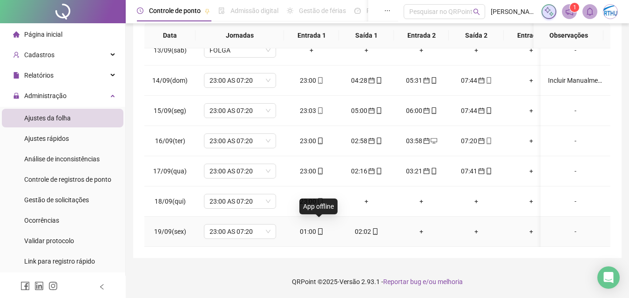
click at [319, 229] on icon "mobile" at bounding box center [320, 232] width 7 height 7
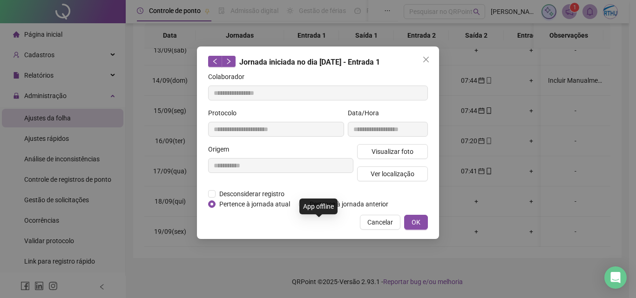
type input "**********"
click at [422, 217] on button "OK" at bounding box center [416, 222] width 24 height 15
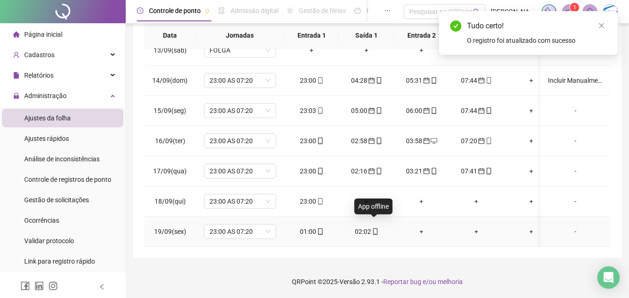
click at [372, 229] on icon "mobile" at bounding box center [375, 232] width 7 height 7
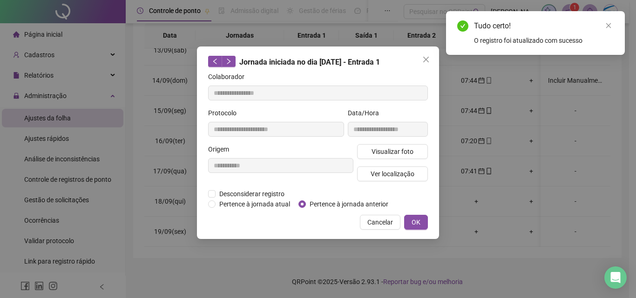
type input "**********"
click at [364, 206] on span "Pertence à jornada anterior" at bounding box center [349, 204] width 86 height 10
click at [425, 220] on button "OK" at bounding box center [416, 222] width 24 height 15
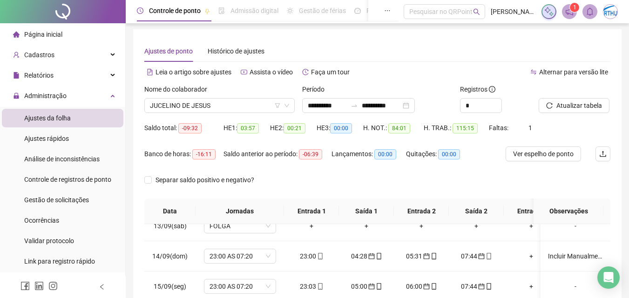
scroll to position [0, 0]
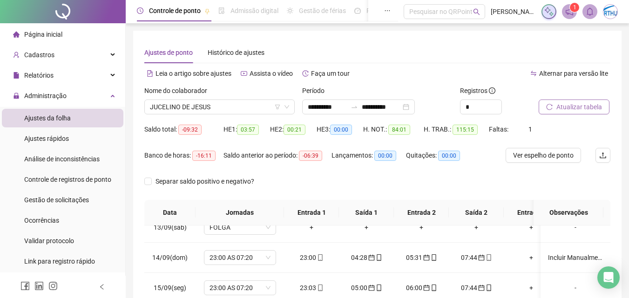
click at [577, 104] on span "Atualizar tabela" at bounding box center [579, 107] width 46 height 10
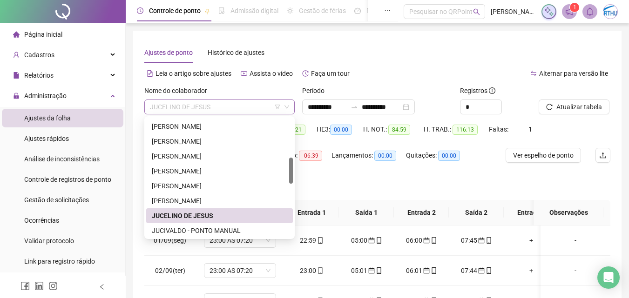
click at [210, 104] on span "JUCELINO DE JESUS" at bounding box center [219, 107] width 139 height 14
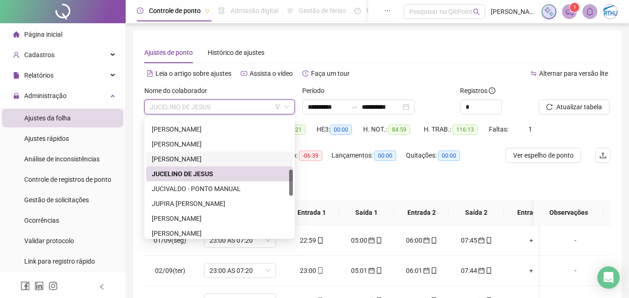
scroll to position [241, 0]
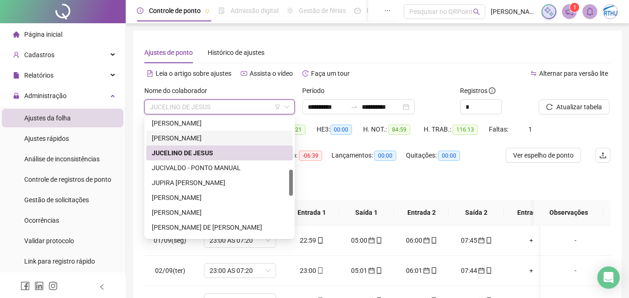
drag, startPoint x: 292, startPoint y: 176, endPoint x: 292, endPoint y: 190, distance: 14.0
click at [292, 190] on div at bounding box center [291, 183] width 4 height 26
click at [198, 168] on div "JUCIVALDO - PONTO MANUAL" at bounding box center [219, 168] width 135 height 10
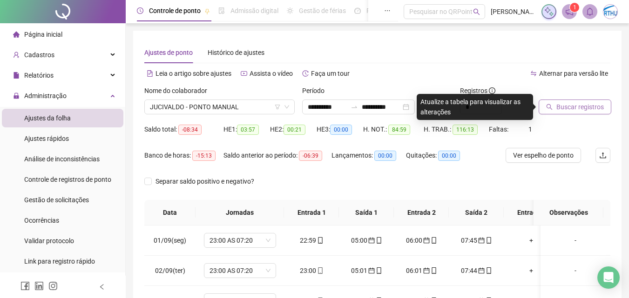
click at [590, 110] on span "Buscar registros" at bounding box center [579, 107] width 47 height 10
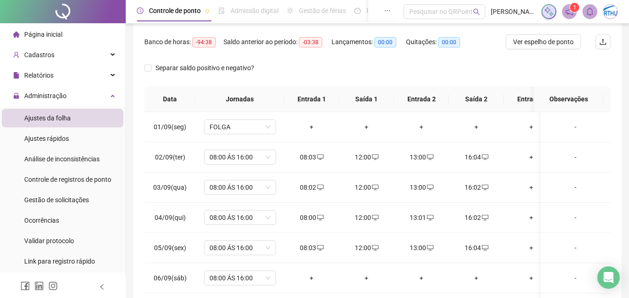
scroll to position [37, 0]
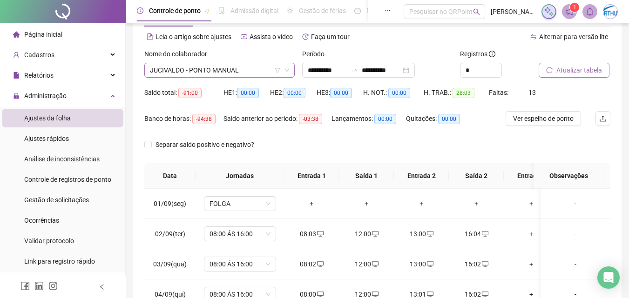
click at [207, 69] on span "JUCIVALDO - PONTO MANUAL" at bounding box center [219, 70] width 139 height 14
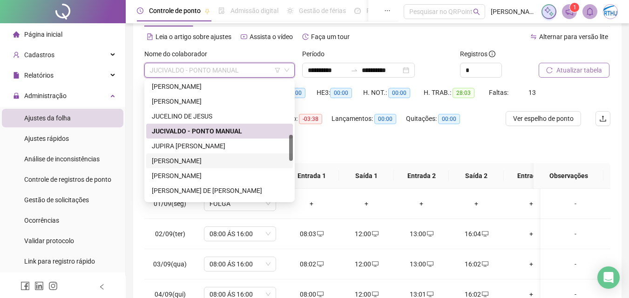
click at [182, 161] on div "[PERSON_NAME]" at bounding box center [219, 161] width 135 height 10
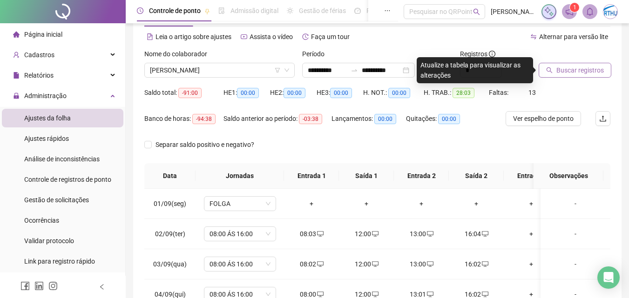
click at [573, 74] on span "Buscar registros" at bounding box center [579, 70] width 47 height 10
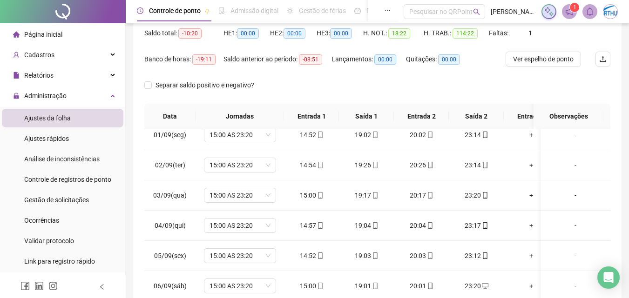
scroll to position [0, 0]
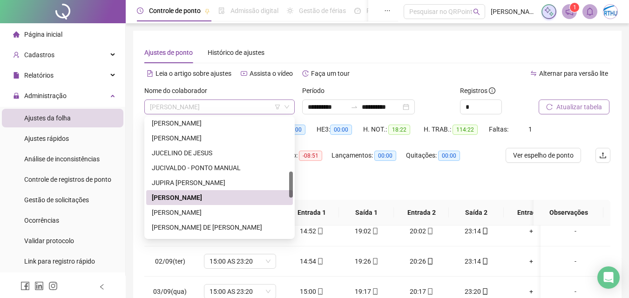
click at [211, 104] on span "[PERSON_NAME]" at bounding box center [219, 107] width 139 height 14
click at [228, 212] on div "[PERSON_NAME]" at bounding box center [219, 213] width 135 height 10
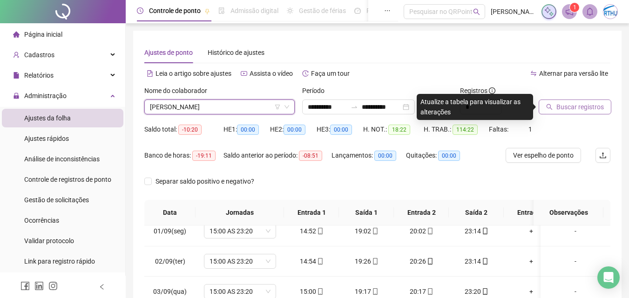
click at [576, 106] on span "Buscar registros" at bounding box center [579, 107] width 47 height 10
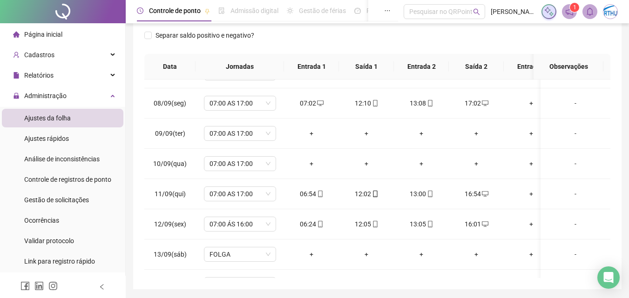
scroll to position [209, 0]
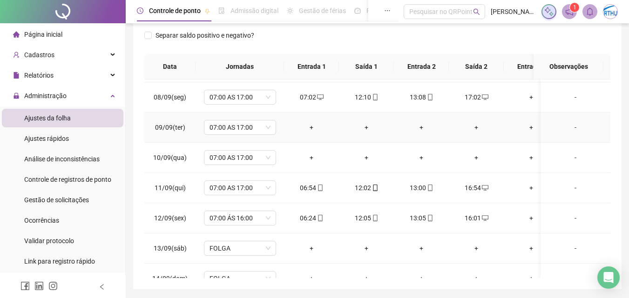
click at [569, 128] on div "-" at bounding box center [575, 127] width 55 height 10
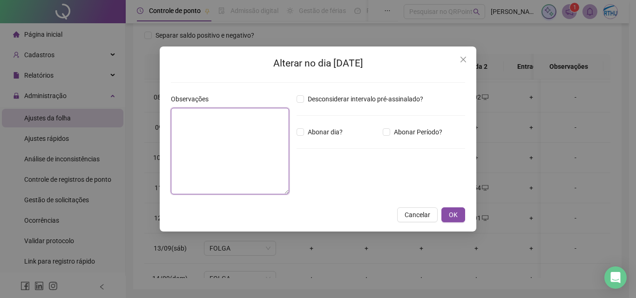
click at [253, 139] on textarea at bounding box center [230, 151] width 118 height 87
type textarea "**********"
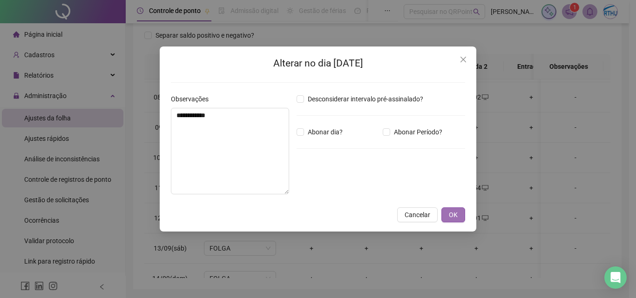
click at [445, 214] on button "OK" at bounding box center [453, 215] width 24 height 15
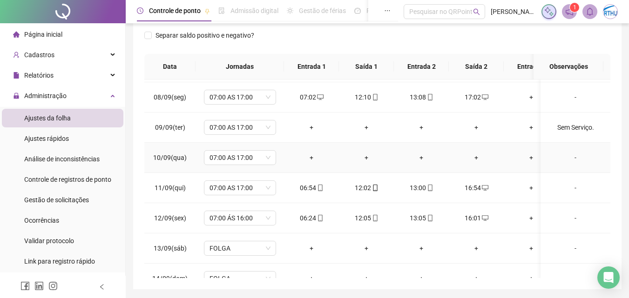
click at [569, 158] on div "-" at bounding box center [575, 158] width 55 height 10
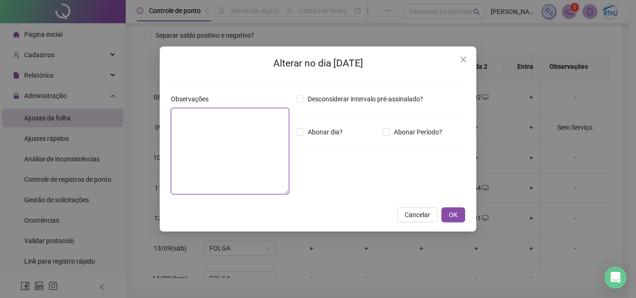
click at [223, 144] on textarea at bounding box center [230, 151] width 118 height 87
paste textarea "**********"
type textarea "**********"
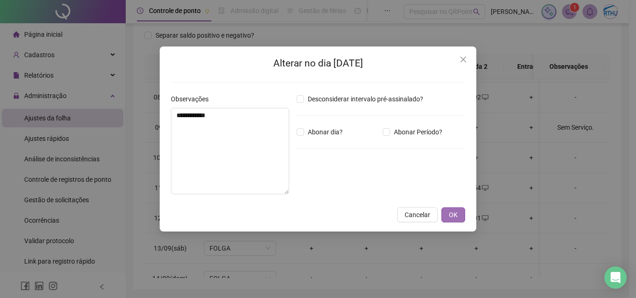
click at [454, 211] on span "OK" at bounding box center [453, 215] width 9 height 10
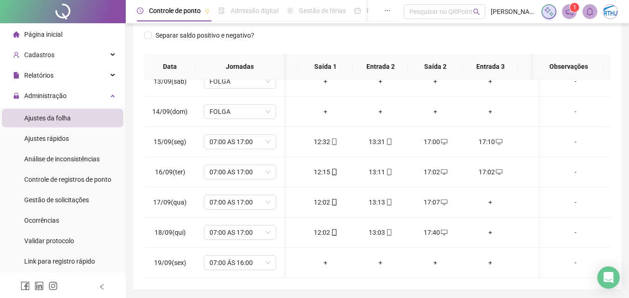
scroll to position [0, 66]
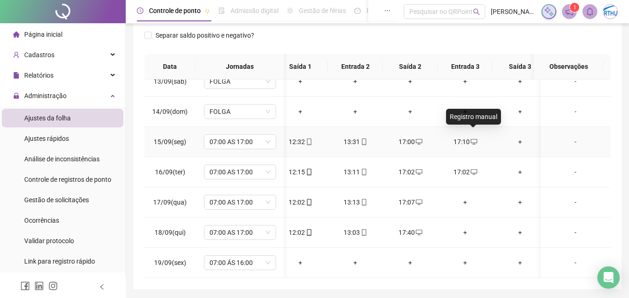
click at [473, 139] on icon "desktop" at bounding box center [474, 142] width 7 height 7
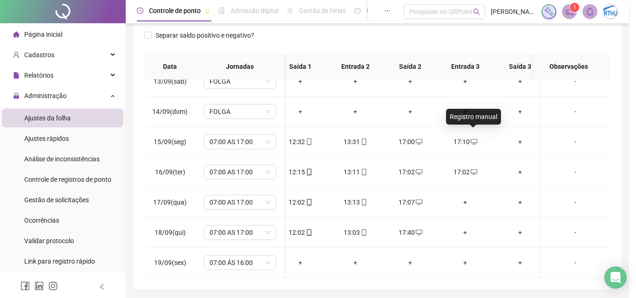
type input "**********"
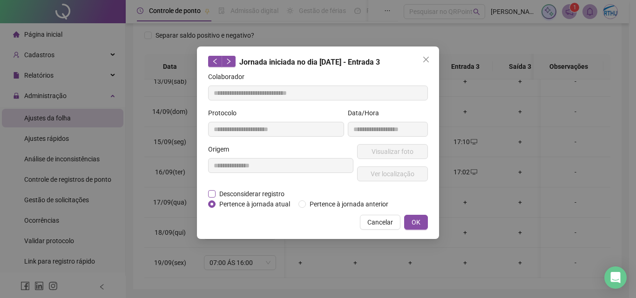
click at [271, 194] on span "Desconsiderar registro" at bounding box center [252, 194] width 73 height 10
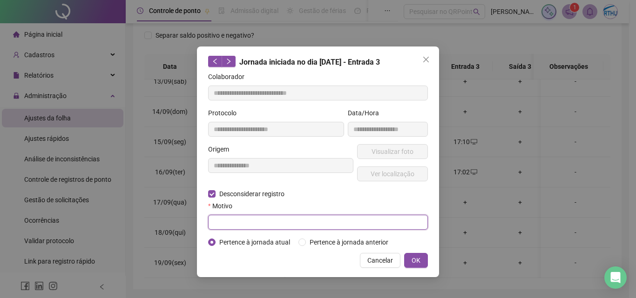
click at [246, 221] on input "text" at bounding box center [318, 222] width 220 height 15
type input "**********"
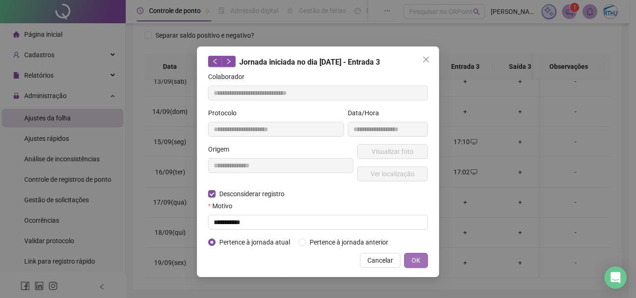
click at [422, 267] on button "OK" at bounding box center [416, 260] width 24 height 15
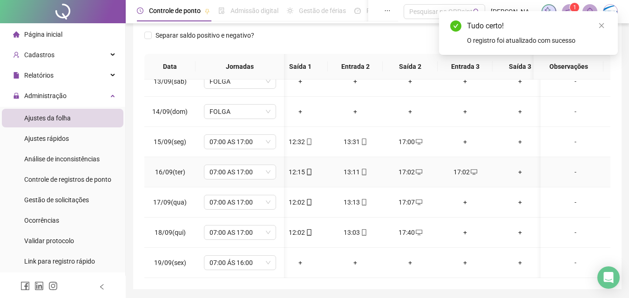
click at [471, 169] on icon "desktop" at bounding box center [474, 172] width 7 height 6
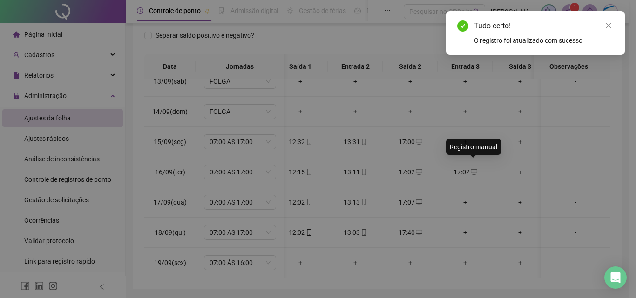
type input "**********"
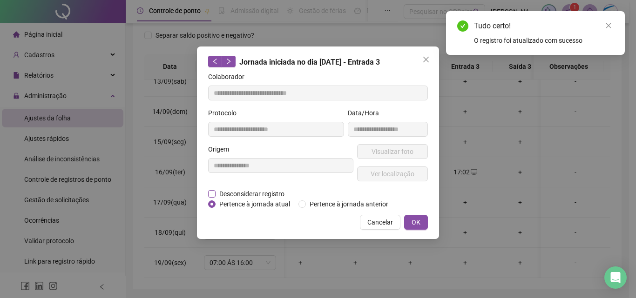
click at [263, 194] on span "Desconsiderar registro" at bounding box center [252, 194] width 73 height 10
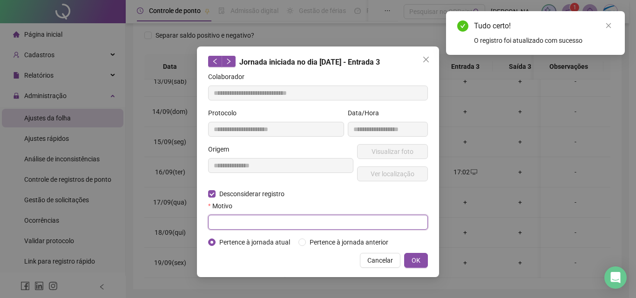
click at [234, 217] on input "text" at bounding box center [318, 222] width 220 height 15
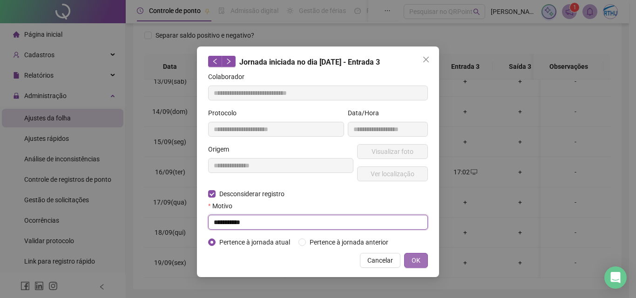
type input "**********"
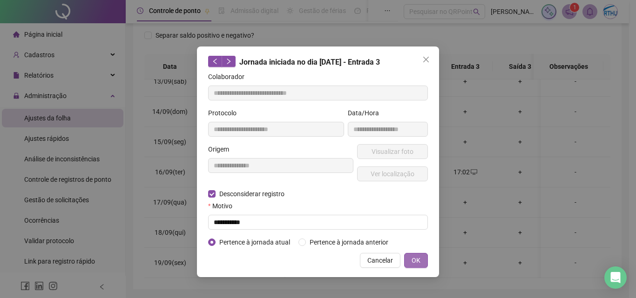
click at [413, 259] on span "OK" at bounding box center [416, 261] width 9 height 10
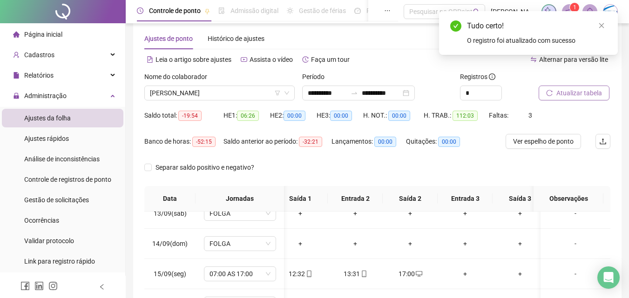
scroll to position [3, 0]
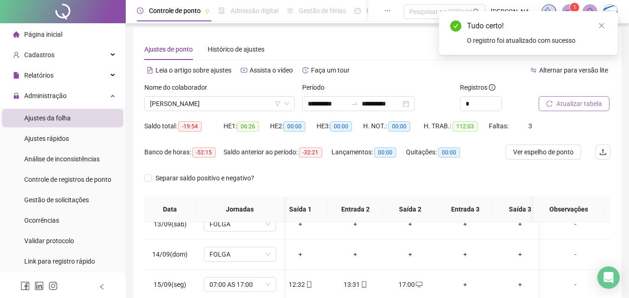
click at [600, 101] on span "Atualizar tabela" at bounding box center [579, 104] width 46 height 10
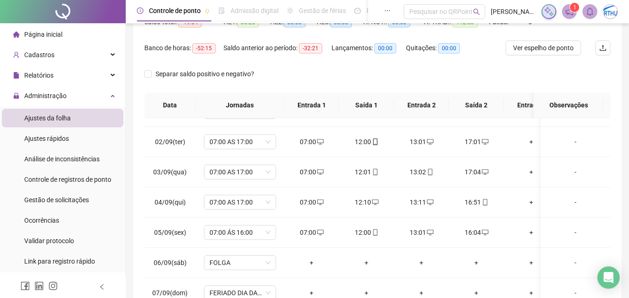
scroll to position [0, 0]
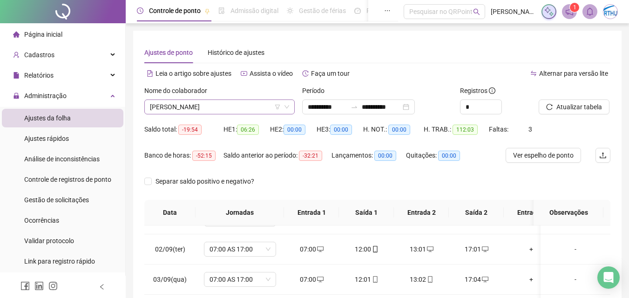
click at [239, 108] on span "[PERSON_NAME]" at bounding box center [219, 107] width 139 height 14
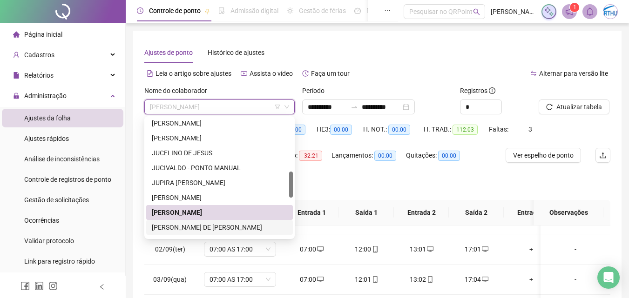
click at [215, 228] on div "[PERSON_NAME] DE [PERSON_NAME]" at bounding box center [219, 228] width 135 height 10
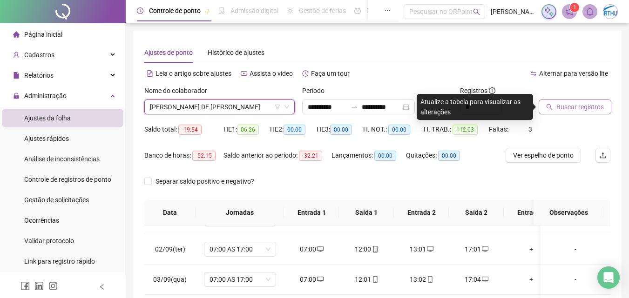
click at [583, 106] on span "Buscar registros" at bounding box center [579, 107] width 47 height 10
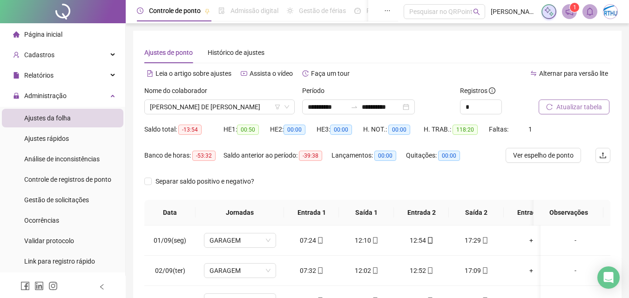
click at [580, 106] on span "Atualizar tabela" at bounding box center [579, 107] width 46 height 10
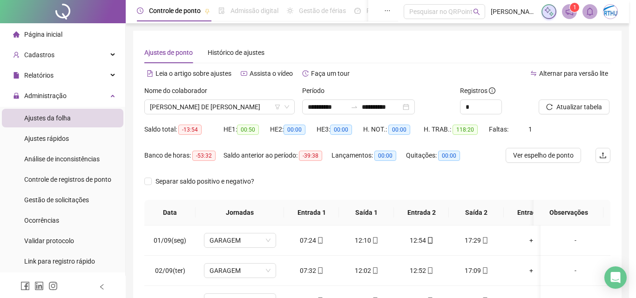
click at [231, 106] on div "Atualizando tabela Atualizando e reorganizando os registros... OK" at bounding box center [318, 149] width 636 height 298
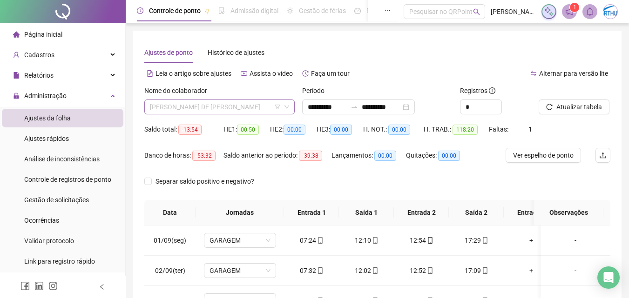
click at [234, 106] on span "[PERSON_NAME] DE [PERSON_NAME]" at bounding box center [219, 107] width 139 height 14
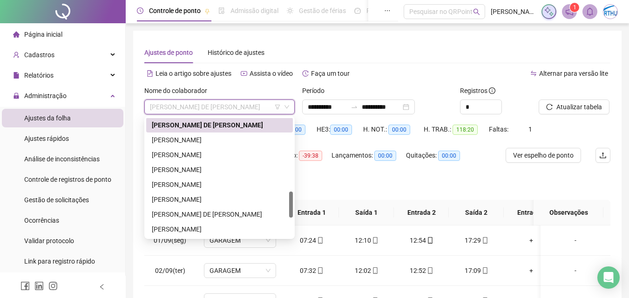
drag, startPoint x: 289, startPoint y: 189, endPoint x: 284, endPoint y: 211, distance: 23.5
click at [290, 213] on div at bounding box center [291, 205] width 4 height 26
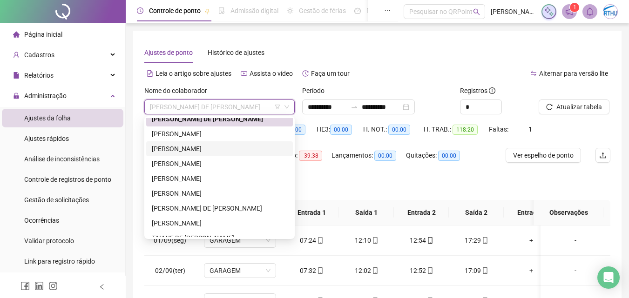
click at [213, 149] on div "[PERSON_NAME]" at bounding box center [219, 149] width 135 height 10
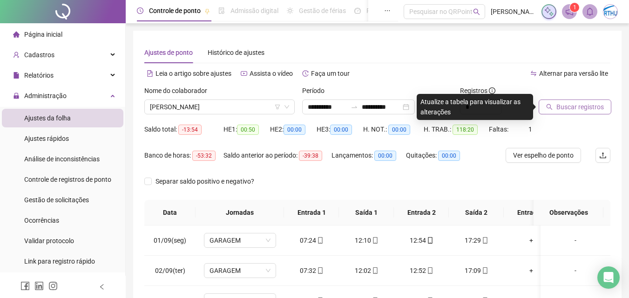
click at [587, 107] on span "Buscar registros" at bounding box center [579, 107] width 47 height 10
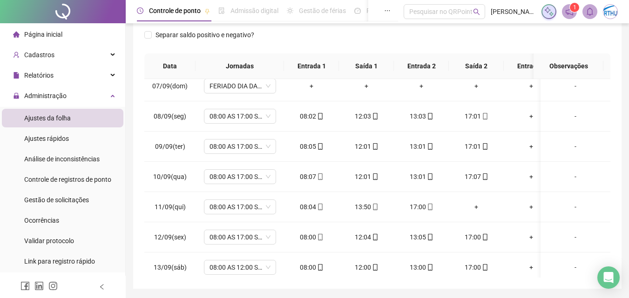
scroll to position [192, 0]
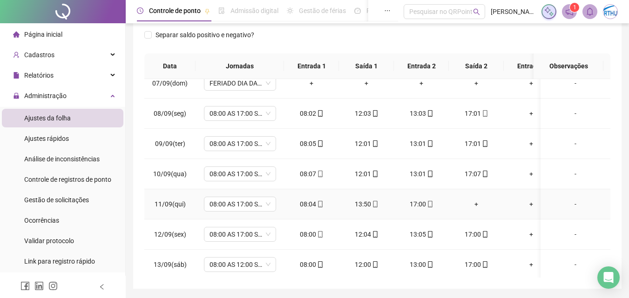
click at [477, 204] on div "+" at bounding box center [476, 204] width 40 height 10
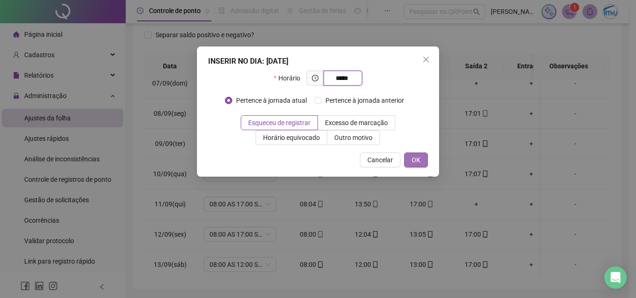
type input "*****"
click at [425, 161] on button "OK" at bounding box center [416, 160] width 24 height 15
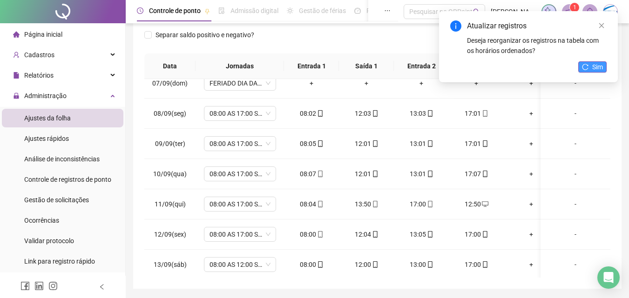
click at [601, 65] on span "Sim" at bounding box center [597, 67] width 11 height 10
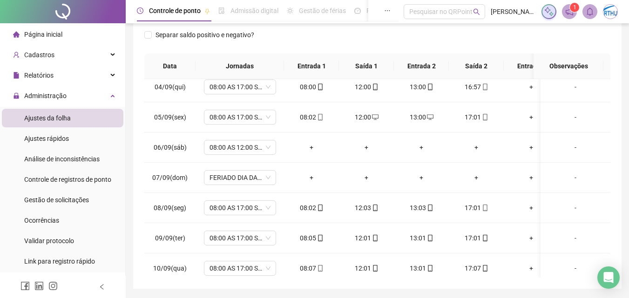
scroll to position [82, 0]
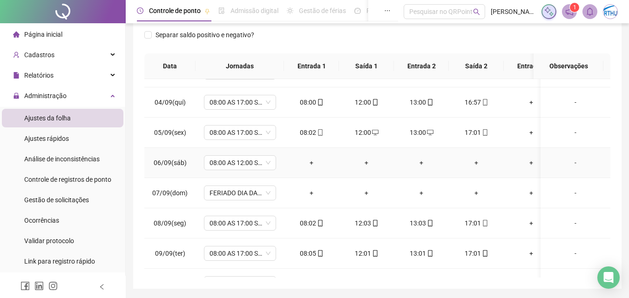
click at [569, 163] on div "-" at bounding box center [575, 163] width 55 height 10
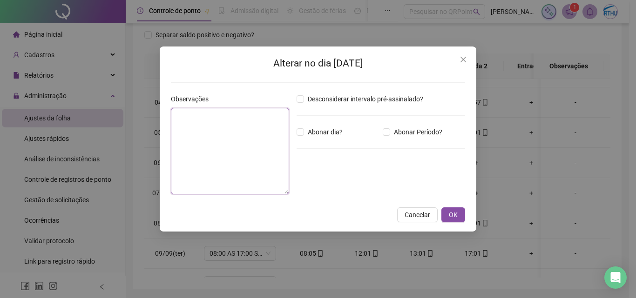
click at [246, 140] on textarea at bounding box center [230, 151] width 118 height 87
type textarea "**********"
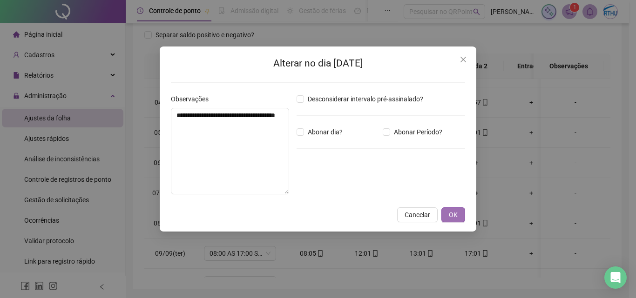
click at [456, 216] on span "OK" at bounding box center [453, 215] width 9 height 10
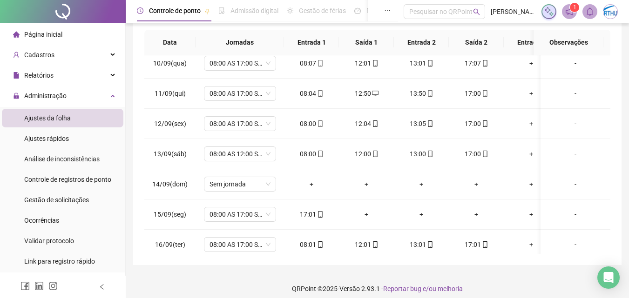
scroll to position [177, 0]
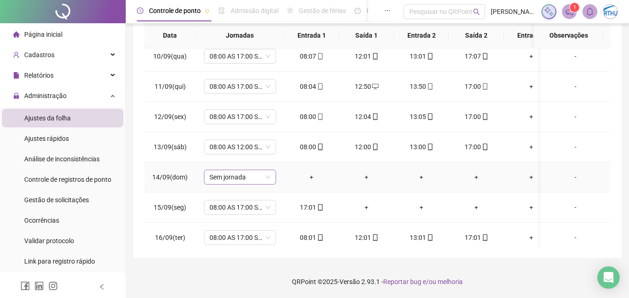
click at [263, 176] on span "Sem jornada" at bounding box center [240, 177] width 61 height 14
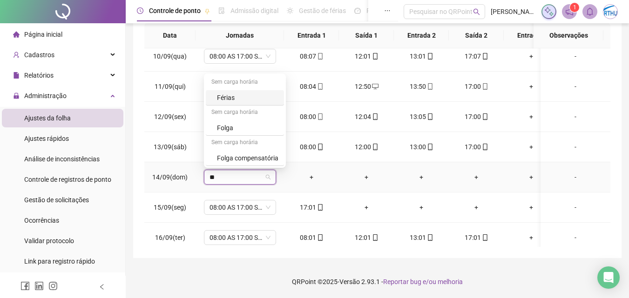
type input "***"
click at [227, 126] on div "Folga" at bounding box center [247, 128] width 61 height 10
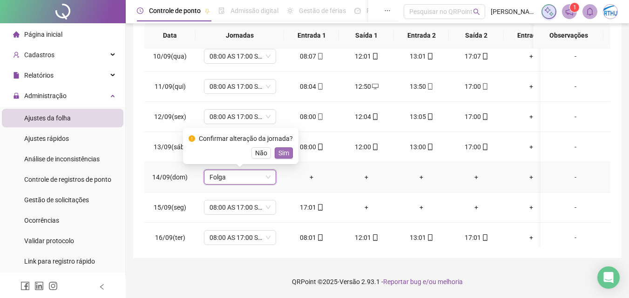
click at [287, 155] on span "Sim" at bounding box center [283, 153] width 11 height 10
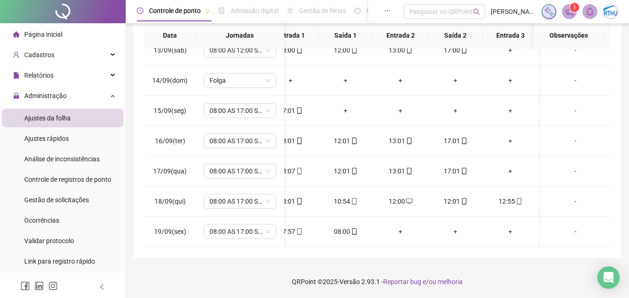
scroll to position [0, 26]
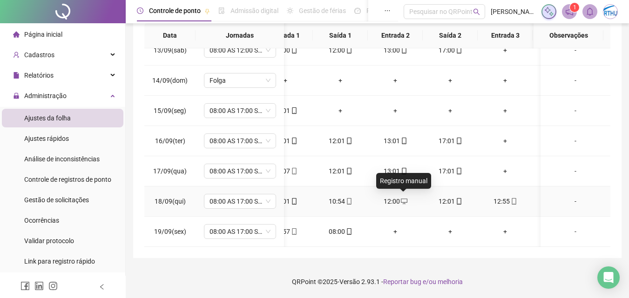
click at [403, 199] on icon "desktop" at bounding box center [404, 201] width 7 height 7
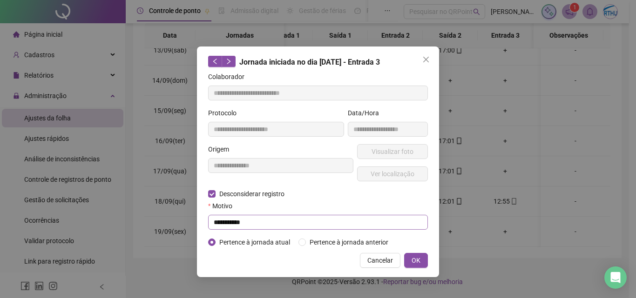
type input "**********"
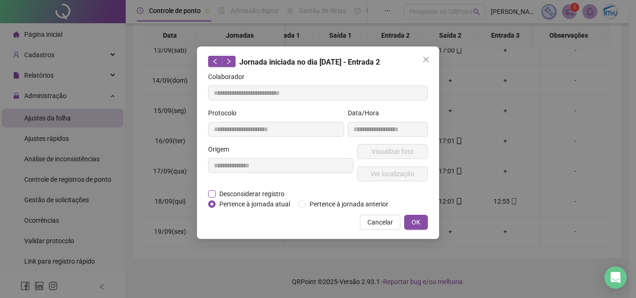
click at [264, 191] on span "Desconsiderar registro" at bounding box center [252, 194] width 73 height 10
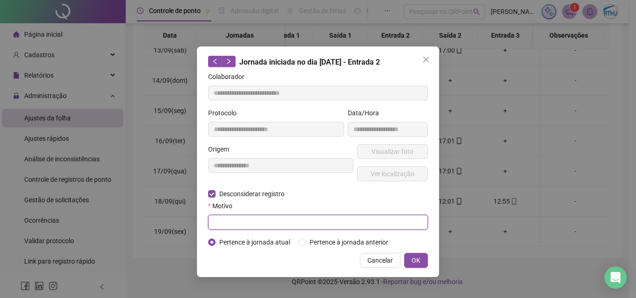
click at [243, 225] on input "text" at bounding box center [318, 222] width 220 height 15
type input "**********"
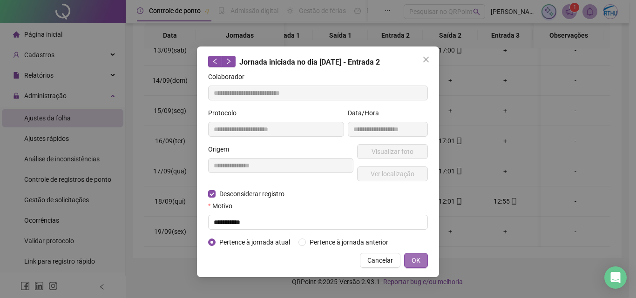
click at [420, 255] on button "OK" at bounding box center [416, 260] width 24 height 15
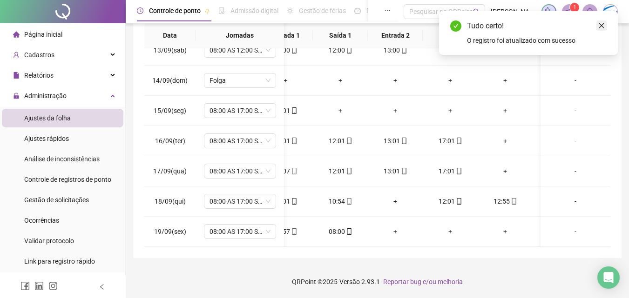
click at [601, 26] on icon "close" at bounding box center [601, 25] width 7 height 7
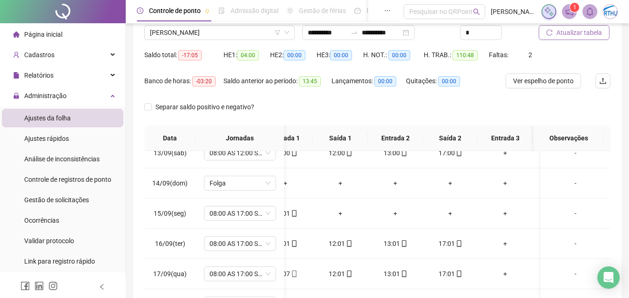
scroll to position [56, 0]
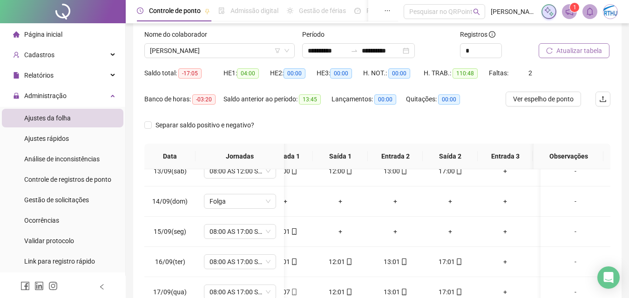
click at [575, 50] on span "Atualizar tabela" at bounding box center [579, 51] width 46 height 10
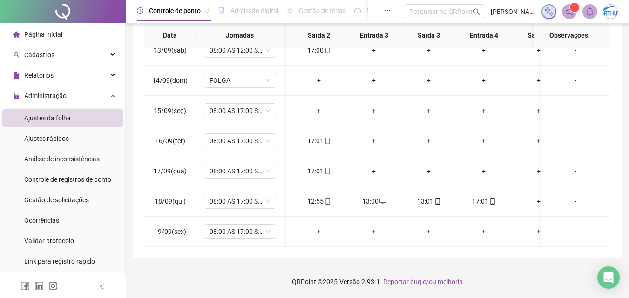
scroll to position [0, 0]
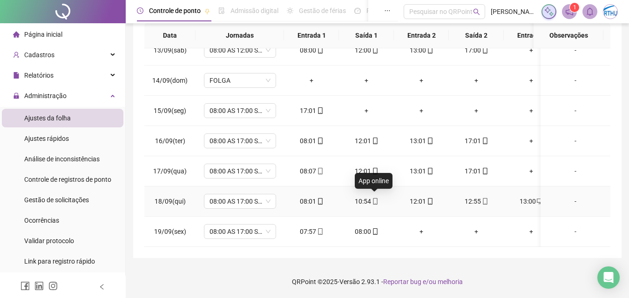
click at [375, 198] on icon "mobile" at bounding box center [375, 201] width 7 height 7
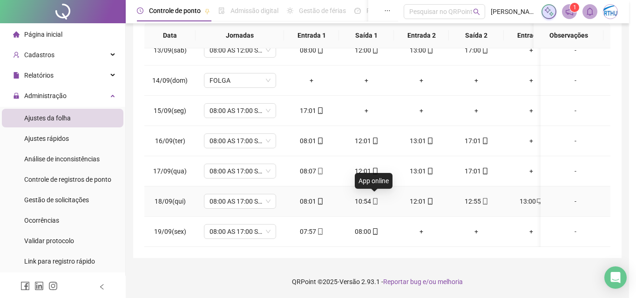
type input "**********"
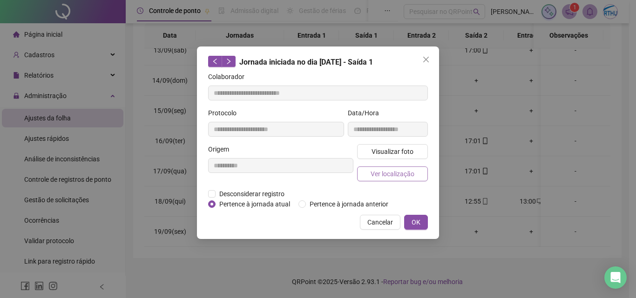
click at [388, 173] on span "Ver localização" at bounding box center [393, 174] width 44 height 10
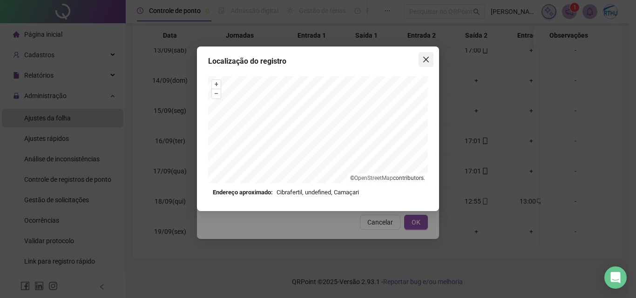
click at [426, 55] on button "Close" at bounding box center [426, 59] width 15 height 15
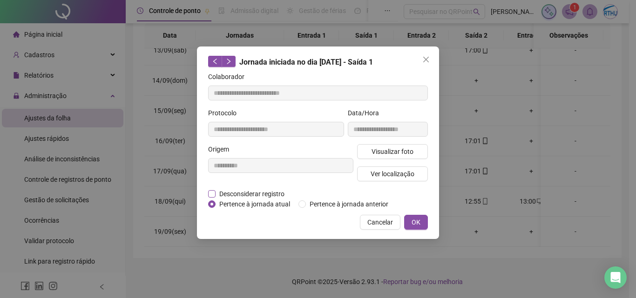
click at [271, 196] on span "Desconsiderar registro" at bounding box center [252, 194] width 73 height 10
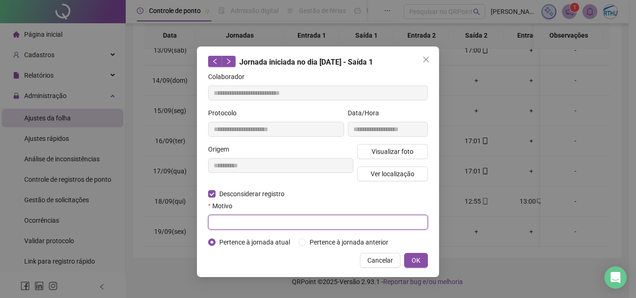
click at [264, 223] on input "text" at bounding box center [318, 222] width 220 height 15
type input "**********"
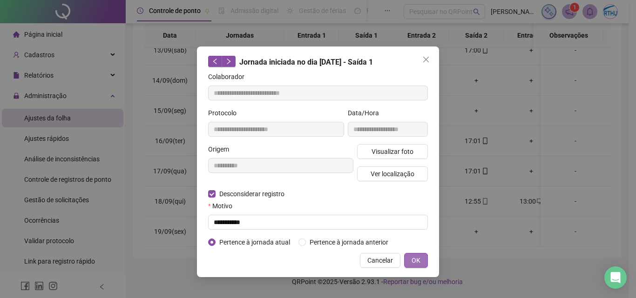
click at [419, 260] on span "OK" at bounding box center [416, 261] width 9 height 10
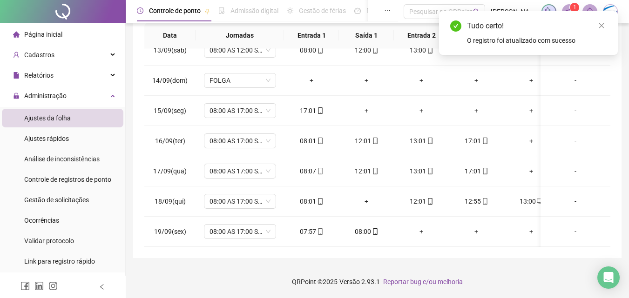
drag, startPoint x: 603, startPoint y: 26, endPoint x: 627, endPoint y: 80, distance: 59.4
click at [603, 27] on icon "close" at bounding box center [601, 25] width 7 height 7
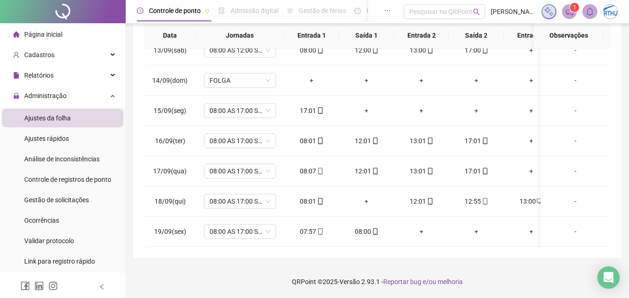
scroll to position [26, 0]
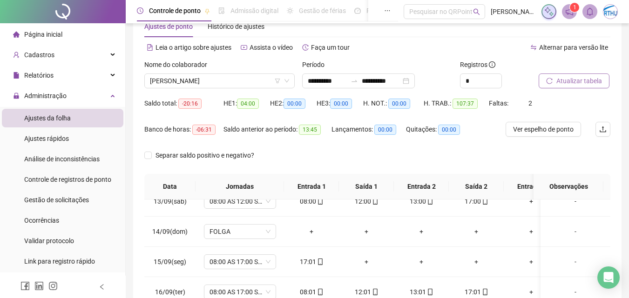
click at [569, 80] on span "Atualizar tabela" at bounding box center [579, 81] width 46 height 10
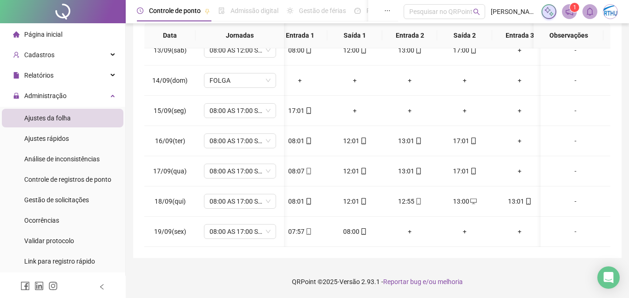
scroll to position [0, 32]
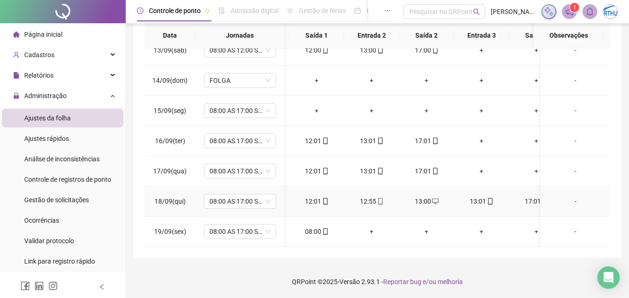
click at [426, 197] on div "13:00" at bounding box center [426, 201] width 40 height 10
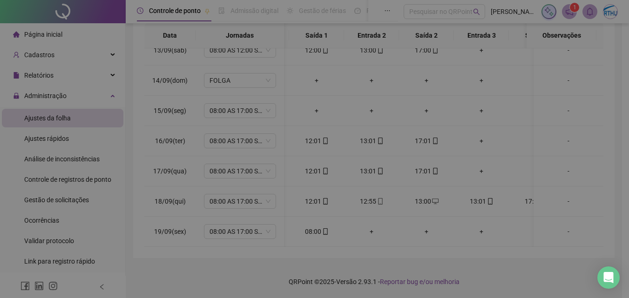
type input "**********"
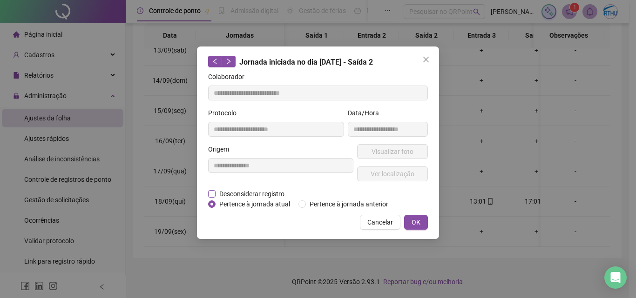
click at [239, 192] on span "Desconsiderar registro" at bounding box center [252, 194] width 73 height 10
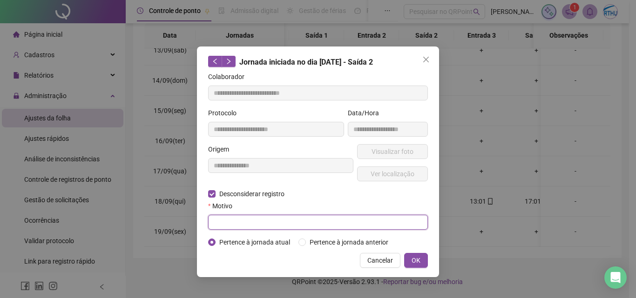
click at [249, 219] on input "text" at bounding box center [318, 222] width 220 height 15
type input "**********"
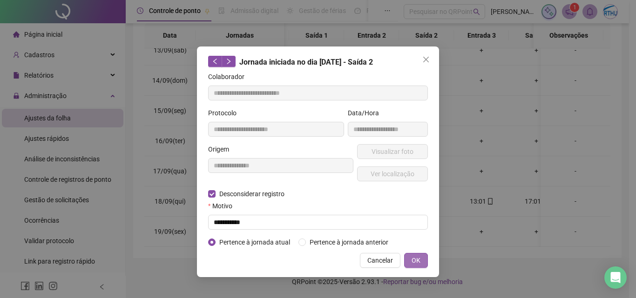
click at [420, 260] on button "OK" at bounding box center [416, 260] width 24 height 15
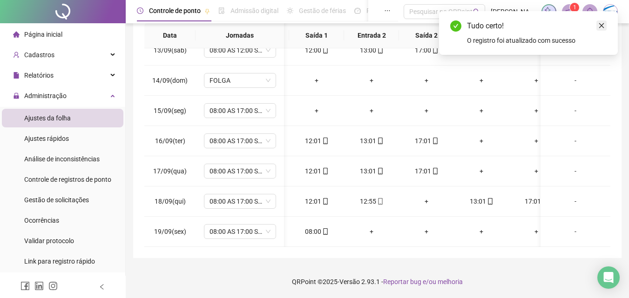
click at [600, 29] on link "Close" at bounding box center [601, 25] width 10 height 10
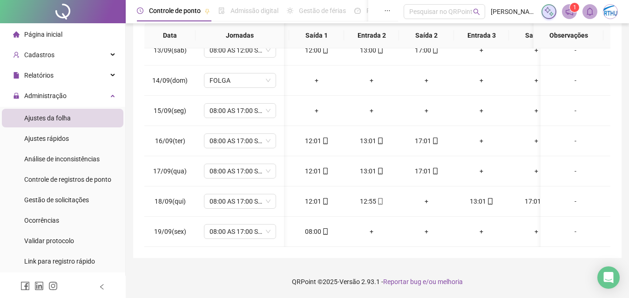
scroll to position [51, 0]
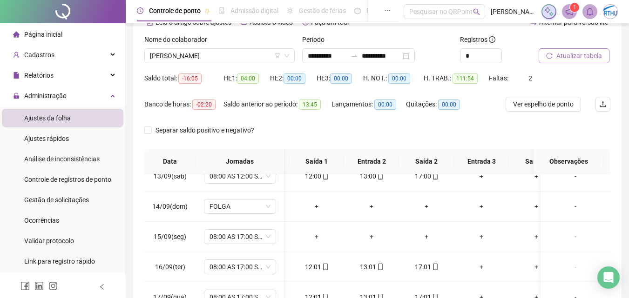
click at [567, 54] on span "Atualizar tabela" at bounding box center [579, 56] width 46 height 10
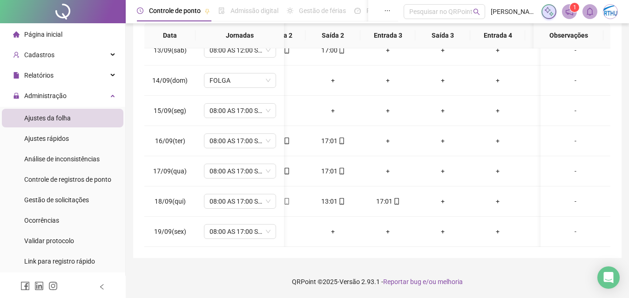
scroll to position [0, 0]
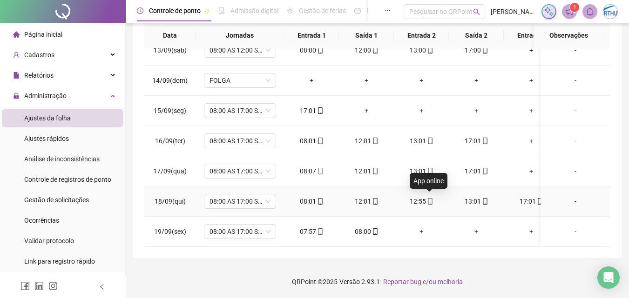
click at [430, 198] on icon "mobile" at bounding box center [430, 201] width 4 height 7
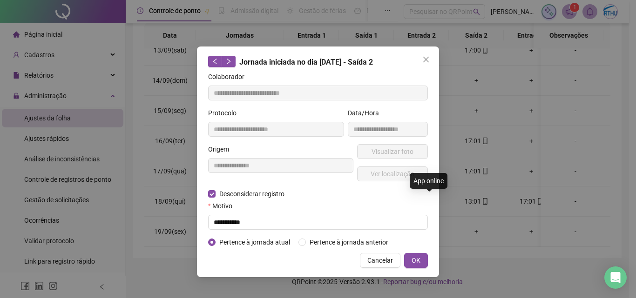
type input "**********"
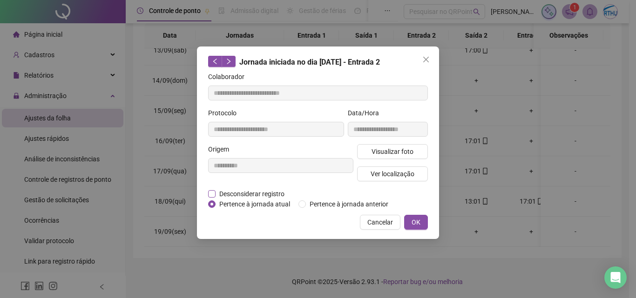
click at [268, 192] on span "Desconsiderar registro" at bounding box center [252, 194] width 73 height 10
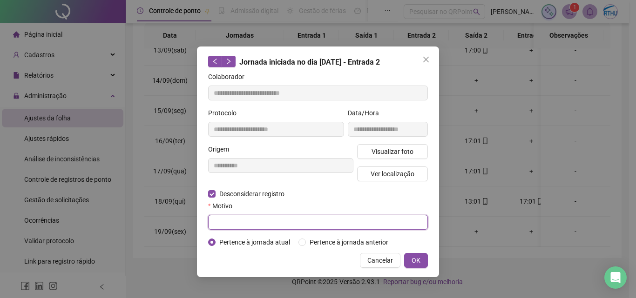
click at [249, 219] on input "text" at bounding box center [318, 222] width 220 height 15
type input "**********"
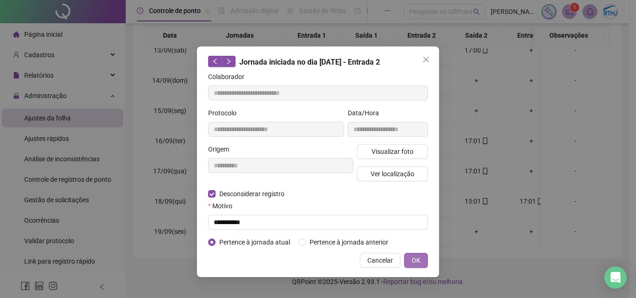
click at [408, 262] on button "OK" at bounding box center [416, 260] width 24 height 15
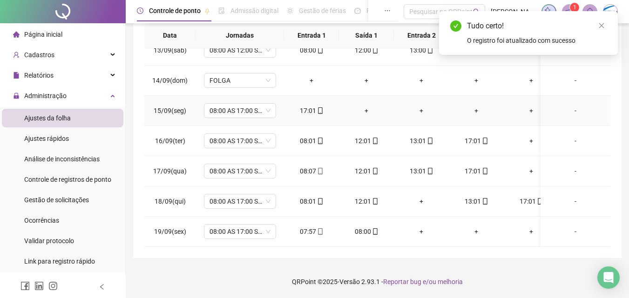
click at [366, 108] on div "+" at bounding box center [366, 111] width 40 height 10
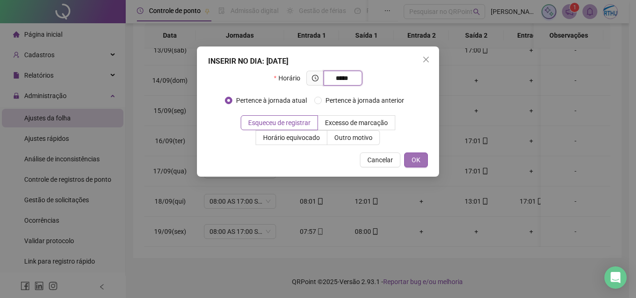
type input "*****"
click at [417, 158] on span "OK" at bounding box center [416, 160] width 9 height 10
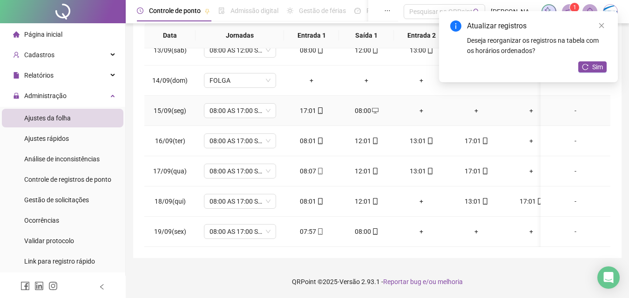
click at [421, 106] on div "+" at bounding box center [421, 111] width 40 height 10
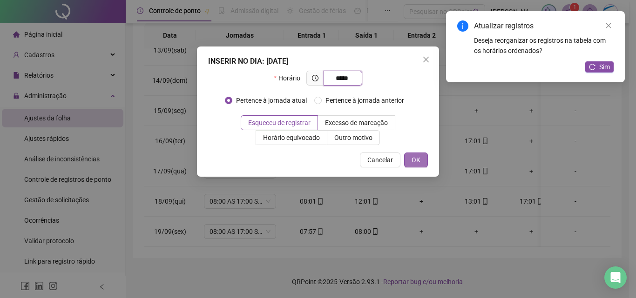
type input "*****"
click at [424, 162] on button "OK" at bounding box center [416, 160] width 24 height 15
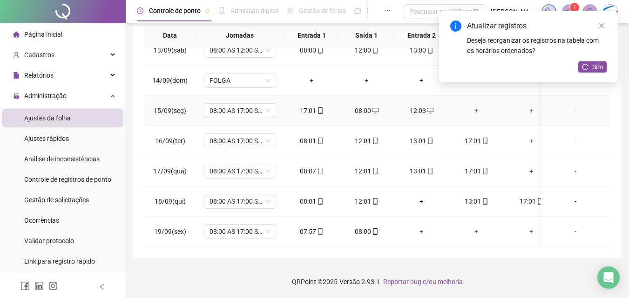
click at [478, 106] on div "+" at bounding box center [476, 111] width 40 height 10
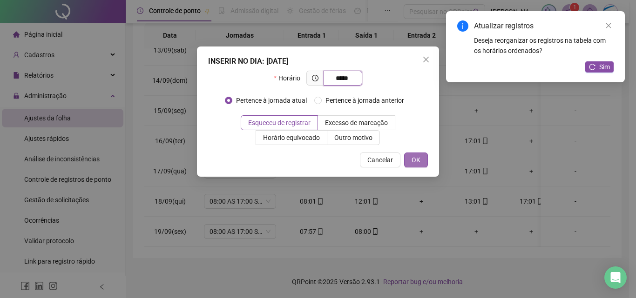
type input "*****"
click at [411, 155] on button "OK" at bounding box center [416, 160] width 24 height 15
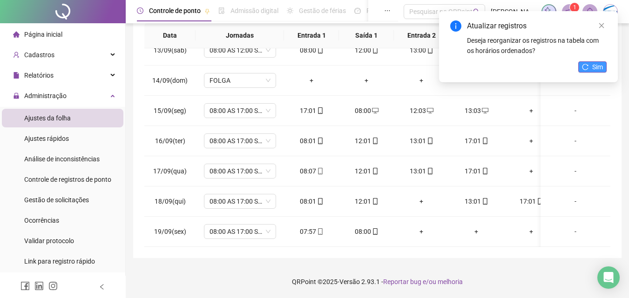
click at [599, 68] on span "Sim" at bounding box center [597, 67] width 11 height 10
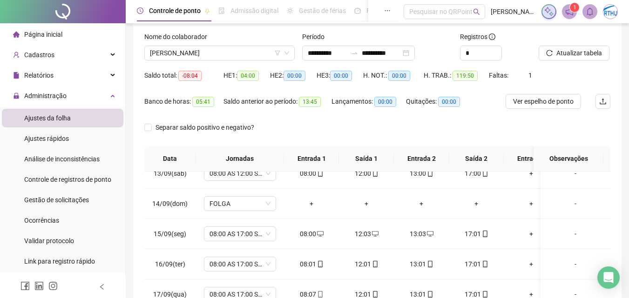
scroll to position [14, 0]
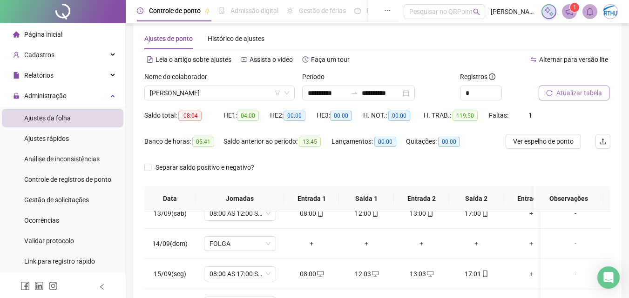
click at [566, 97] on span "Atualizar tabela" at bounding box center [579, 93] width 46 height 10
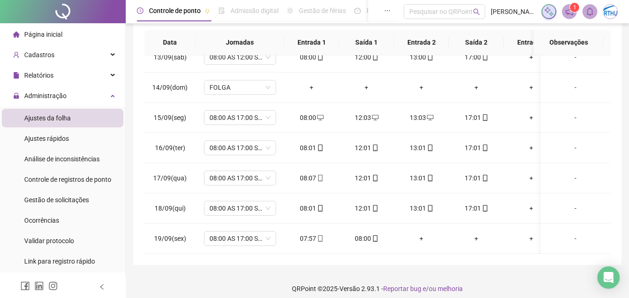
scroll to position [177, 0]
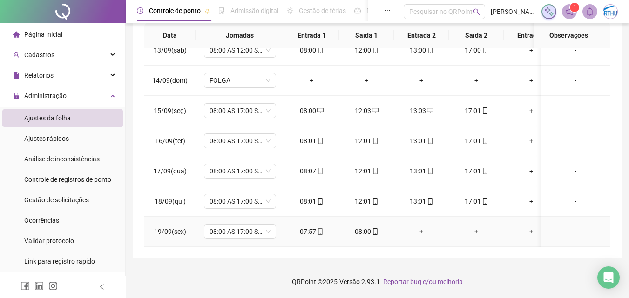
click at [369, 227] on div "08:00" at bounding box center [366, 232] width 40 height 10
type input "**********"
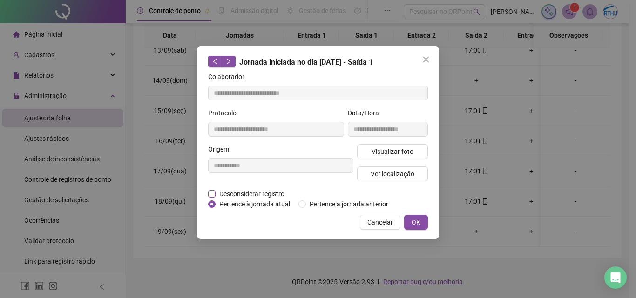
click at [216, 190] on span "Desconsiderar registro" at bounding box center [252, 194] width 73 height 10
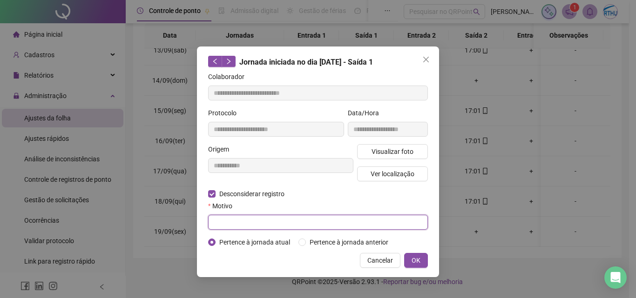
click at [257, 224] on input "text" at bounding box center [318, 222] width 220 height 15
type input "**********"
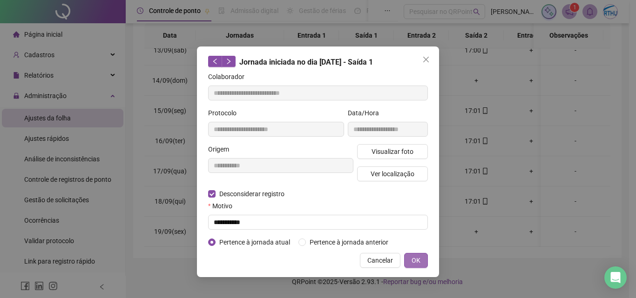
click at [414, 261] on span "OK" at bounding box center [416, 261] width 9 height 10
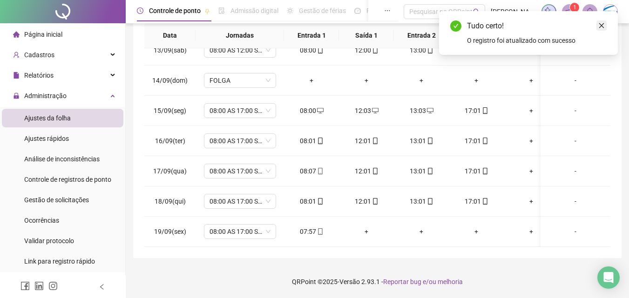
click at [602, 24] on icon "close" at bounding box center [601, 25] width 7 height 7
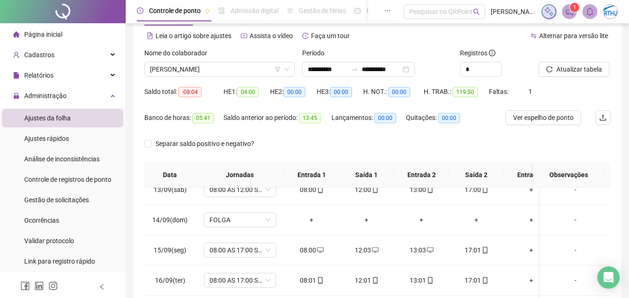
scroll to position [32, 0]
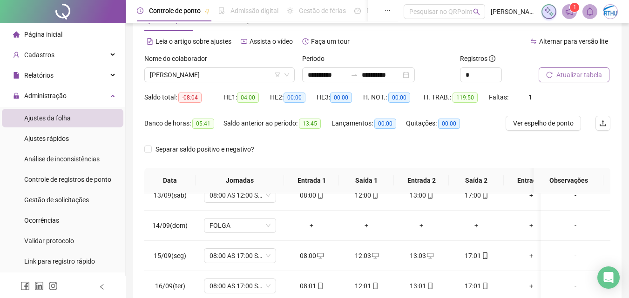
click at [572, 74] on span "Atualizar tabela" at bounding box center [579, 75] width 46 height 10
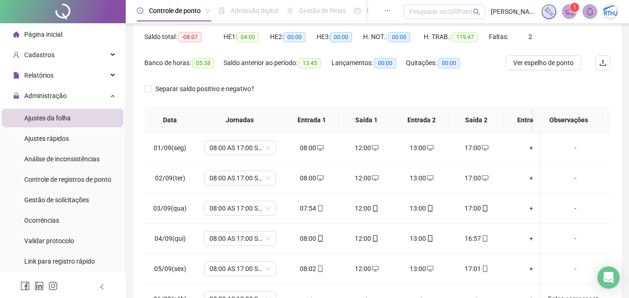
scroll to position [6, 0]
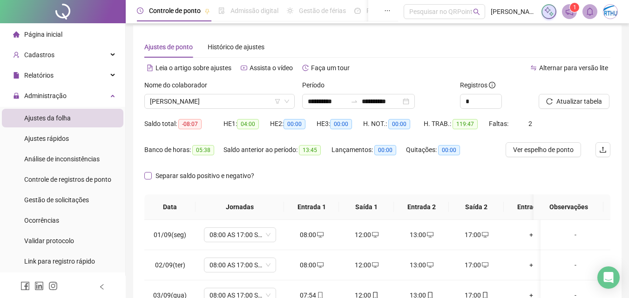
click at [180, 175] on span "Separar saldo positivo e negativo?" at bounding box center [205, 176] width 106 height 10
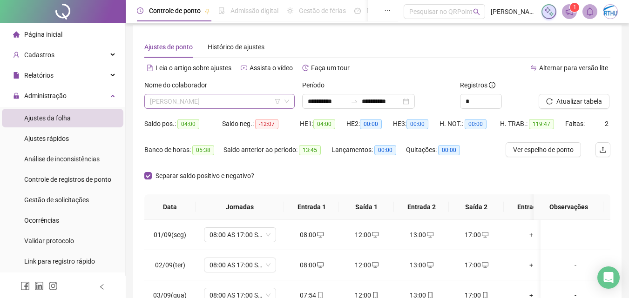
click at [246, 106] on span "[PERSON_NAME]" at bounding box center [219, 102] width 139 height 14
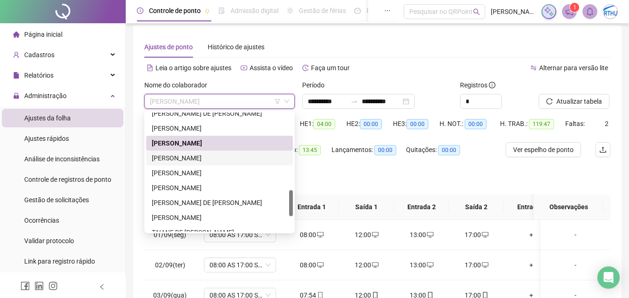
click at [227, 156] on div "[PERSON_NAME]" at bounding box center [219, 158] width 135 height 10
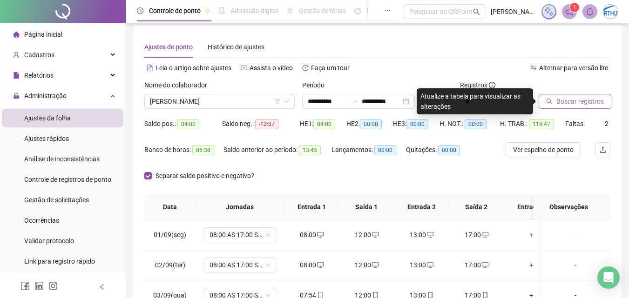
click at [573, 103] on span "Buscar registros" at bounding box center [579, 101] width 47 height 10
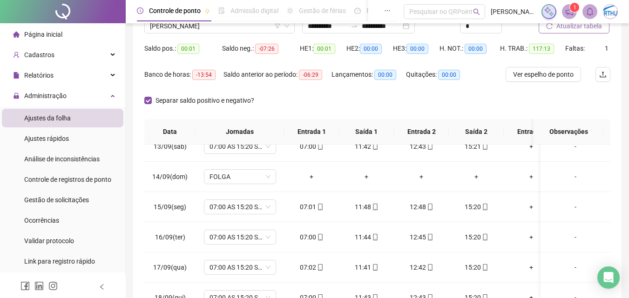
scroll to position [0, 0]
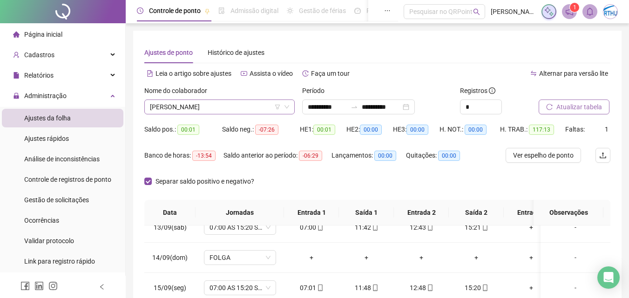
click at [191, 108] on span "[PERSON_NAME]" at bounding box center [219, 107] width 139 height 14
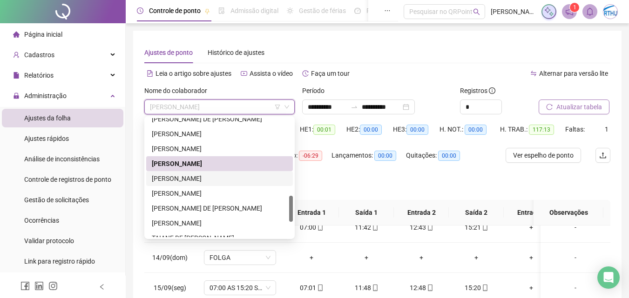
click at [196, 178] on div "[PERSON_NAME]" at bounding box center [219, 179] width 135 height 10
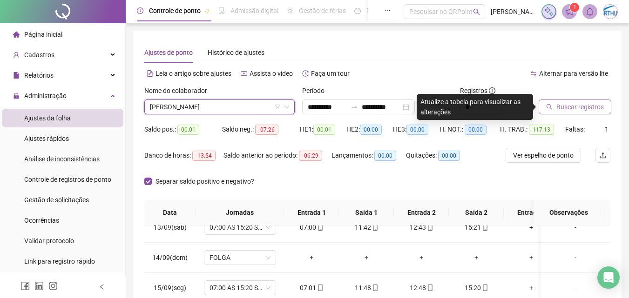
click at [592, 106] on span "Buscar registros" at bounding box center [579, 107] width 47 height 10
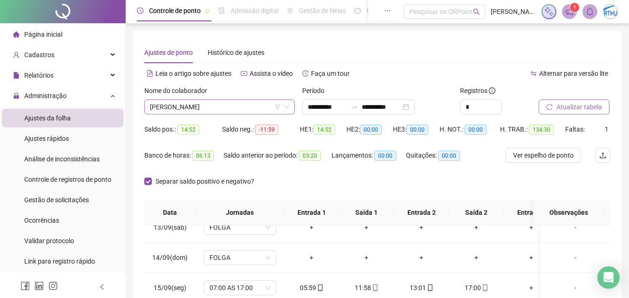
click at [203, 101] on span "[PERSON_NAME]" at bounding box center [219, 107] width 139 height 14
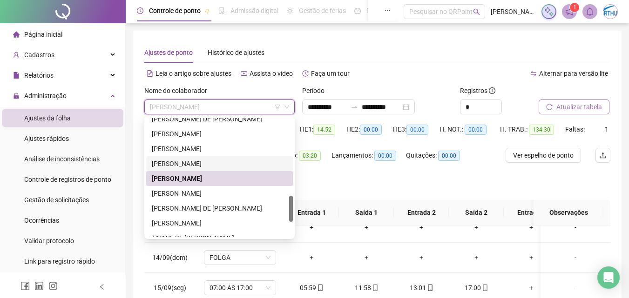
click at [205, 161] on div "[PERSON_NAME]" at bounding box center [219, 164] width 135 height 10
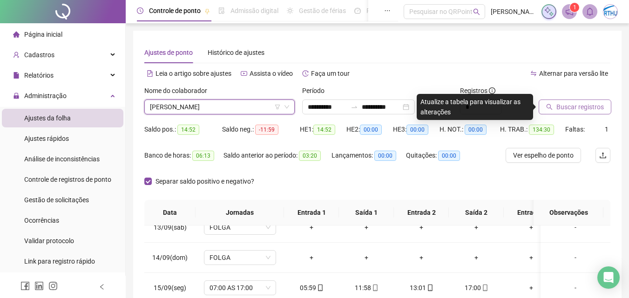
click at [568, 105] on span "Buscar registros" at bounding box center [579, 107] width 47 height 10
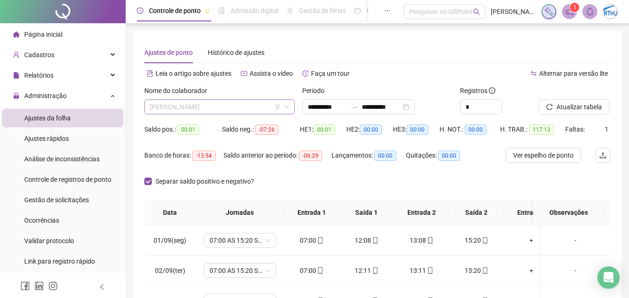
click at [229, 102] on span "[PERSON_NAME]" at bounding box center [219, 107] width 139 height 14
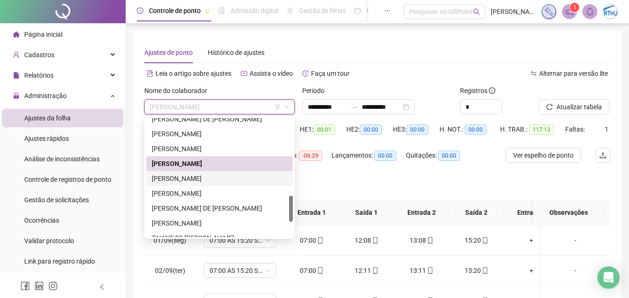
click at [219, 180] on div "[PERSON_NAME]" at bounding box center [219, 179] width 135 height 10
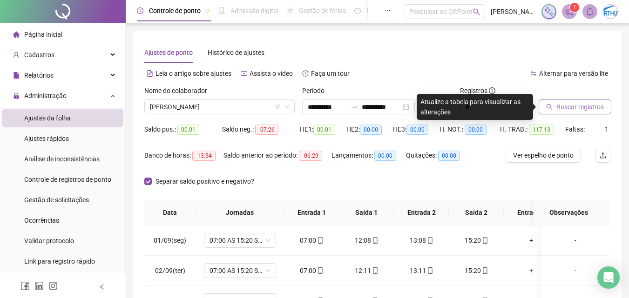
click at [591, 107] on span "Buscar registros" at bounding box center [579, 107] width 47 height 10
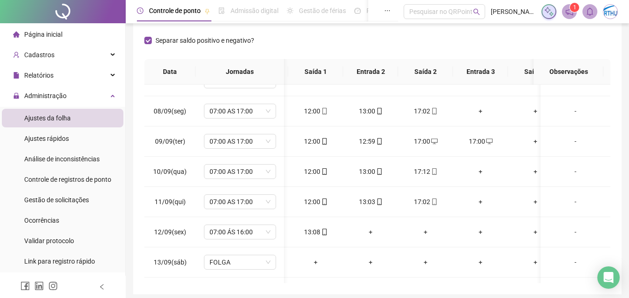
scroll to position [0, 61]
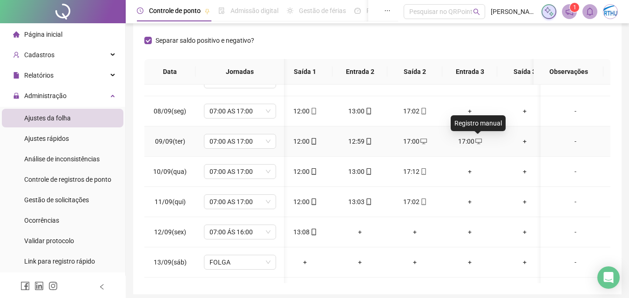
click at [477, 138] on icon "desktop" at bounding box center [478, 141] width 7 height 7
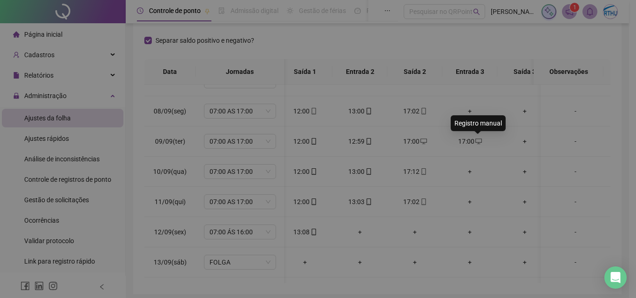
type input "**********"
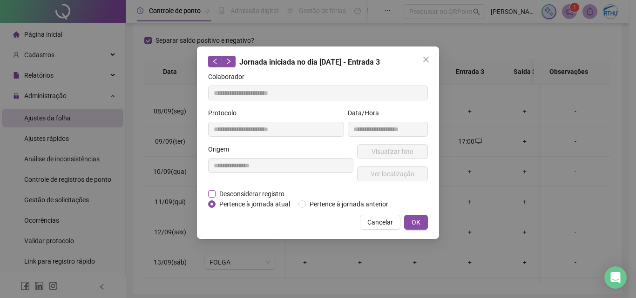
click at [224, 191] on span "Desconsiderar registro" at bounding box center [252, 194] width 73 height 10
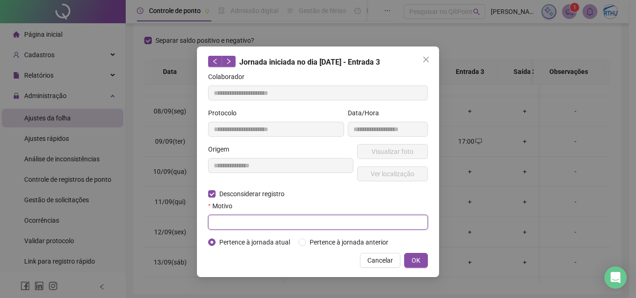
click at [238, 223] on input "text" at bounding box center [318, 222] width 220 height 15
type input "**********"
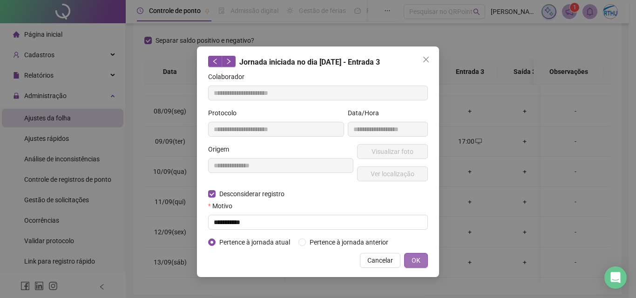
click at [418, 264] on span "OK" at bounding box center [416, 261] width 9 height 10
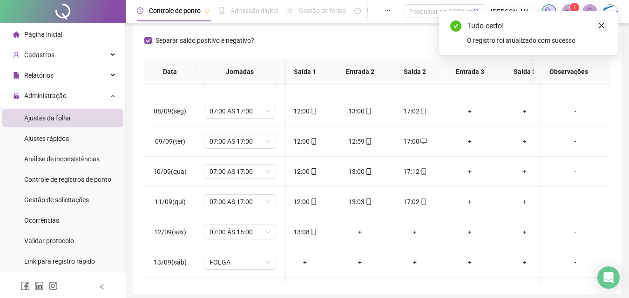
click at [599, 23] on icon "close" at bounding box center [601, 25] width 7 height 7
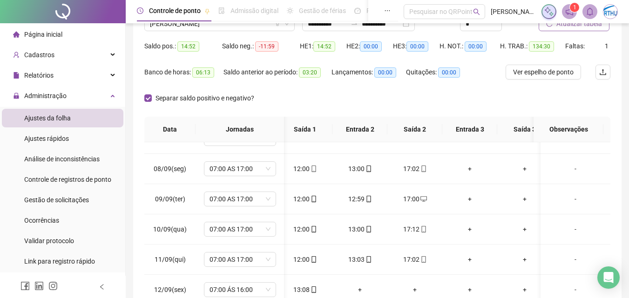
scroll to position [0, 0]
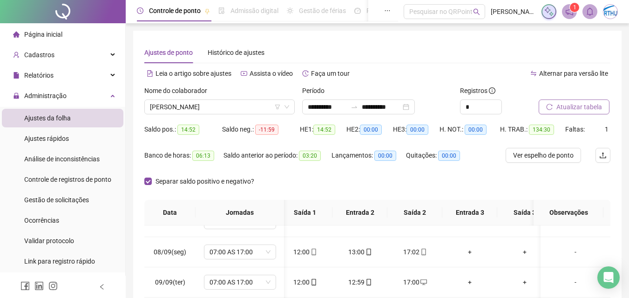
click at [571, 104] on span "Atualizar tabela" at bounding box center [579, 107] width 46 height 10
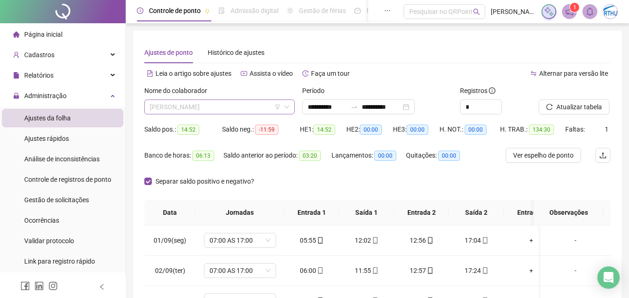
click at [176, 103] on span "[PERSON_NAME]" at bounding box center [219, 107] width 139 height 14
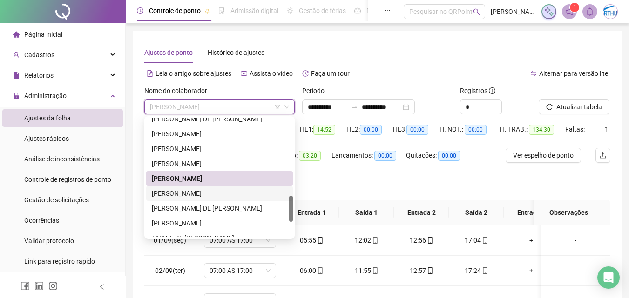
click at [214, 193] on div "[PERSON_NAME]" at bounding box center [219, 194] width 135 height 10
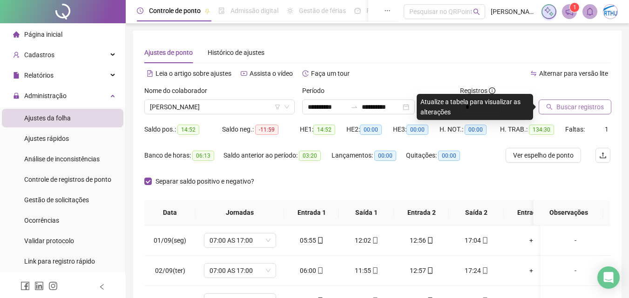
click at [567, 107] on span "Buscar registros" at bounding box center [579, 107] width 47 height 10
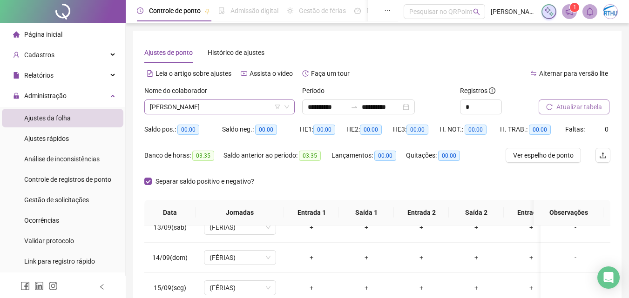
click at [212, 112] on span "[PERSON_NAME]" at bounding box center [219, 107] width 139 height 14
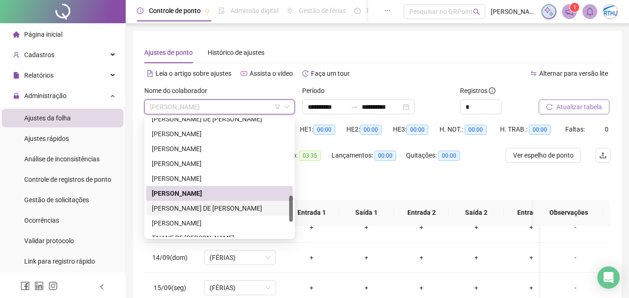
click at [236, 208] on div "[PERSON_NAME] DE [PERSON_NAME]" at bounding box center [219, 208] width 135 height 10
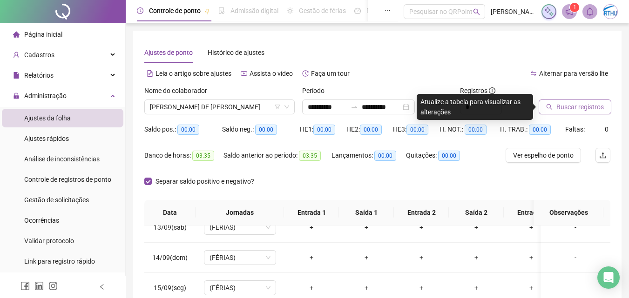
click at [598, 105] on span "Buscar registros" at bounding box center [579, 107] width 47 height 10
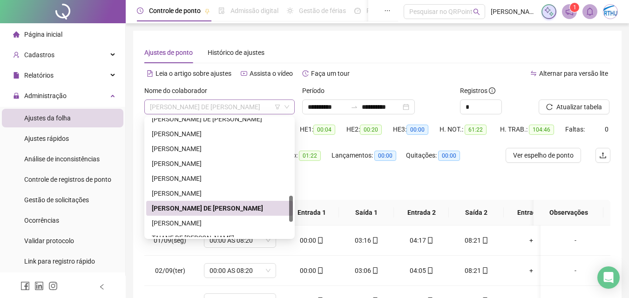
click at [208, 106] on span "[PERSON_NAME] DE [PERSON_NAME]" at bounding box center [219, 107] width 139 height 14
click at [228, 206] on div "[PERSON_NAME] DE [PERSON_NAME]" at bounding box center [219, 208] width 135 height 10
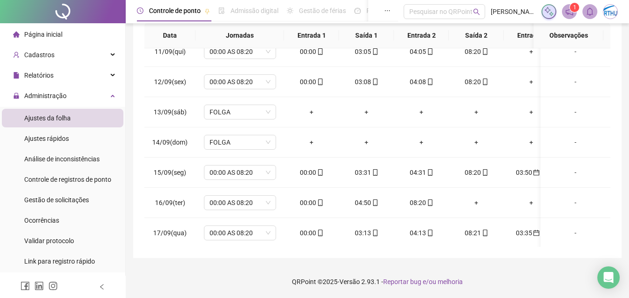
scroll to position [383, 0]
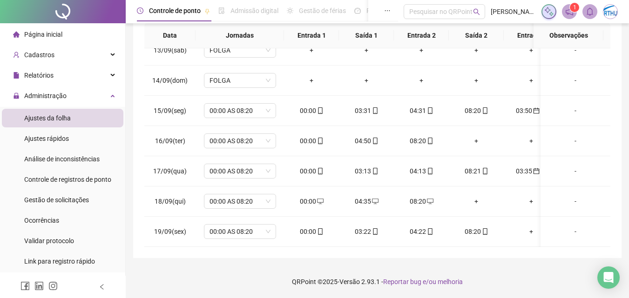
drag, startPoint x: 431, startPoint y: 247, endPoint x: 462, endPoint y: 247, distance: 31.2
click at [462, 247] on div "**********" at bounding box center [377, 55] width 488 height 405
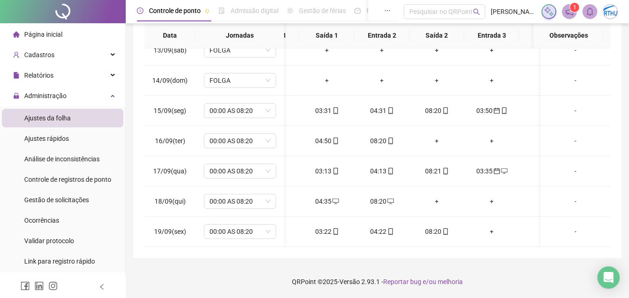
scroll to position [0, 47]
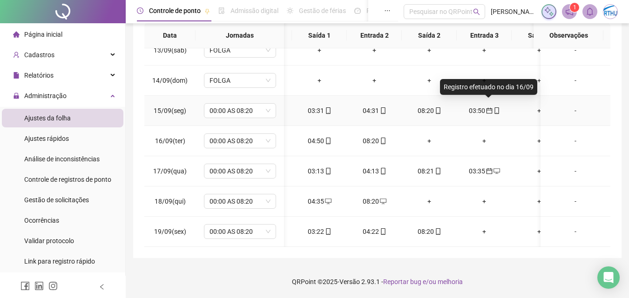
click at [489, 108] on icon "calendar" at bounding box center [489, 111] width 6 height 6
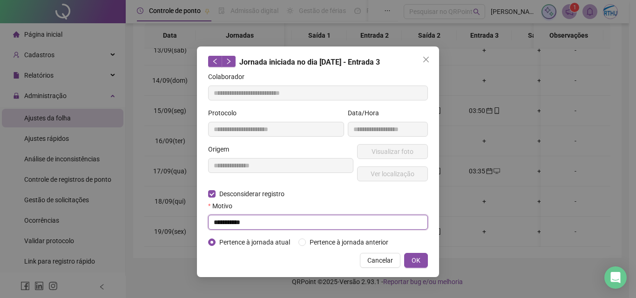
click at [255, 222] on input "**********" at bounding box center [318, 222] width 220 height 15
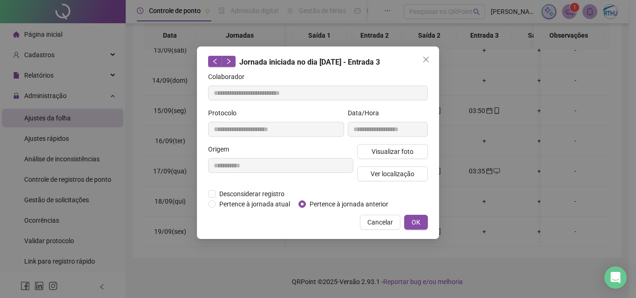
type input "**********"
click at [216, 204] on span "Pertence à jornada atual" at bounding box center [255, 204] width 78 height 10
click at [413, 222] on span "OK" at bounding box center [416, 222] width 9 height 10
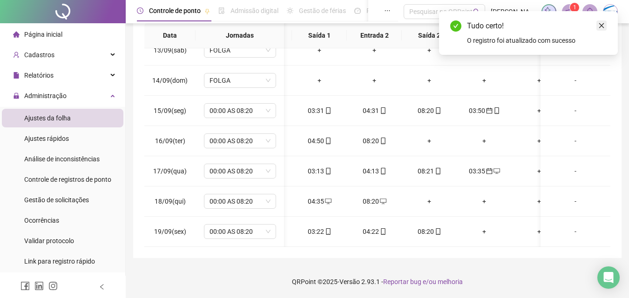
drag, startPoint x: 602, startPoint y: 27, endPoint x: 628, endPoint y: 103, distance: 80.0
click at [602, 27] on icon "close" at bounding box center [601, 25] width 7 height 7
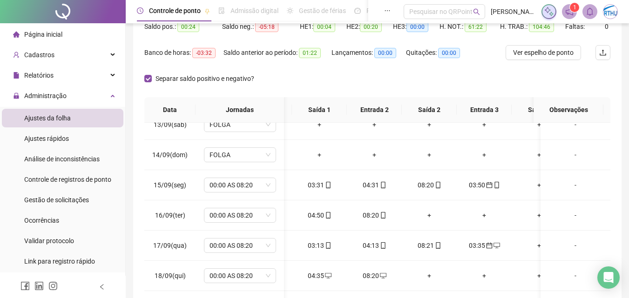
scroll to position [30, 0]
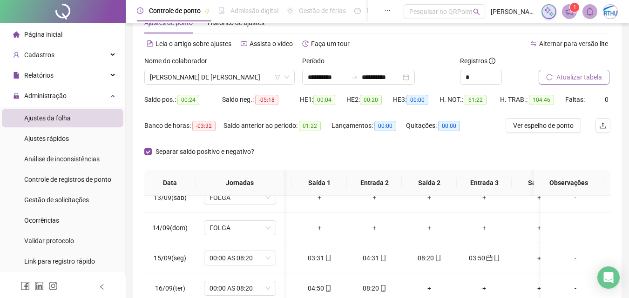
click at [567, 77] on span "Atualizar tabela" at bounding box center [579, 77] width 46 height 10
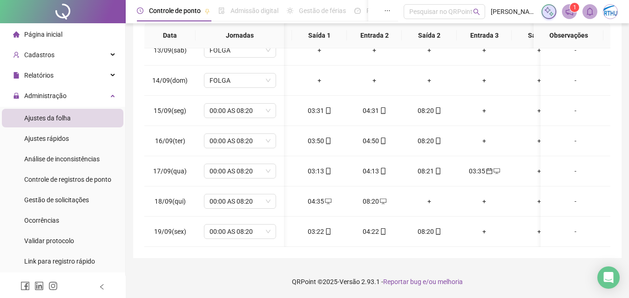
scroll to position [0, 0]
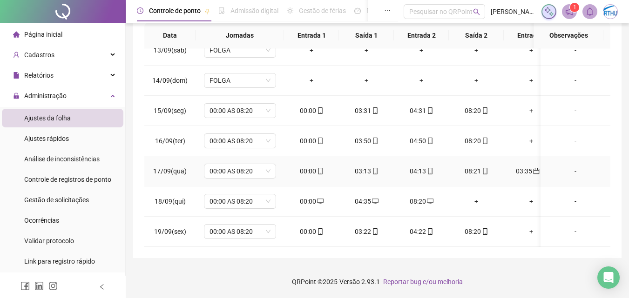
click at [526, 166] on div "03:35" at bounding box center [531, 171] width 40 height 10
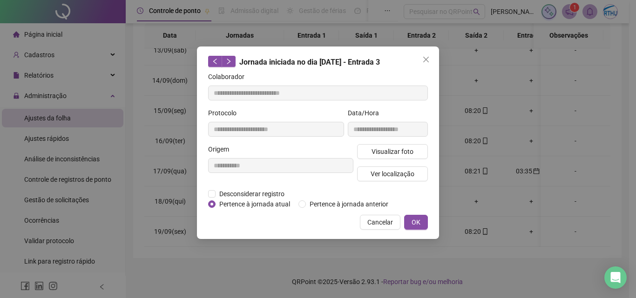
type input "**********"
click at [419, 223] on span "OK" at bounding box center [416, 222] width 9 height 10
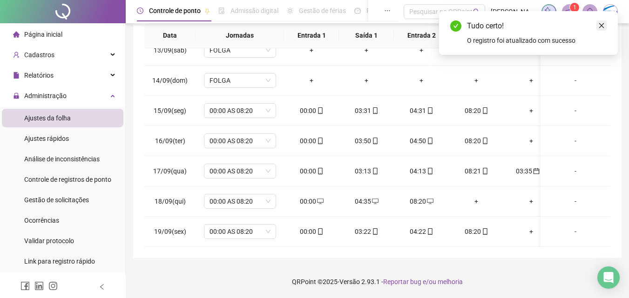
click at [603, 26] on icon "close" at bounding box center [601, 25] width 7 height 7
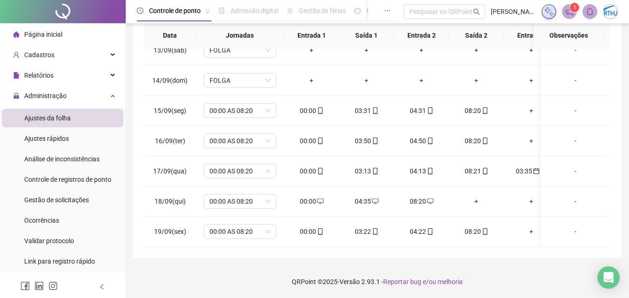
scroll to position [71, 0]
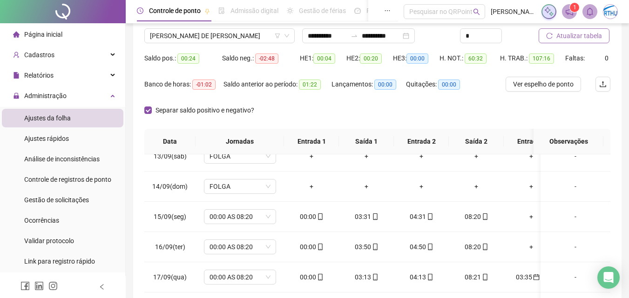
click at [576, 40] on span "Atualizar tabela" at bounding box center [579, 36] width 46 height 10
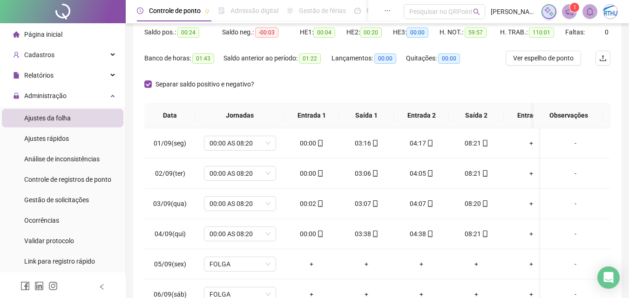
scroll to position [14, 0]
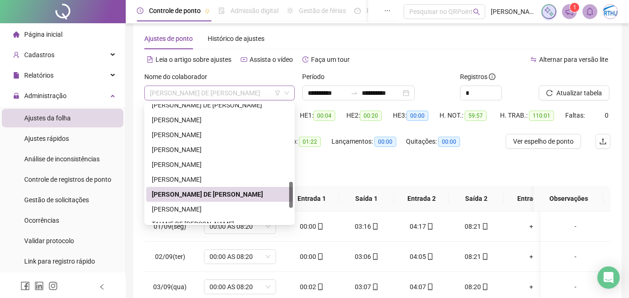
click at [230, 95] on span "[PERSON_NAME] DE [PERSON_NAME]" at bounding box center [219, 93] width 139 height 14
click at [212, 210] on div "[PERSON_NAME]" at bounding box center [219, 209] width 135 height 10
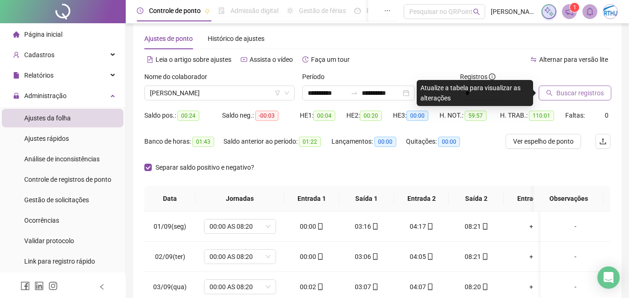
click at [576, 95] on span "Buscar registros" at bounding box center [579, 93] width 47 height 10
